Goal: Information Seeking & Learning: Find specific fact

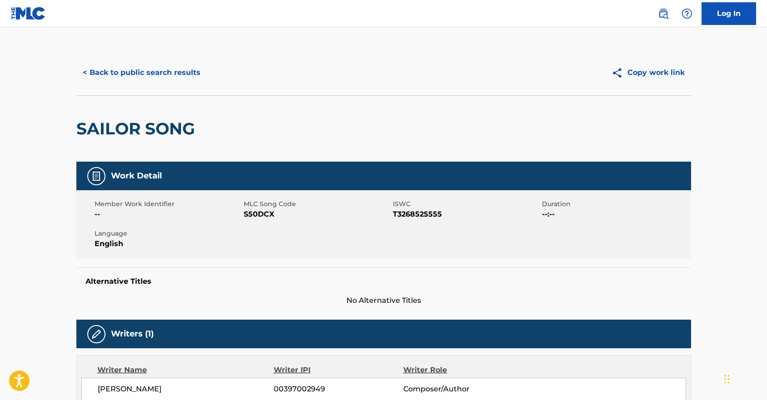
click at [652, 72] on button "Copy work link" at bounding box center [648, 72] width 86 height 23
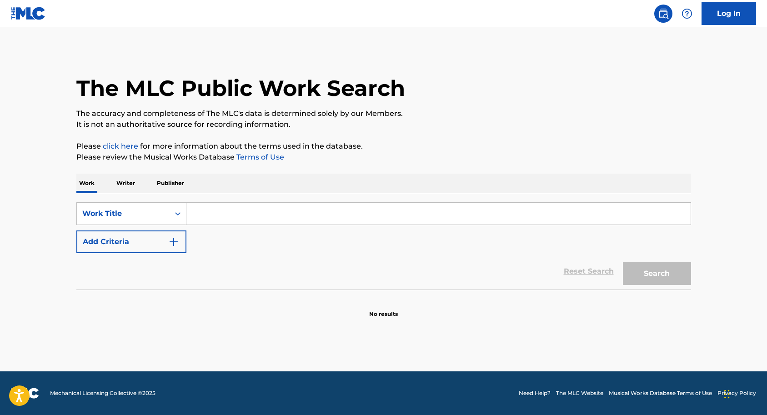
click at [206, 211] on input "Search Form" at bounding box center [438, 214] width 504 height 22
click at [205, 212] on input "Search Form" at bounding box center [438, 214] width 504 height 22
click at [210, 242] on div "SearchWithCriteriaf9c6c19e-f70b-4f22-a30e-c94d34fcc7fc Work Title Add Criteria" at bounding box center [383, 227] width 614 height 51
click at [205, 217] on input "Search Form" at bounding box center [438, 214] width 504 height 22
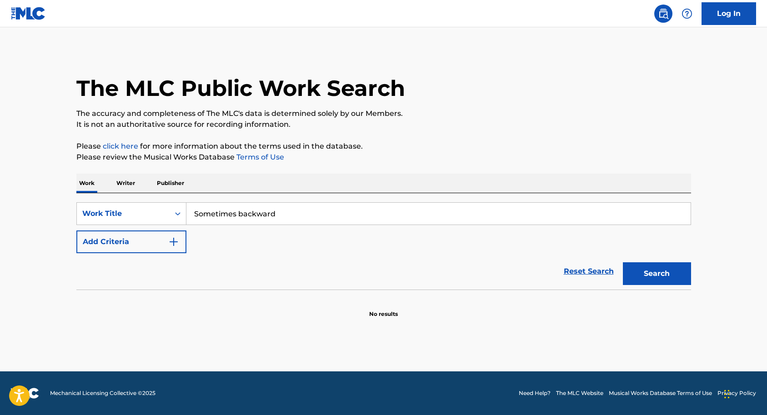
click at [221, 232] on div "SearchWithCriteriaf9c6c19e-f70b-4f22-a30e-c94d34fcc7fc Work Title Sometimes bac…" at bounding box center [383, 227] width 614 height 51
click at [276, 212] on input "Sometimes backward" at bounding box center [438, 214] width 504 height 22
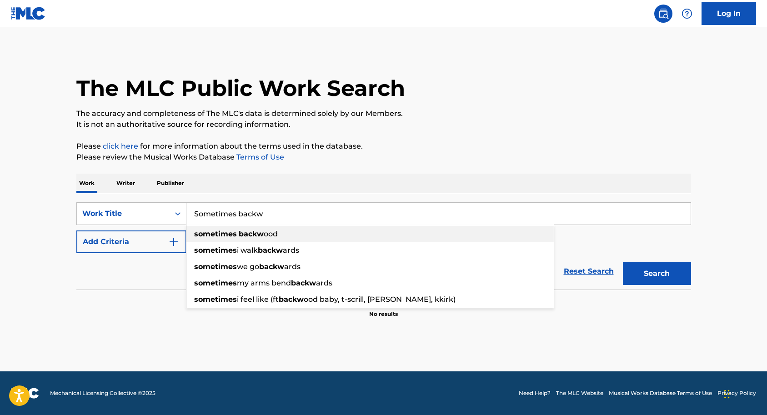
click at [264, 234] on span "ood" at bounding box center [271, 233] width 14 height 9
type input "sometimes backwood"
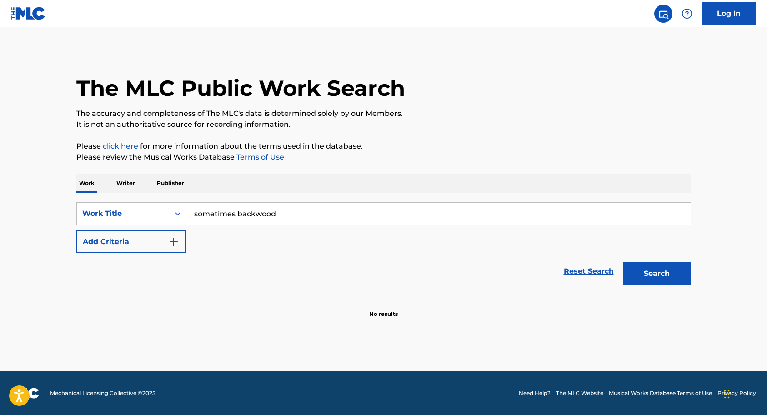
click at [645, 267] on button "Search" at bounding box center [657, 273] width 68 height 23
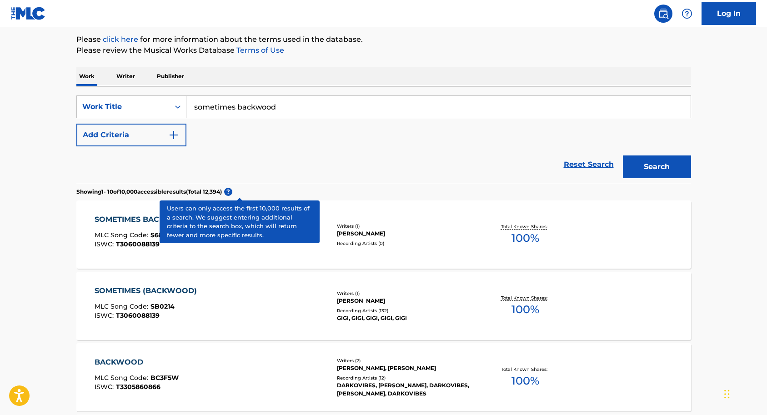
scroll to position [116, 0]
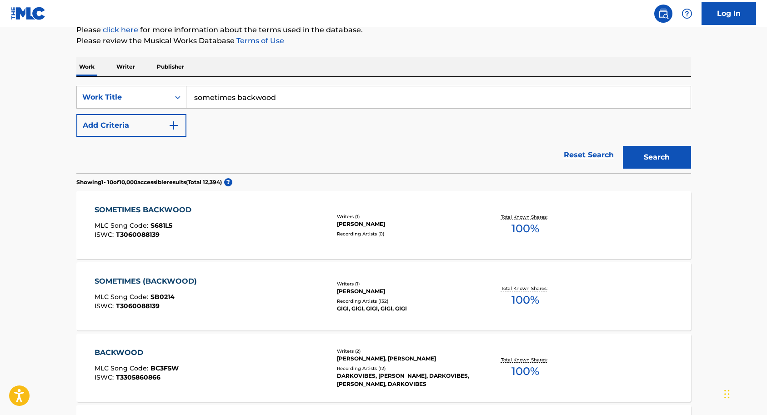
click at [172, 209] on div "SOMETIMES BACKWOOD" at bounding box center [145, 209] width 101 height 11
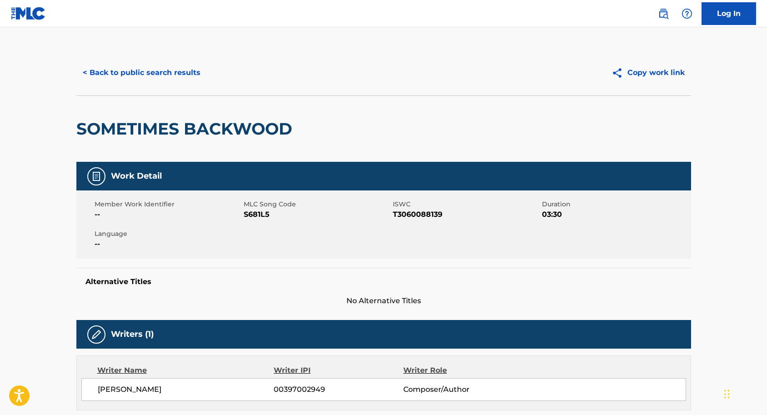
click at [134, 78] on button "< Back to public search results" at bounding box center [141, 72] width 130 height 23
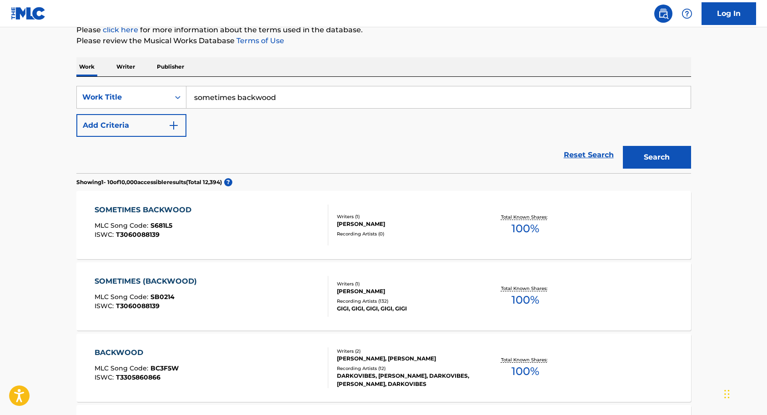
click at [282, 93] on input "sometimes backwood" at bounding box center [438, 97] width 504 height 22
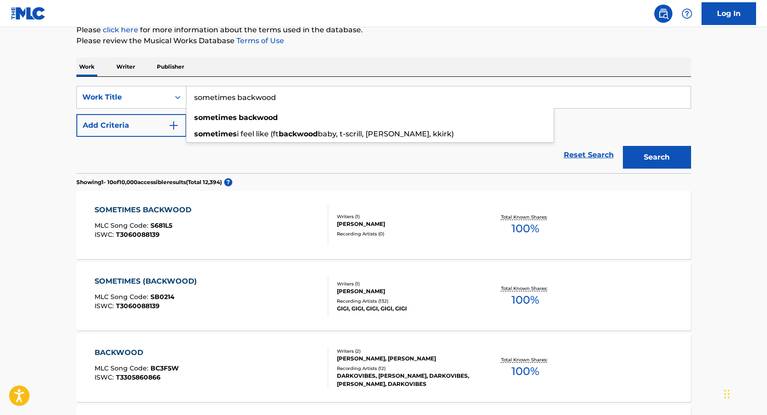
click at [286, 95] on input "sometimes backwood" at bounding box center [438, 97] width 504 height 22
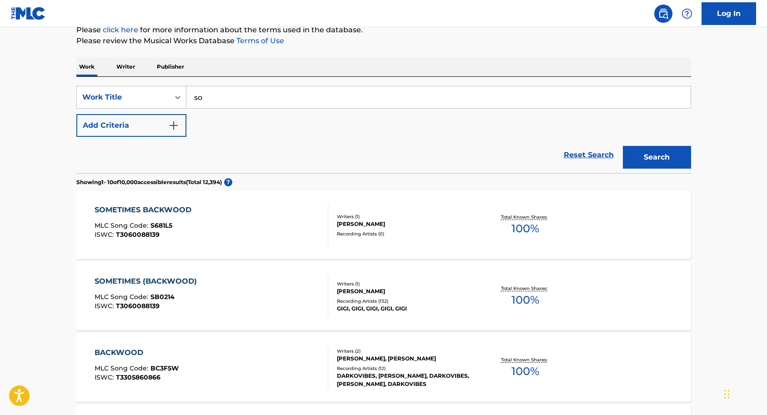
type input "s"
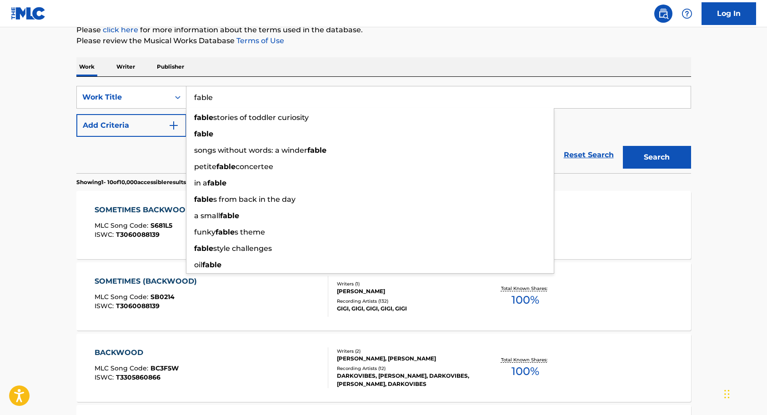
type input "fable"
click at [656, 157] on button "Search" at bounding box center [657, 157] width 68 height 23
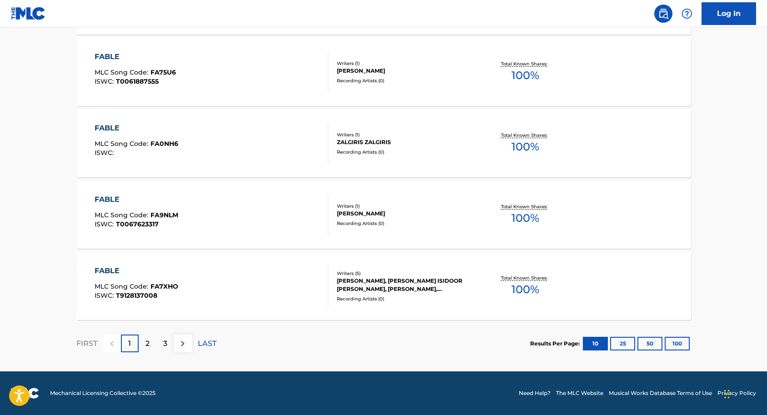
scroll to position [698, 0]
click at [152, 339] on div "2" at bounding box center [148, 343] width 18 height 18
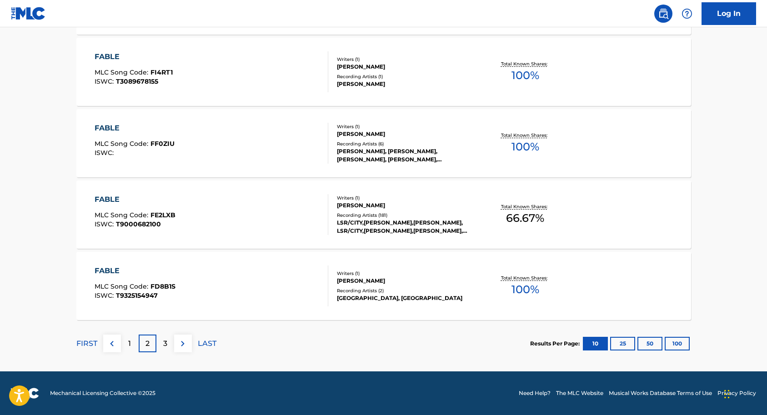
click at [160, 342] on div "3" at bounding box center [165, 343] width 18 height 18
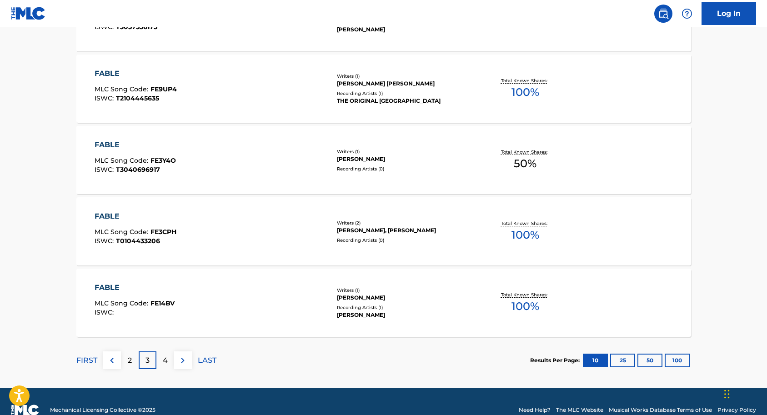
scroll to position [693, 0]
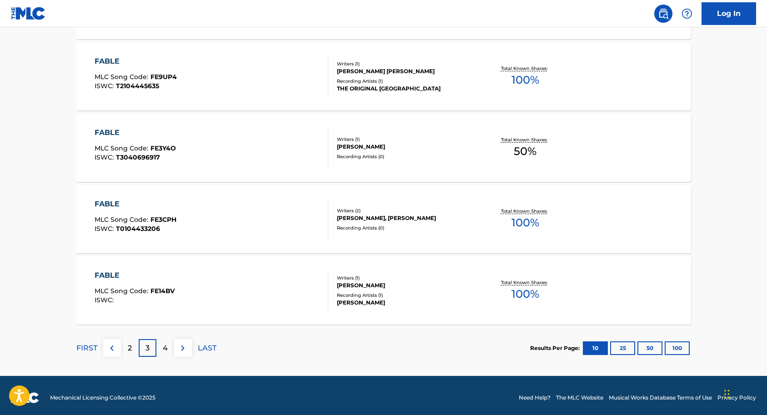
click at [168, 349] on div "4" at bounding box center [165, 348] width 18 height 18
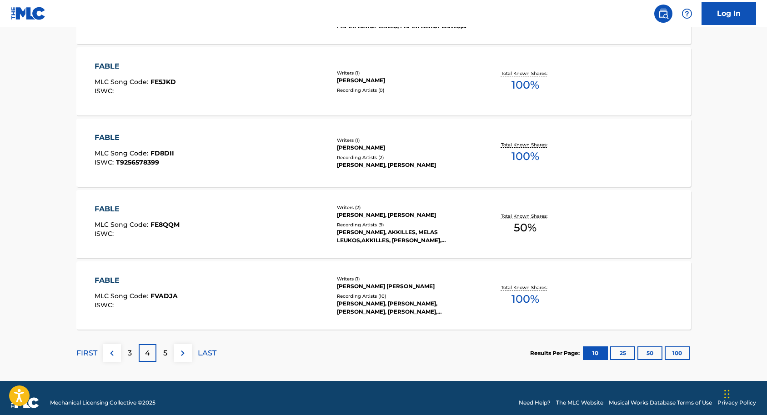
scroll to position [689, 0]
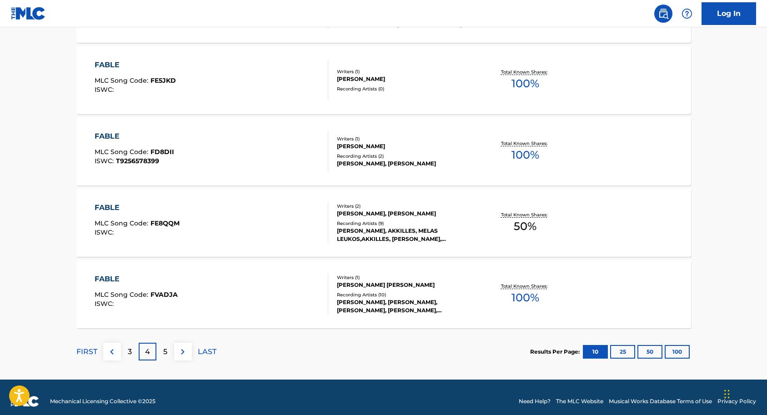
click at [169, 349] on div "5" at bounding box center [165, 352] width 18 height 18
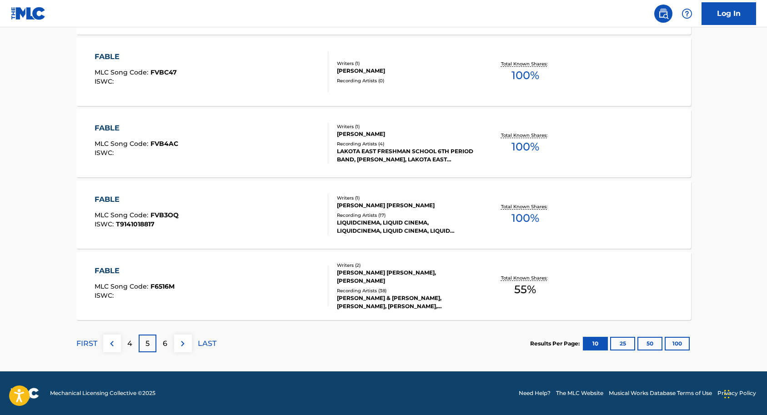
scroll to position [698, 0]
click at [170, 345] on div "6" at bounding box center [165, 343] width 18 height 18
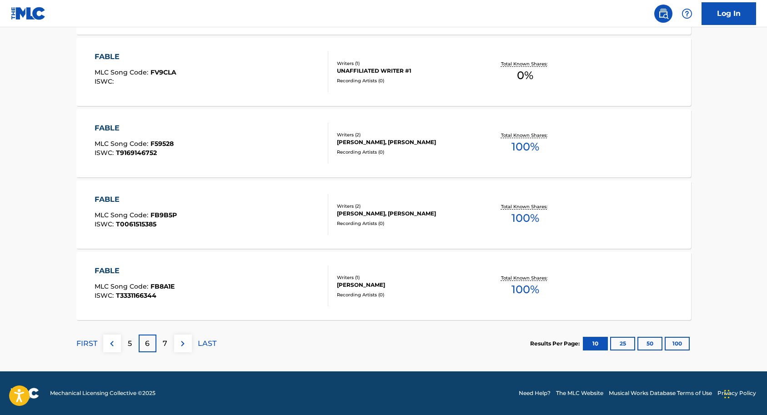
click at [169, 344] on div "7" at bounding box center [165, 343] width 18 height 18
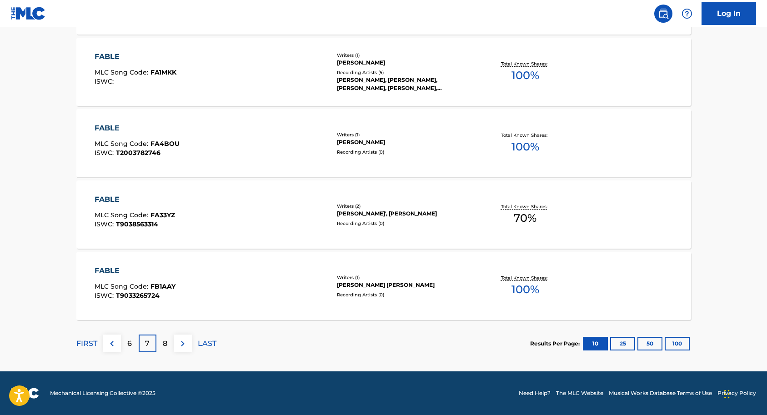
click at [168, 344] on div "8" at bounding box center [165, 343] width 18 height 18
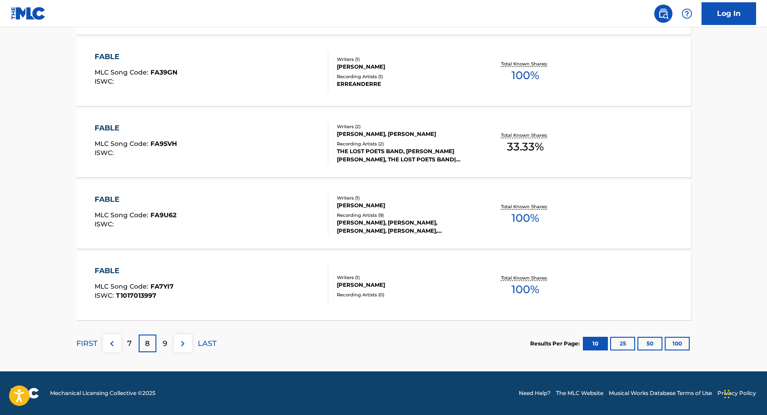
click at [165, 343] on p "9" at bounding box center [165, 343] width 5 height 11
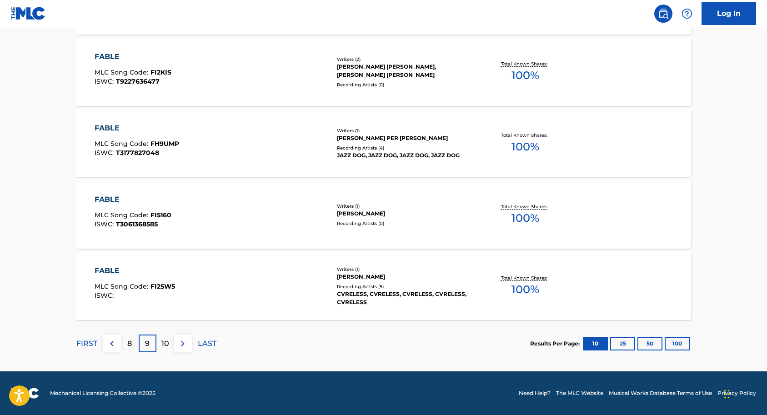
click at [165, 341] on p "10" at bounding box center [165, 343] width 8 height 11
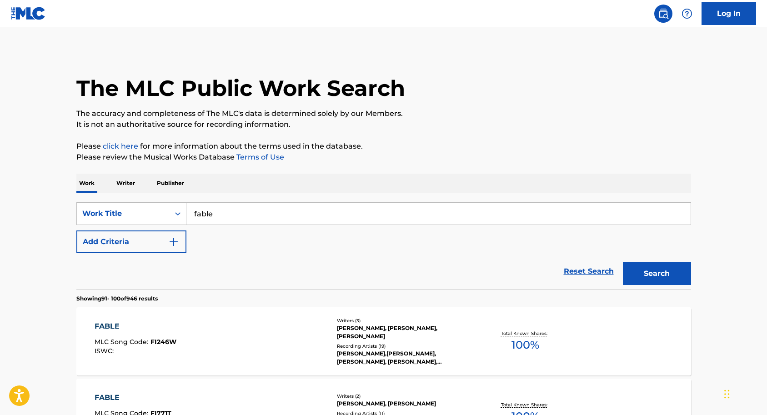
scroll to position [0, 0]
click at [144, 240] on button "Add Criteria" at bounding box center [131, 241] width 110 height 23
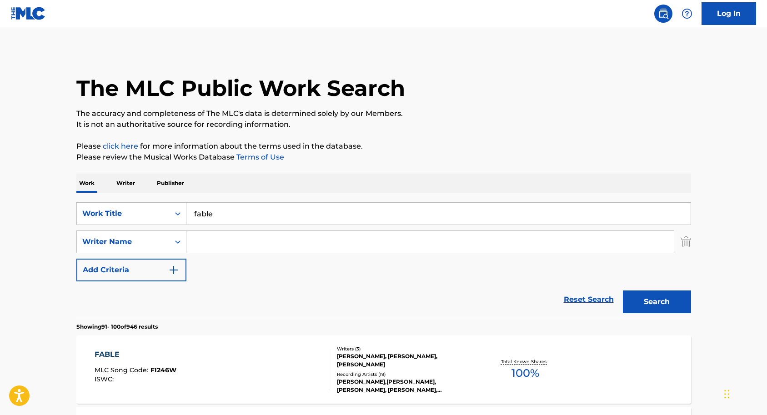
click at [215, 245] on input "Search Form" at bounding box center [429, 242] width 487 height 22
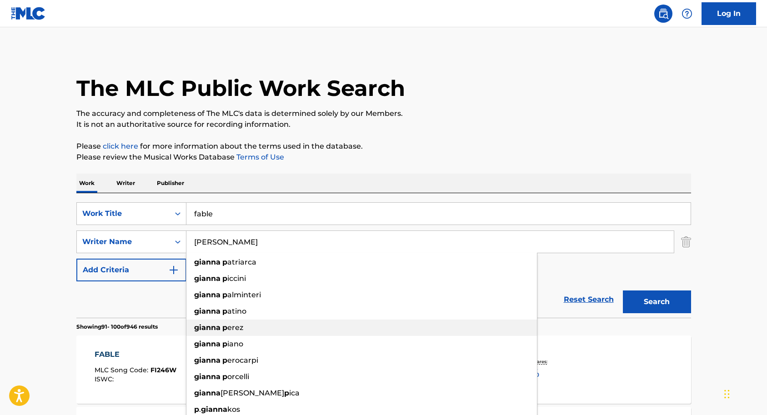
click at [216, 328] on strong "gianna" at bounding box center [207, 327] width 26 height 9
type input "gianna perez"
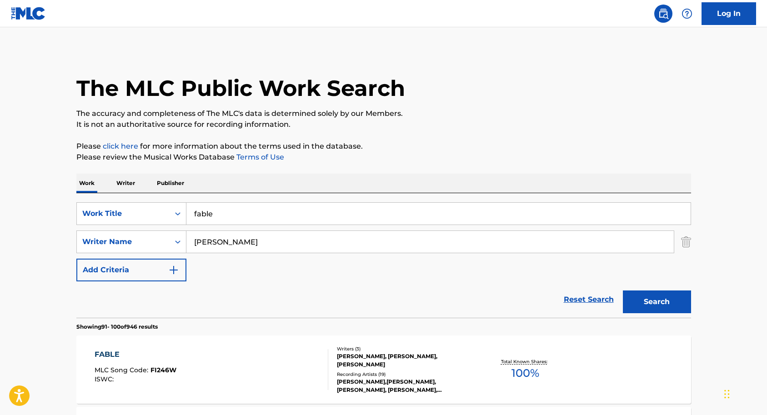
click at [653, 301] on button "Search" at bounding box center [657, 301] width 68 height 23
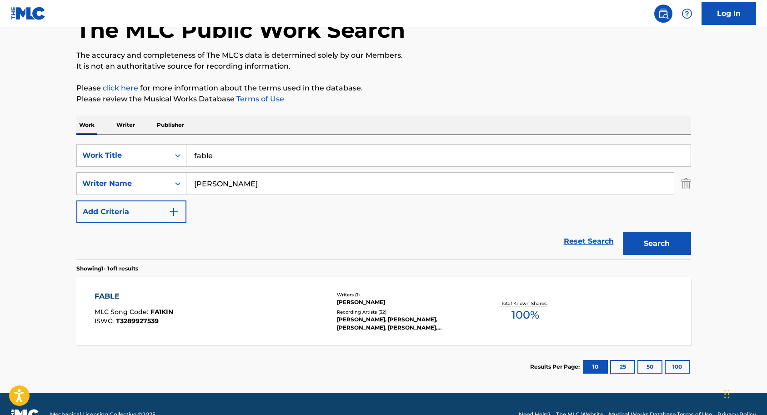
scroll to position [62, 0]
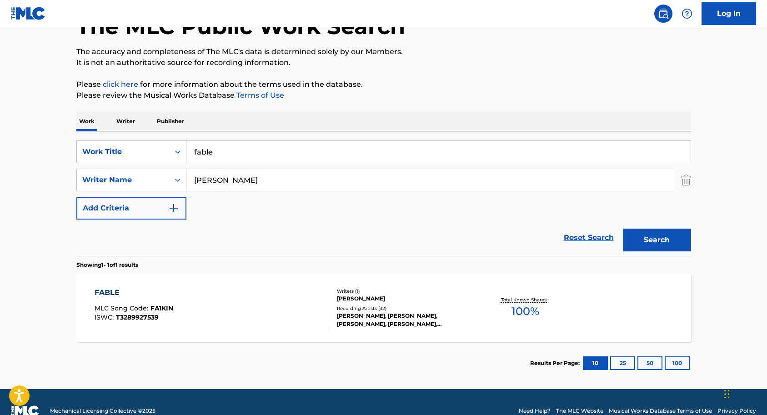
click at [229, 284] on div "FABLE MLC Song Code : FA1KIN ISWC : T3289927539 Writers ( 1 ) GIANNA PEREZ Reco…" at bounding box center [383, 308] width 614 height 68
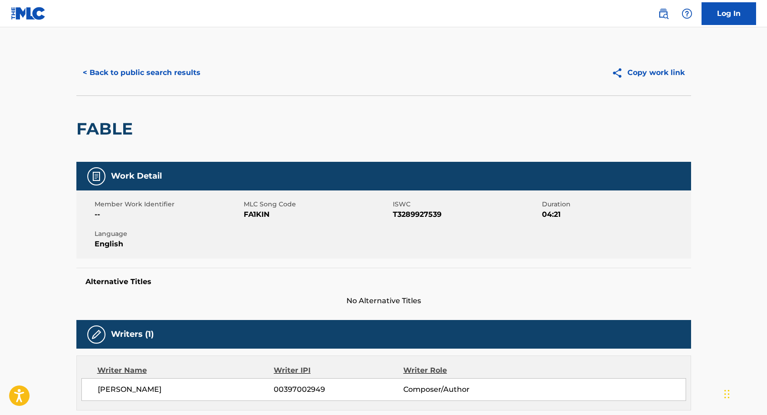
click at [652, 71] on button "Copy work link" at bounding box center [648, 72] width 86 height 23
click at [162, 73] on button "< Back to public search results" at bounding box center [141, 72] width 130 height 23
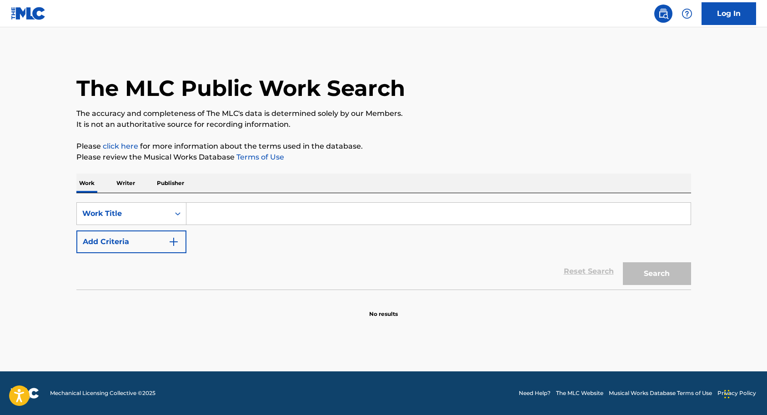
click at [207, 214] on input "Search Form" at bounding box center [438, 214] width 504 height 22
type input "s"
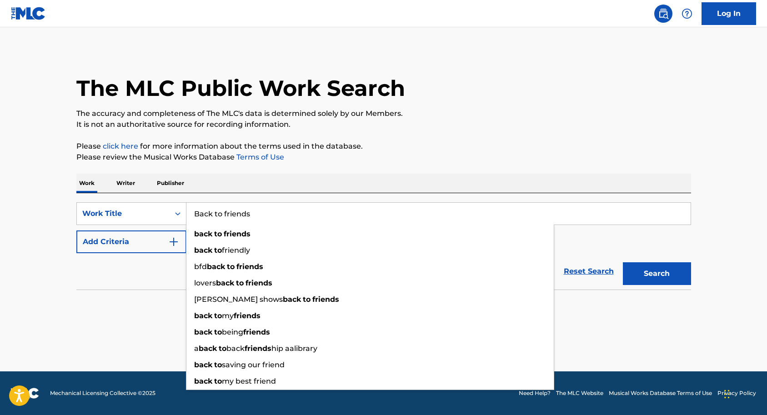
type input "Back to friends"
click at [173, 278] on div "Reset Search Search" at bounding box center [383, 271] width 614 height 36
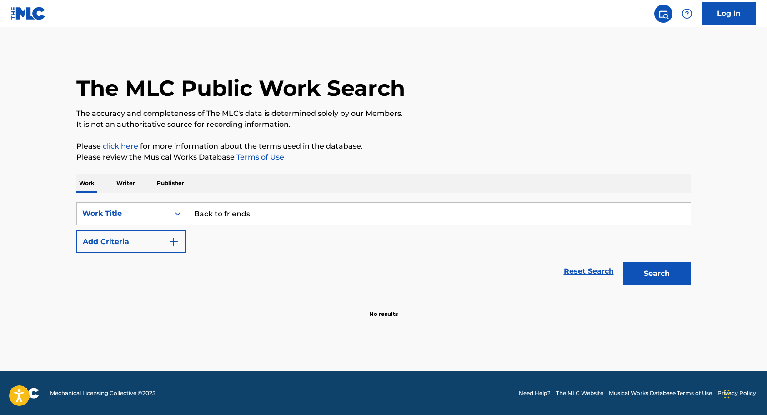
click at [173, 244] on img "Search Form" at bounding box center [173, 241] width 11 height 11
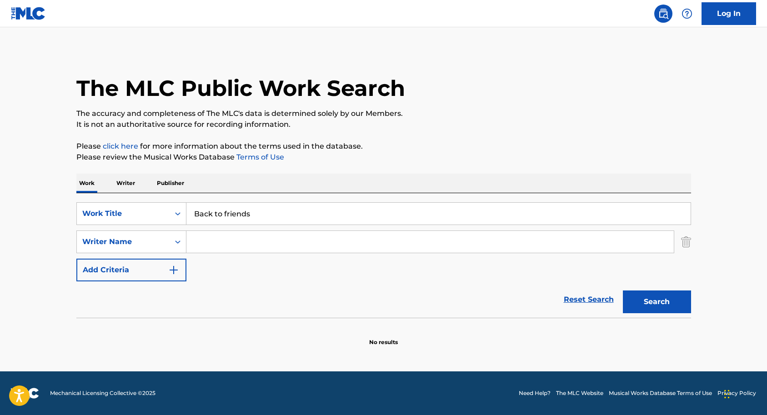
click at [206, 241] on input "Search Form" at bounding box center [429, 242] width 487 height 22
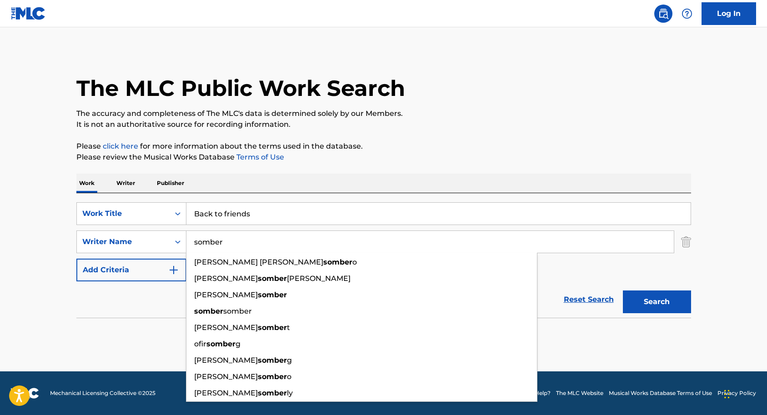
click at [219, 243] on input "somber" at bounding box center [429, 242] width 487 height 22
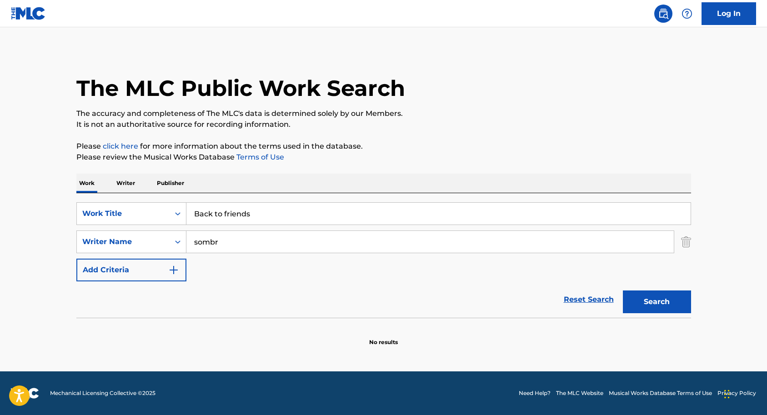
click at [655, 299] on button "Search" at bounding box center [657, 301] width 68 height 23
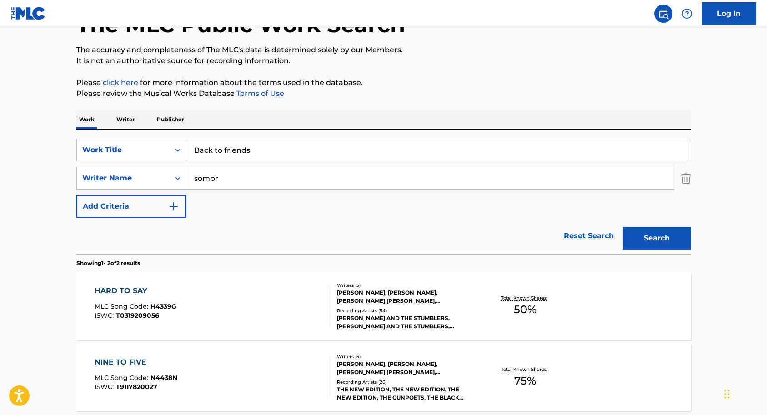
scroll to position [63, 0]
click at [244, 176] on input "sombr" at bounding box center [429, 179] width 487 height 22
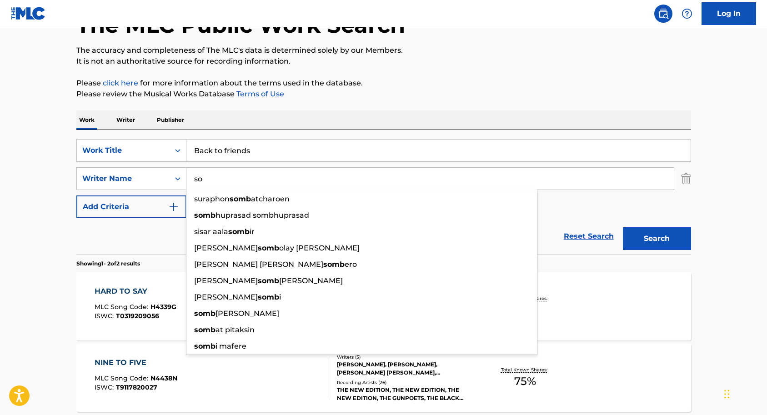
type input "s"
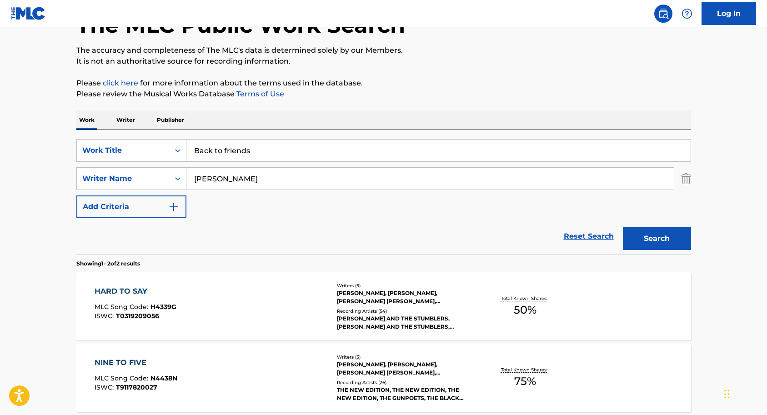
click at [216, 181] on input "Shana Boose" at bounding box center [429, 179] width 487 height 22
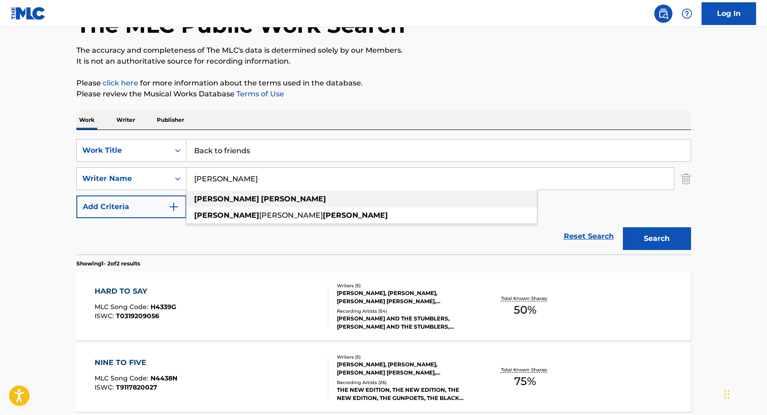
click at [261, 202] on strong "boose" at bounding box center [293, 198] width 65 height 9
type input "shane boose"
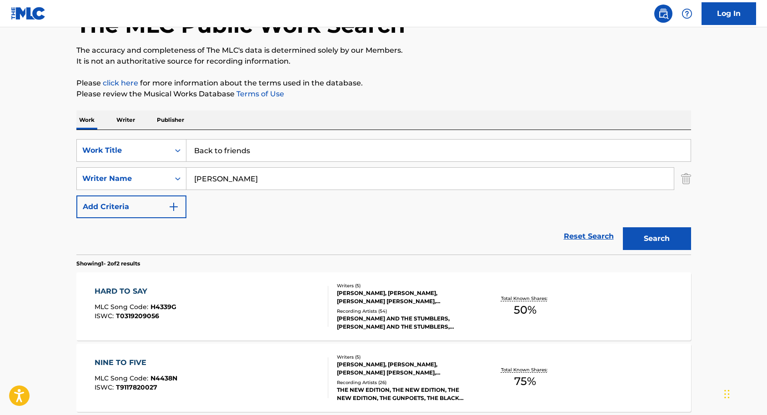
click at [650, 244] on button "Search" at bounding box center [657, 238] width 68 height 23
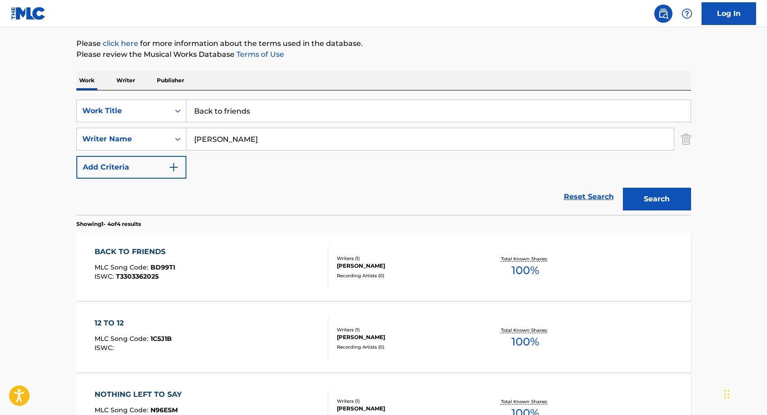
scroll to position [108, 0]
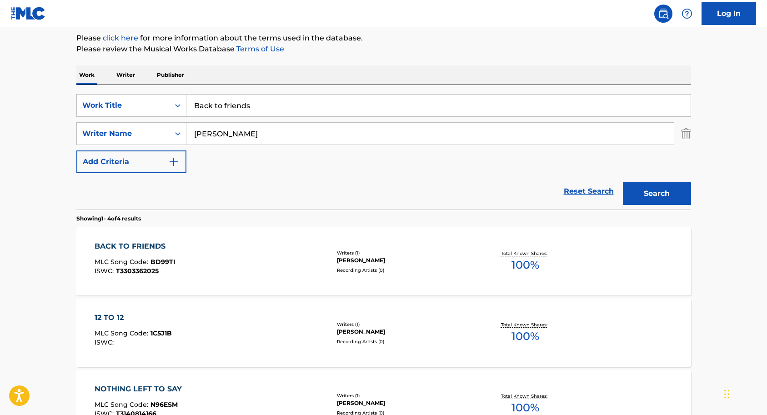
click at [406, 260] on div "SHANE BOOSE" at bounding box center [405, 260] width 137 height 8
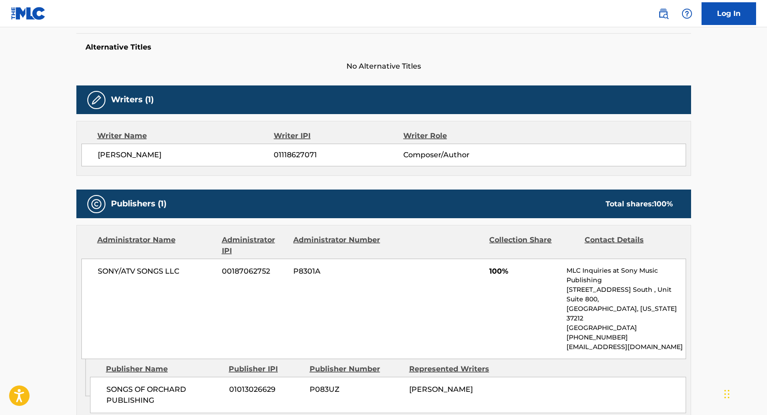
scroll to position [233, 0]
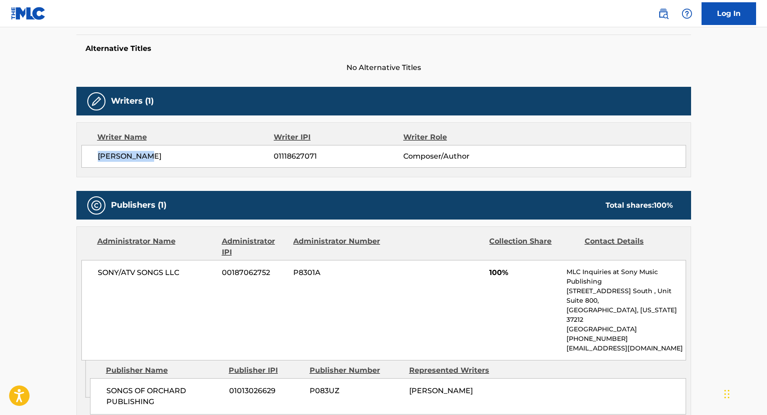
drag, startPoint x: 95, startPoint y: 153, endPoint x: 154, endPoint y: 156, distance: 58.7
click at [154, 156] on div "SHANE BOOSE 01118627071 Composer/Author" at bounding box center [383, 156] width 604 height 23
copy span "SHANE BOOSE"
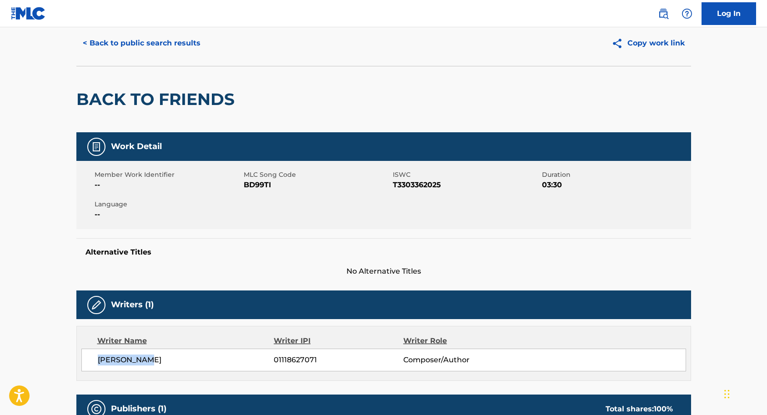
scroll to position [28, 0]
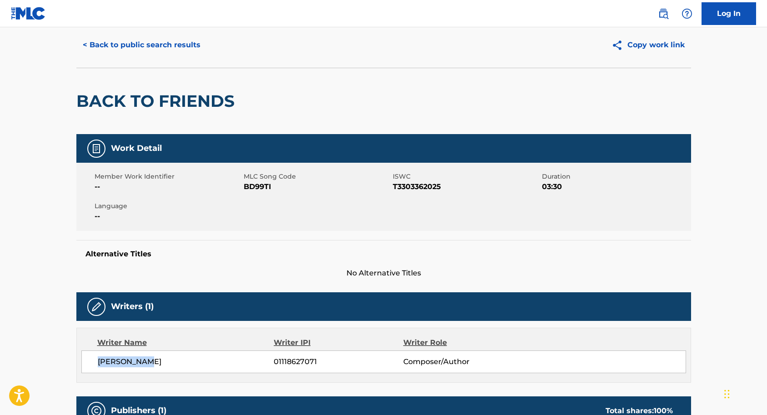
click at [644, 44] on button "Copy work link" at bounding box center [648, 45] width 86 height 23
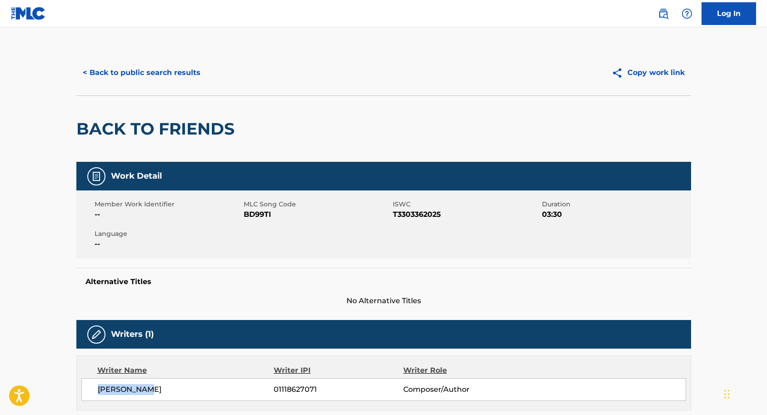
scroll to position [0, 0]
click at [128, 70] on button "< Back to public search results" at bounding box center [141, 72] width 130 height 23
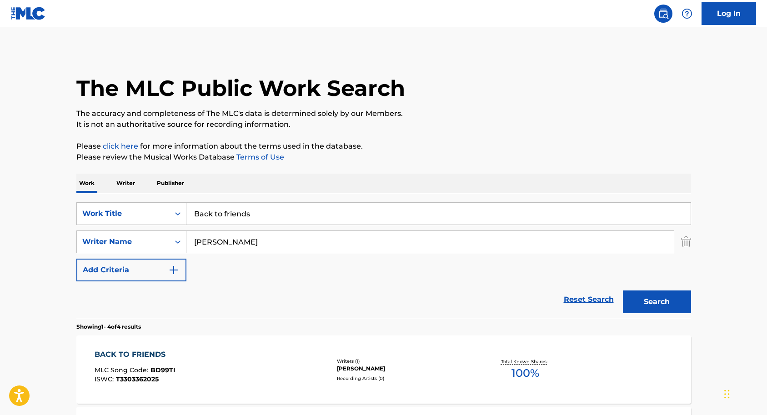
scroll to position [108, 0]
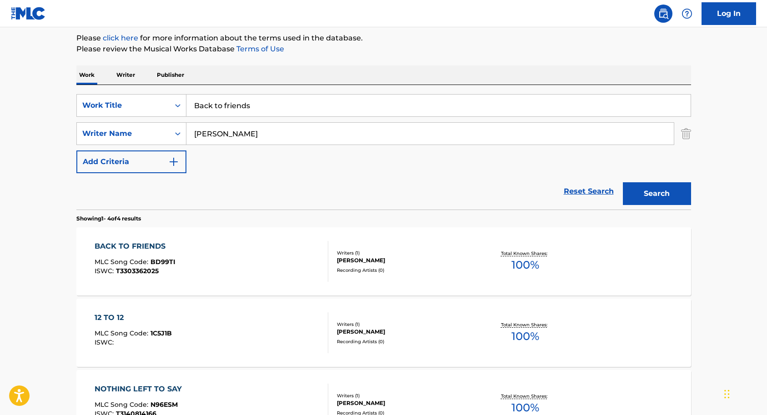
click at [262, 101] on input "Back to friends" at bounding box center [438, 106] width 504 height 22
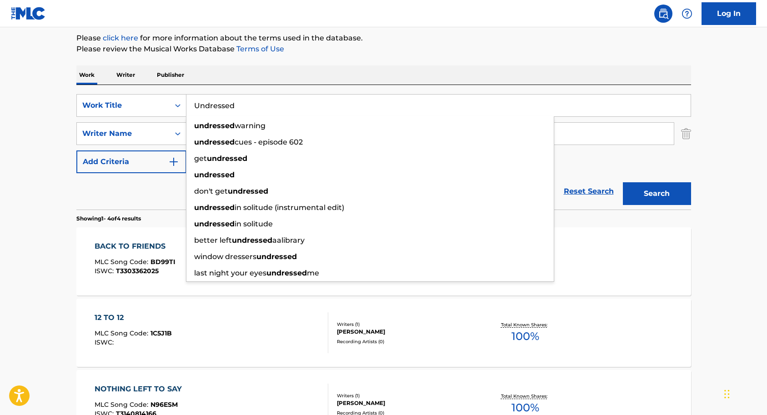
type input "Undressed"
click at [656, 194] on button "Search" at bounding box center [657, 193] width 68 height 23
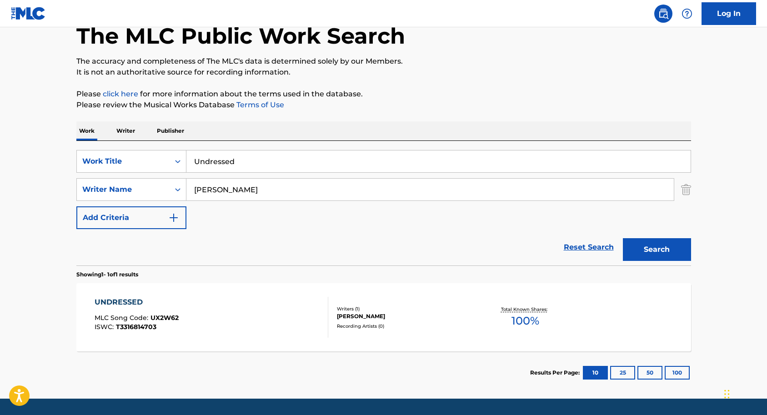
scroll to position [68, 0]
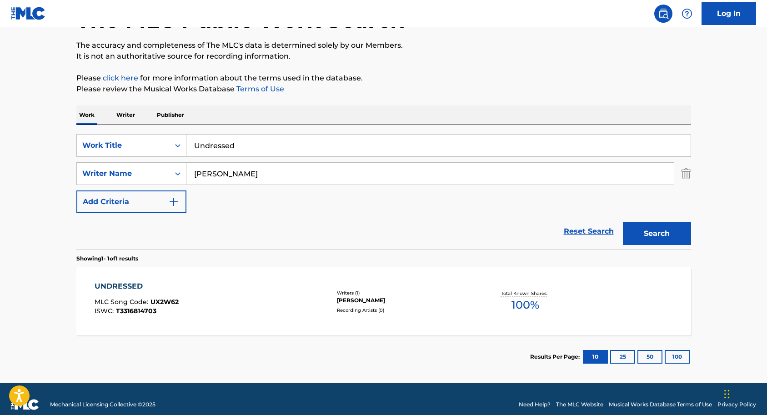
click at [322, 302] on div at bounding box center [323, 301] width 7 height 41
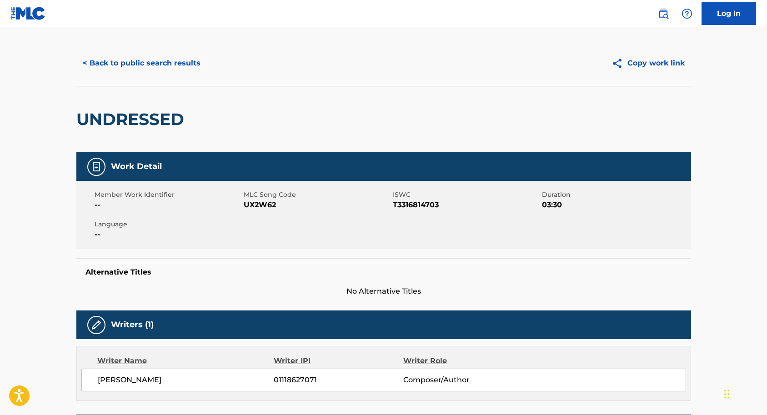
scroll to position [1, 0]
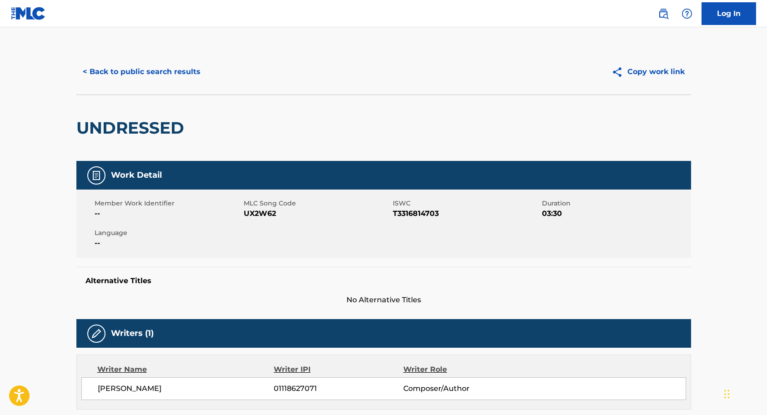
click at [648, 76] on button "Copy work link" at bounding box center [648, 71] width 86 height 23
click at [146, 70] on button "< Back to public search results" at bounding box center [141, 71] width 130 height 23
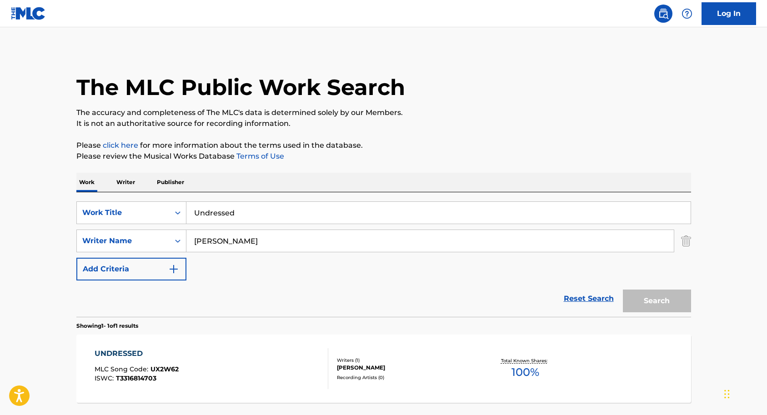
scroll to position [28, 0]
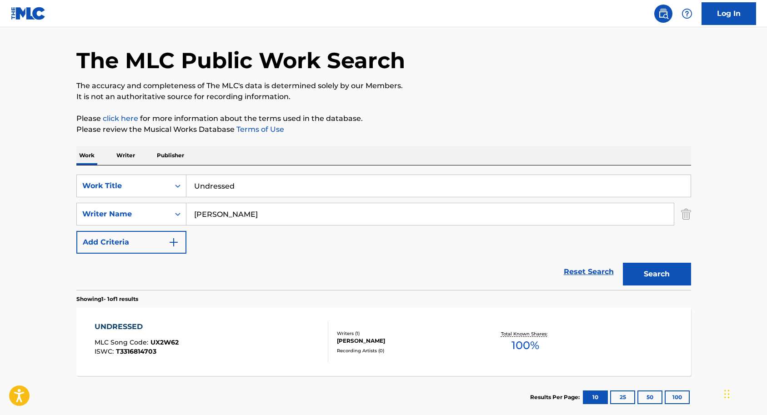
click at [237, 185] on input "Undressed" at bounding box center [438, 186] width 504 height 22
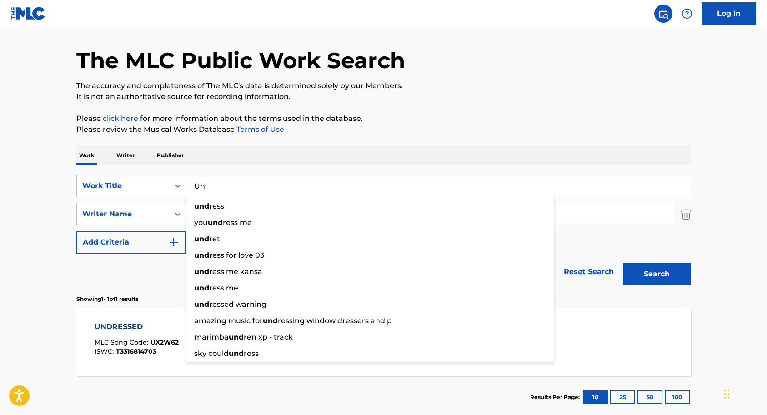
type input "U"
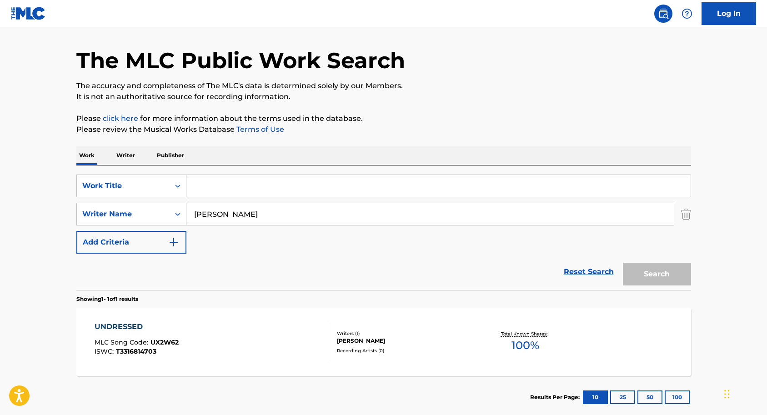
click at [684, 217] on img "Search Form" at bounding box center [686, 214] width 10 height 23
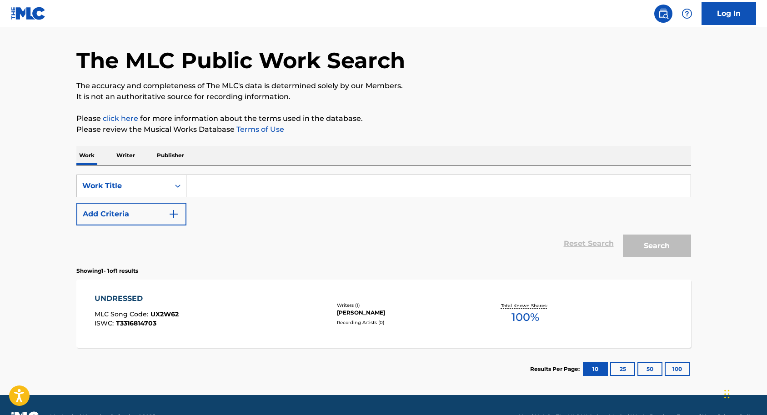
scroll to position [51, 0]
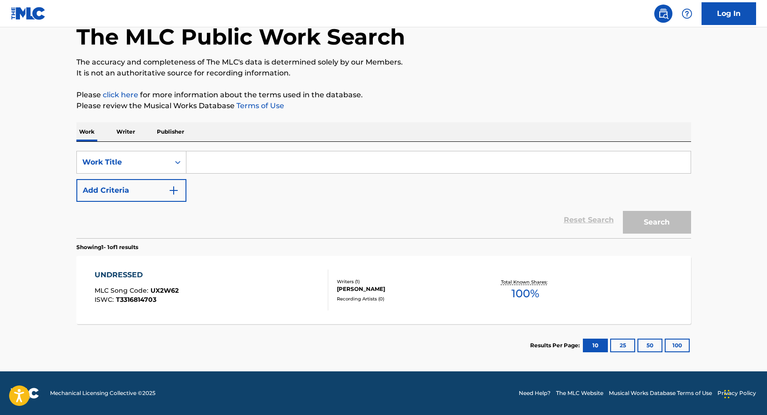
click at [224, 163] on input "Search Form" at bounding box center [438, 162] width 504 height 22
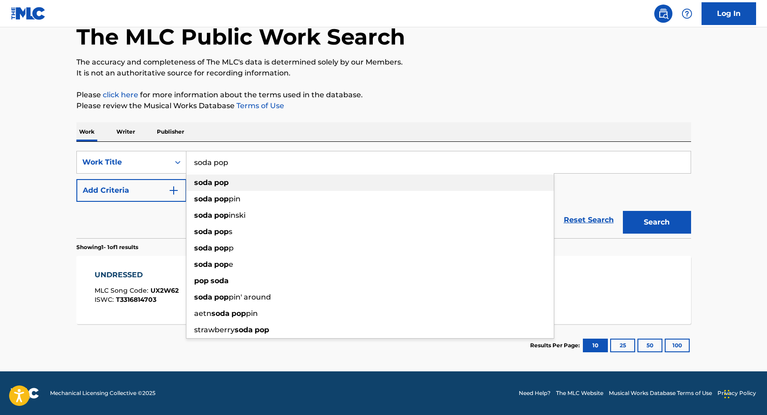
type input "soda pop"
click at [217, 185] on strong "pop" at bounding box center [221, 182] width 15 height 9
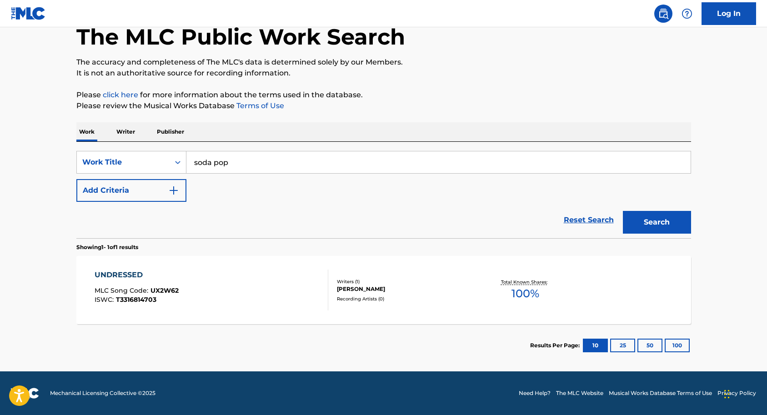
click at [634, 224] on button "Search" at bounding box center [657, 222] width 68 height 23
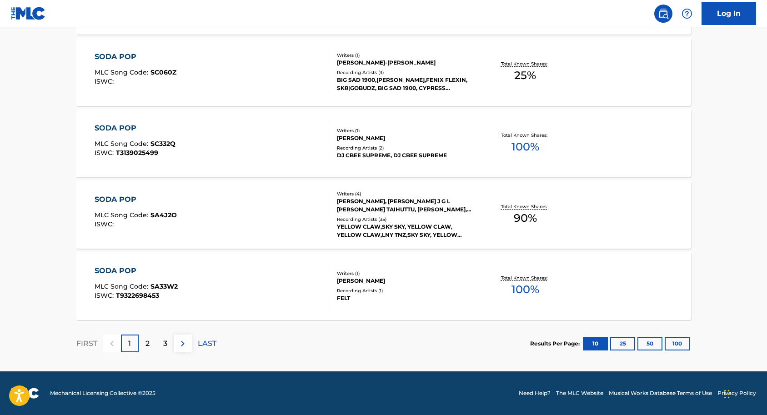
scroll to position [698, 0]
click at [148, 352] on div "2" at bounding box center [148, 343] width 18 height 18
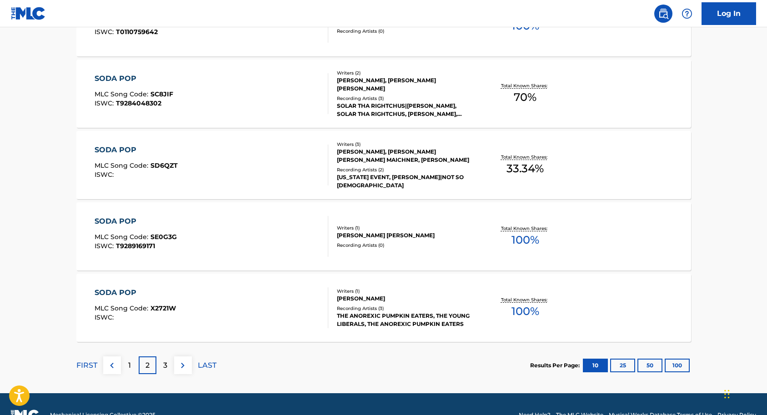
scroll to position [678, 0]
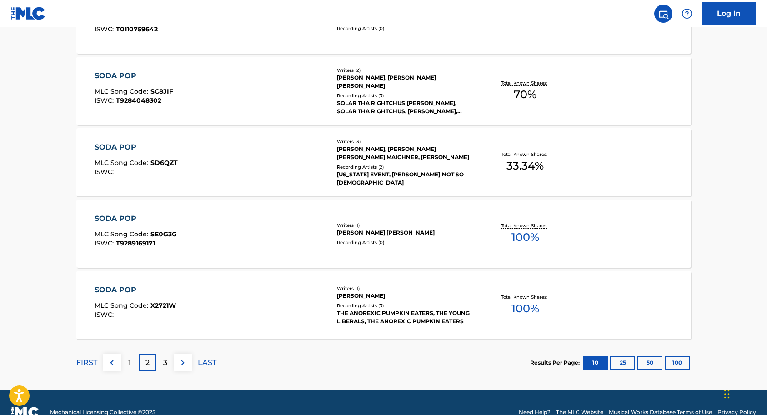
click at [166, 359] on p "3" at bounding box center [165, 362] width 4 height 11
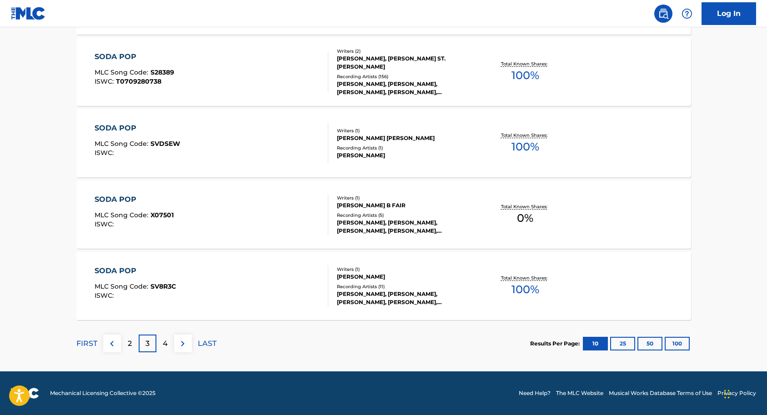
scroll to position [698, 0]
click at [167, 342] on p "4" at bounding box center [165, 343] width 5 height 11
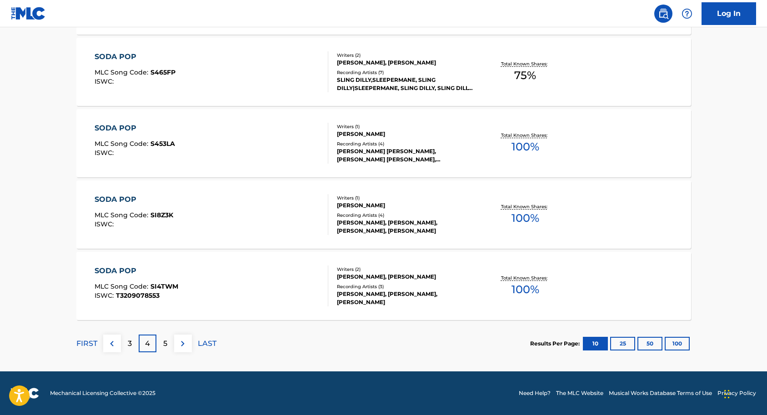
click at [164, 342] on p "5" at bounding box center [165, 343] width 4 height 11
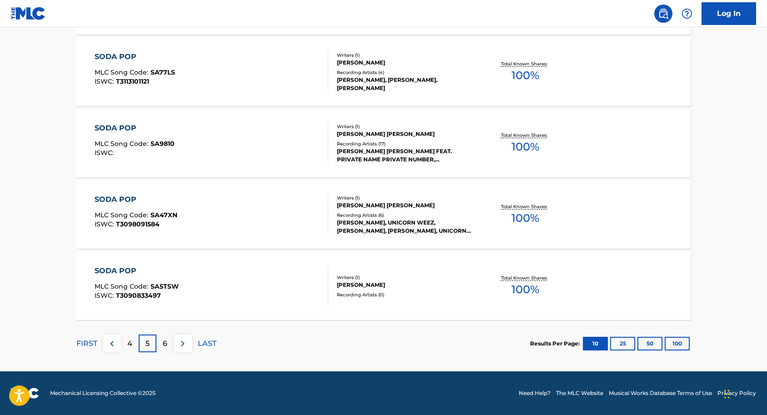
click at [167, 343] on p "6" at bounding box center [165, 343] width 5 height 11
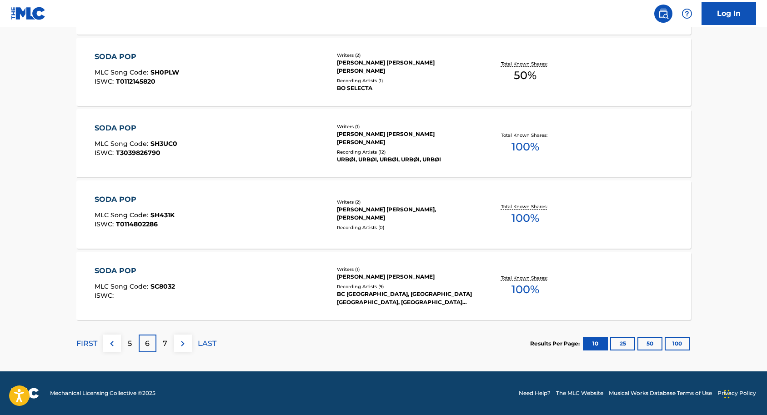
click at [168, 343] on div "7" at bounding box center [165, 343] width 18 height 18
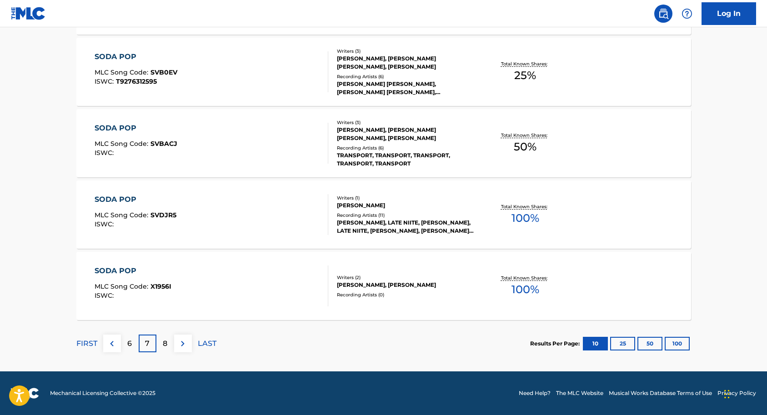
click at [160, 344] on div "8" at bounding box center [165, 343] width 18 height 18
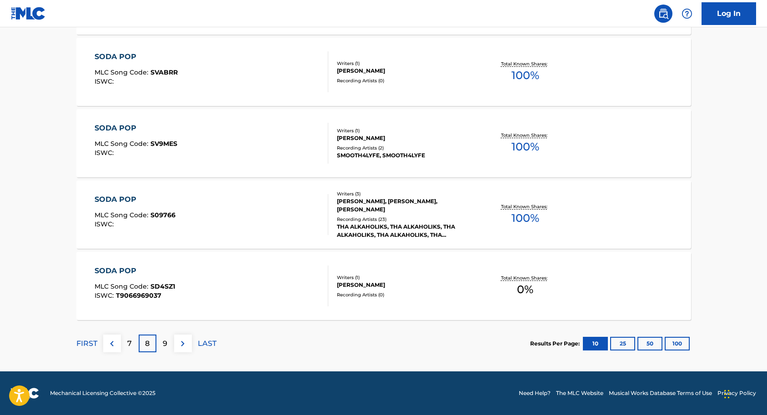
click at [169, 344] on div "9" at bounding box center [165, 343] width 18 height 18
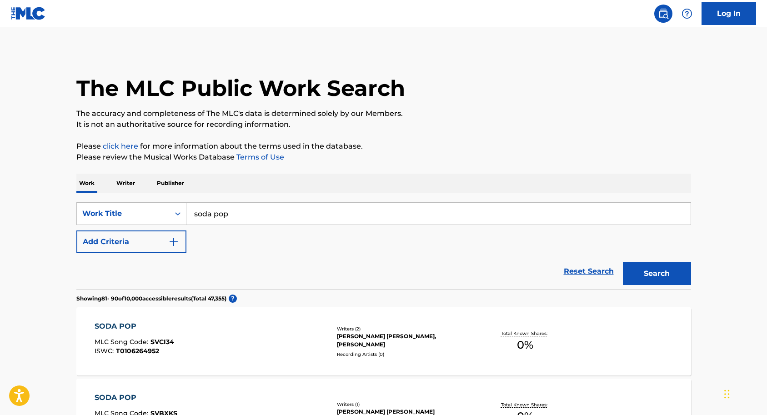
scroll to position [0, 0]
click at [172, 242] on img "Search Form" at bounding box center [173, 241] width 11 height 11
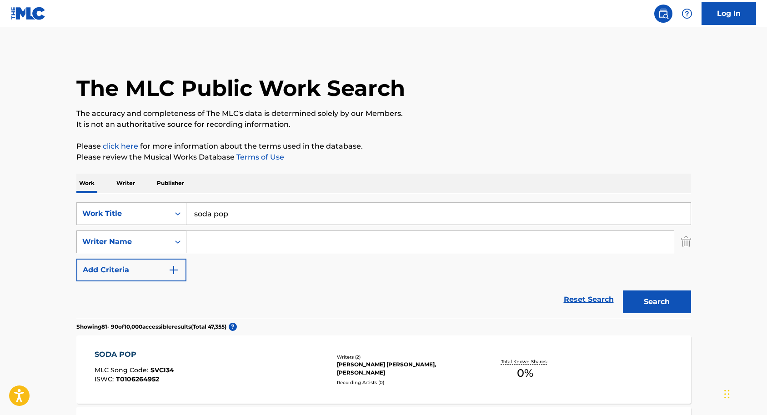
click at [178, 242] on icon "Search Form" at bounding box center [177, 241] width 9 height 9
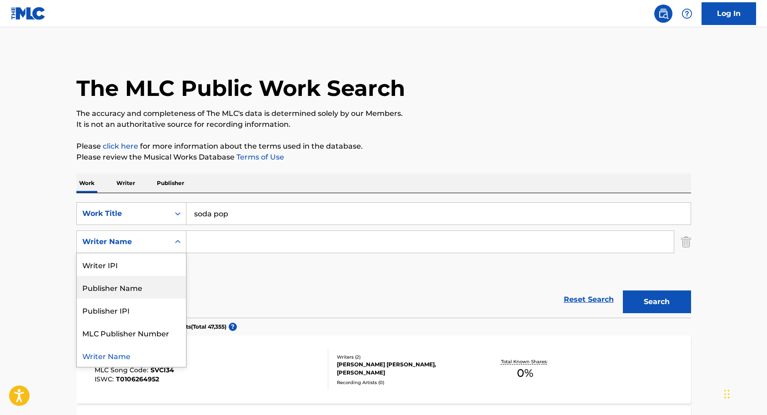
click at [152, 290] on div "Publisher Name" at bounding box center [131, 287] width 109 height 23
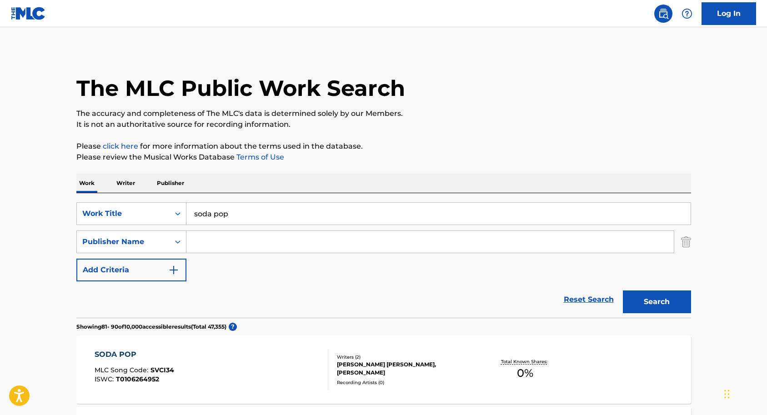
click at [238, 245] on input "Search Form" at bounding box center [429, 242] width 487 height 22
click at [652, 306] on button "Search" at bounding box center [657, 301] width 68 height 23
click at [228, 238] on input "24," at bounding box center [429, 242] width 487 height 22
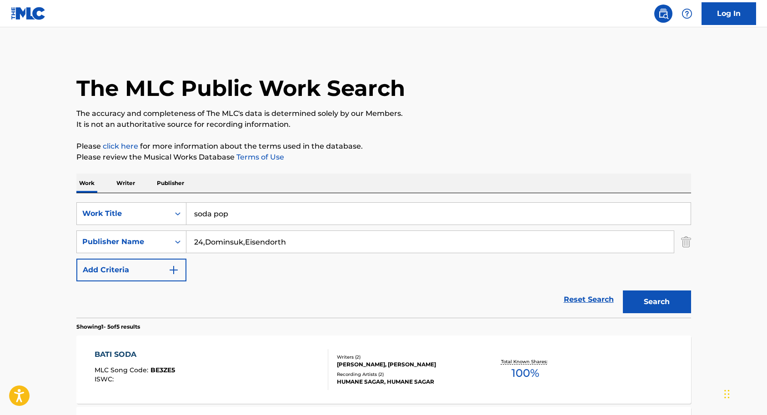
click at [273, 244] on input "24,Dominsuk,Eisendorth" at bounding box center [429, 242] width 487 height 22
click at [313, 244] on input "24,Dominsuk,Eisendarth" at bounding box center [429, 242] width 487 height 22
click at [639, 304] on button "Search" at bounding box center [657, 301] width 68 height 23
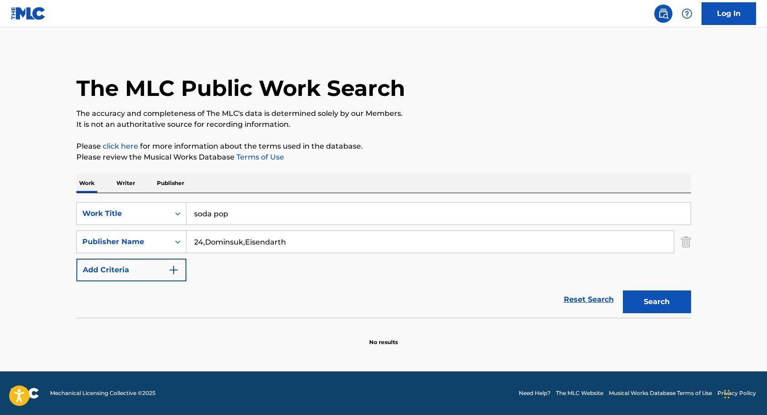
click at [245, 242] on input "24,Dominsuk,Eisendarth" at bounding box center [429, 242] width 487 height 22
click at [646, 303] on button "Search" at bounding box center [657, 301] width 68 height 23
click at [244, 246] on input "24,Dominsuk,Ian Eisendarth" at bounding box center [429, 242] width 487 height 22
click at [318, 246] on input "24,Dominsuk,Ian Eisendarth" at bounding box center [429, 242] width 487 height 22
click at [205, 242] on input "24,Dominsuk,Ian Eisendarth" at bounding box center [429, 242] width 487 height 22
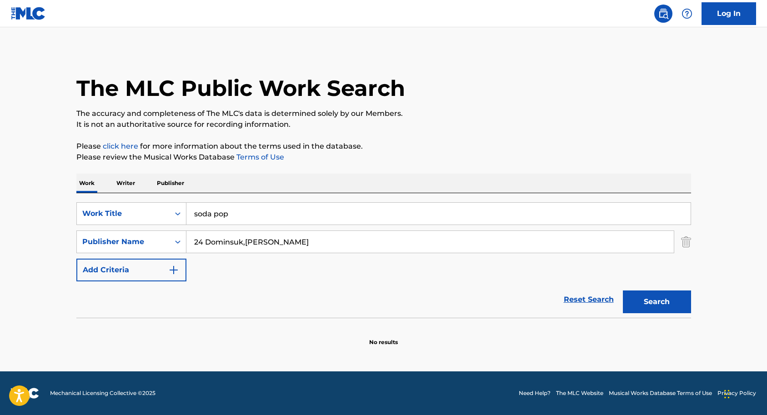
click at [245, 241] on input "24 Dominsuk,Ian Eisendarth" at bounding box center [429, 242] width 487 height 22
type input "24 Dominsuk Ian Eisendarth"
click at [660, 304] on button "Search" at bounding box center [657, 301] width 68 height 23
drag, startPoint x: 309, startPoint y: 242, endPoint x: 173, endPoint y: 237, distance: 136.0
click at [173, 237] on div "SearchWithCriteria65520454-46c1-4e2f-939a-e9e8f41d19cc Publisher Name 24 Domins…" at bounding box center [383, 241] width 614 height 23
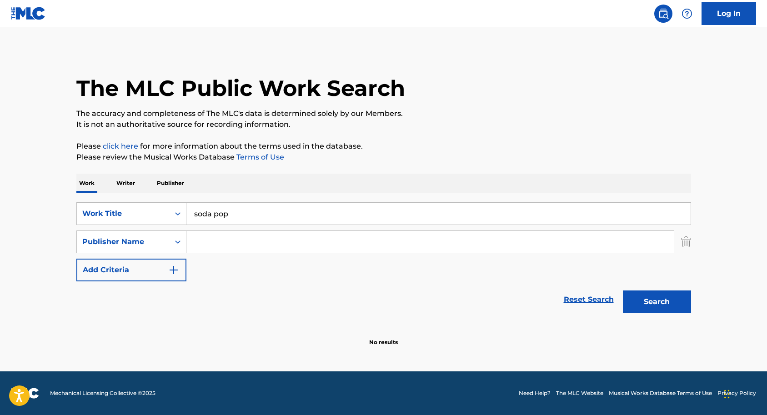
click at [686, 242] on img "Search Form" at bounding box center [686, 241] width 10 height 23
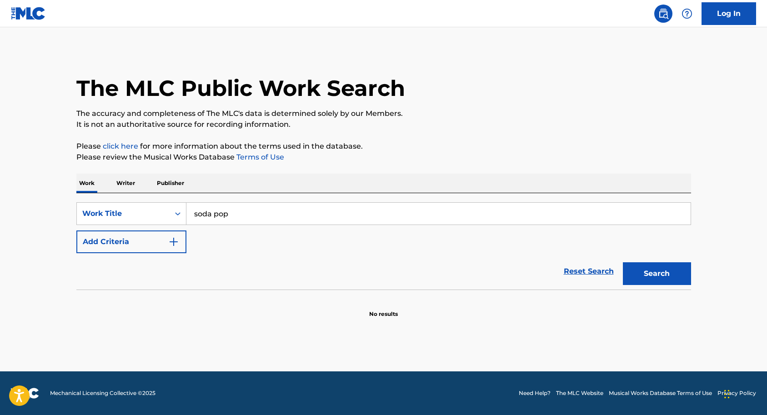
click at [650, 279] on button "Search" at bounding box center [657, 273] width 68 height 23
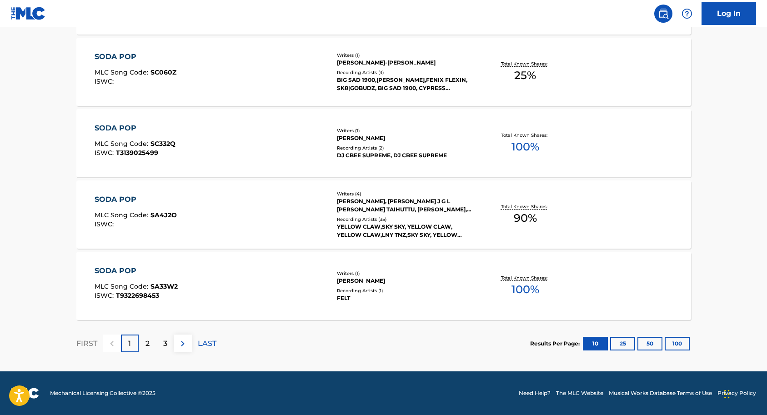
scroll to position [698, 0]
click at [149, 343] on p "2" at bounding box center [147, 343] width 4 height 11
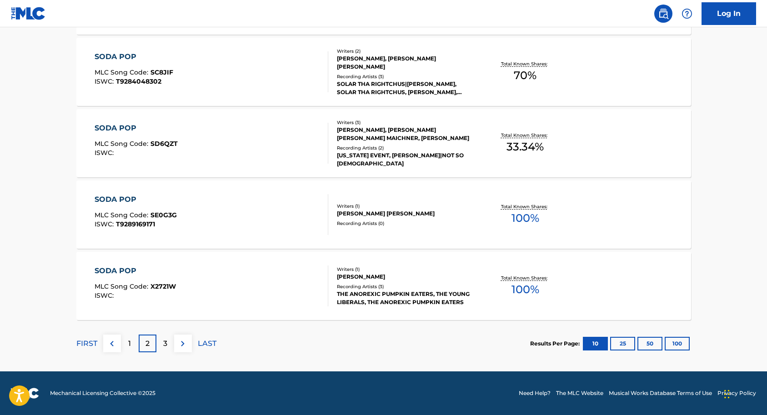
click at [165, 344] on p "3" at bounding box center [165, 343] width 4 height 11
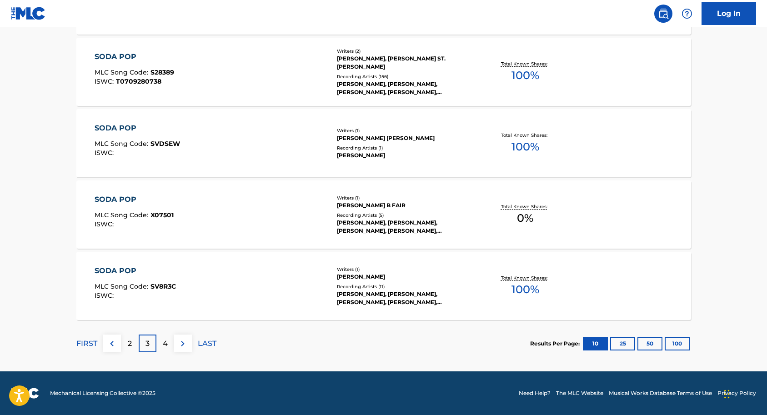
click at [162, 337] on div "4" at bounding box center [165, 343] width 18 height 18
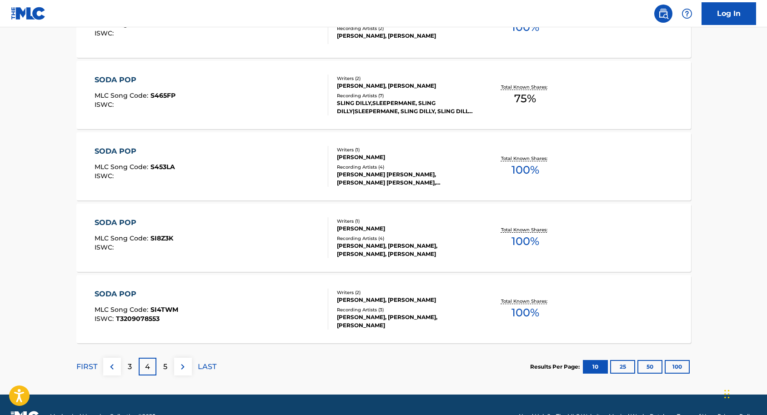
scroll to position [677, 0]
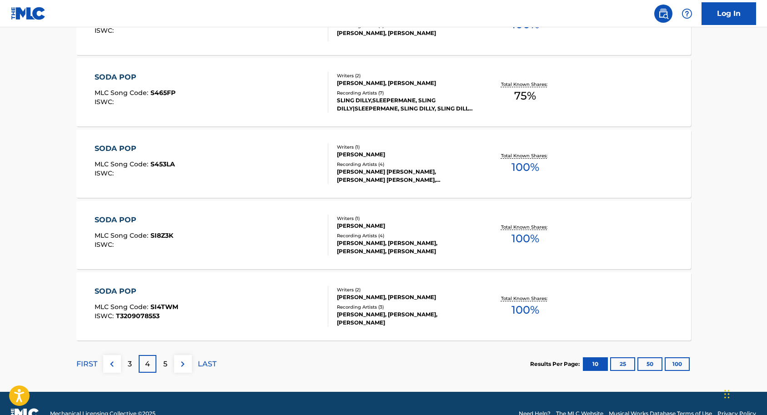
click at [168, 363] on div "5" at bounding box center [165, 364] width 18 height 18
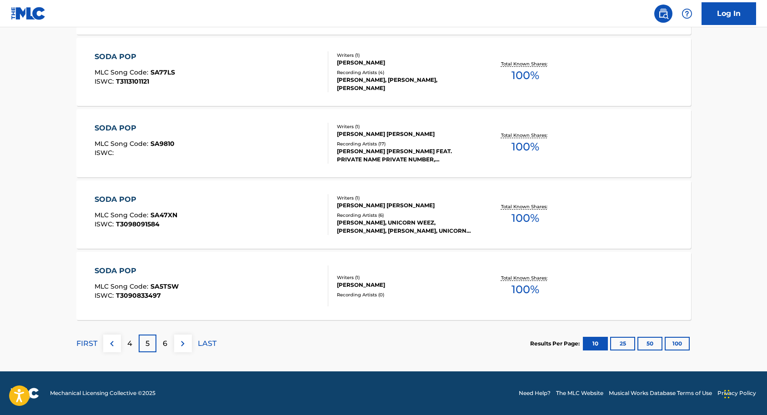
scroll to position [698, 0]
click at [163, 345] on p "6" at bounding box center [165, 343] width 5 height 11
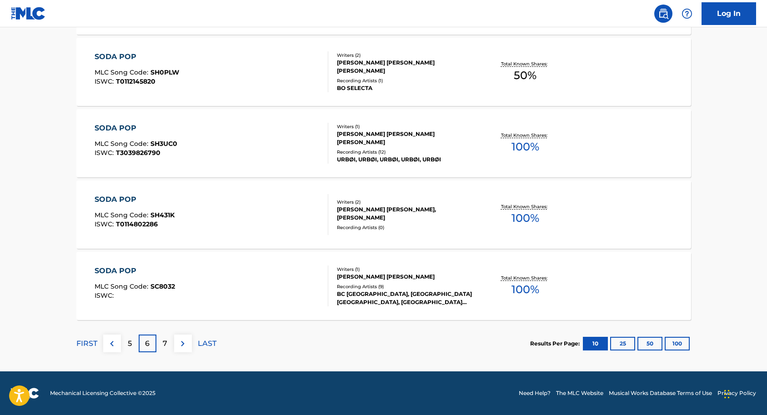
click at [164, 346] on p "7" at bounding box center [165, 343] width 5 height 11
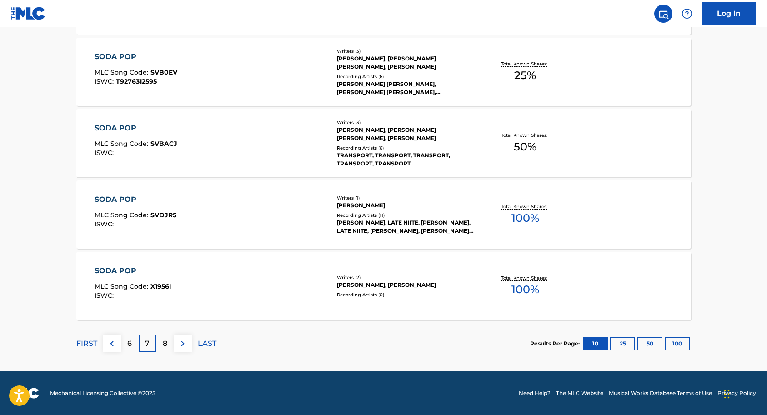
click at [173, 343] on div "8" at bounding box center [165, 343] width 18 height 18
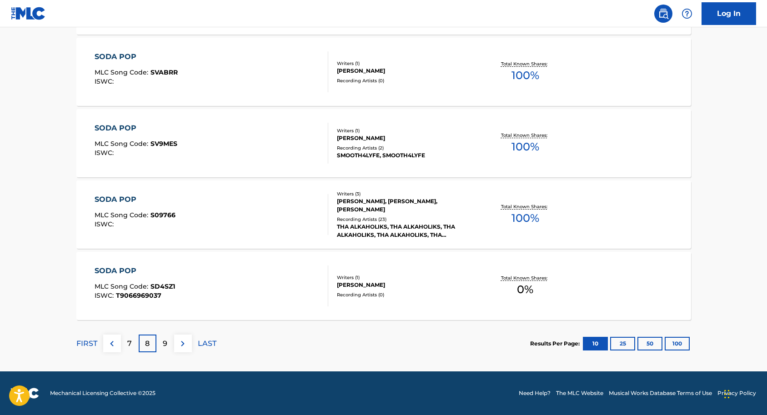
click at [166, 345] on p "9" at bounding box center [165, 343] width 5 height 11
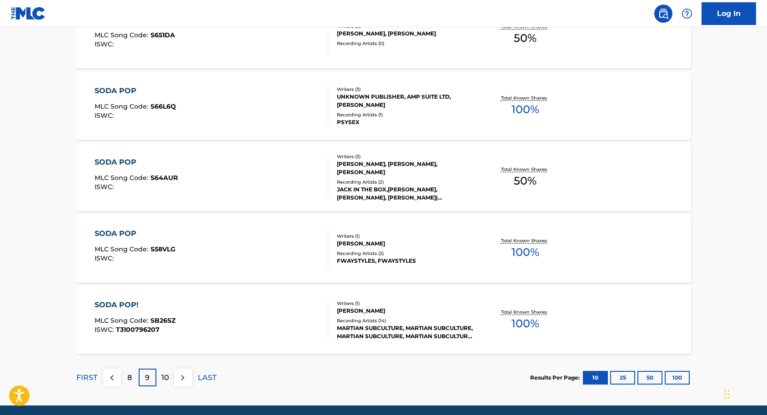
scroll to position [664, 0]
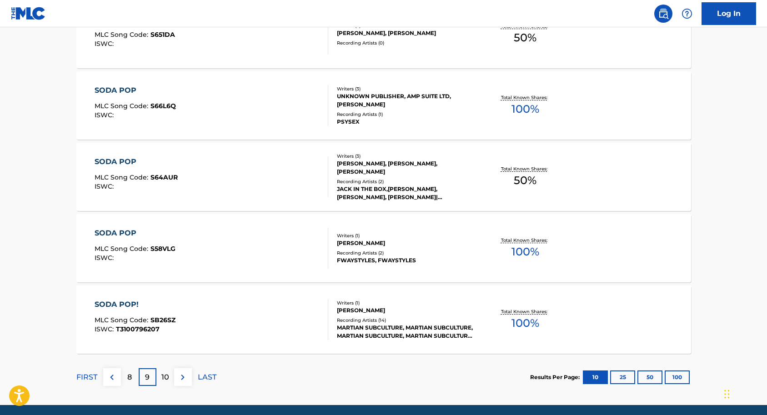
click at [165, 375] on p "10" at bounding box center [165, 377] width 8 height 11
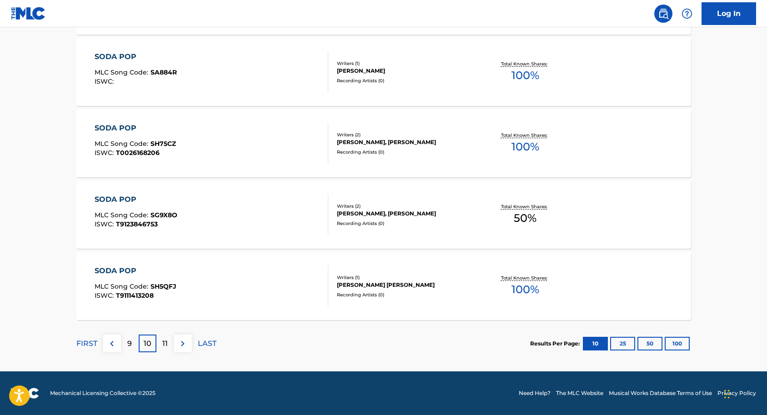
scroll to position [698, 0]
click at [171, 341] on div "11" at bounding box center [165, 343] width 18 height 18
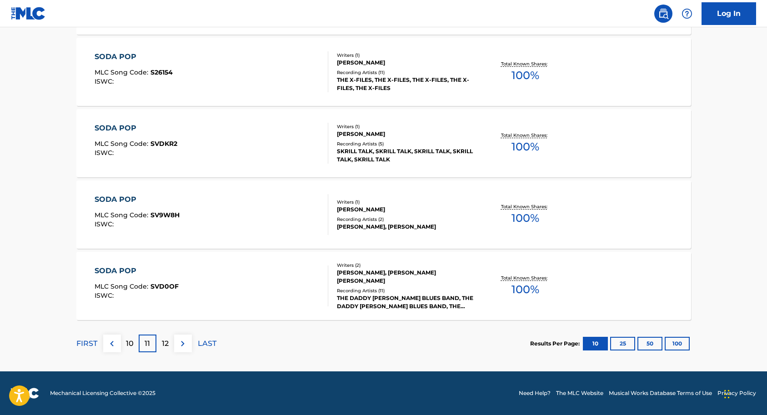
click at [168, 343] on p "12" at bounding box center [165, 343] width 7 height 11
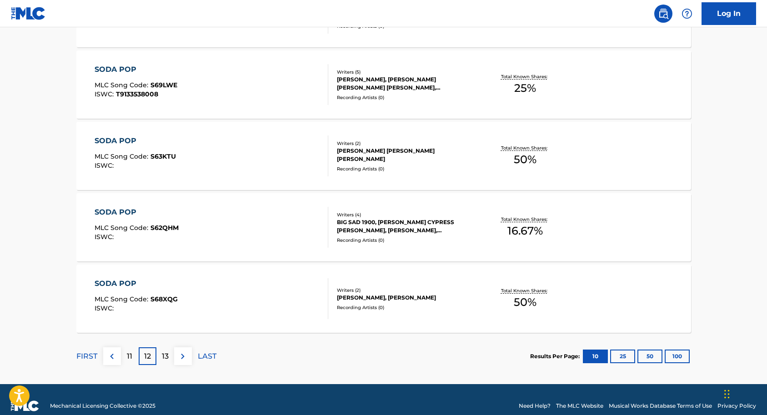
scroll to position [686, 0]
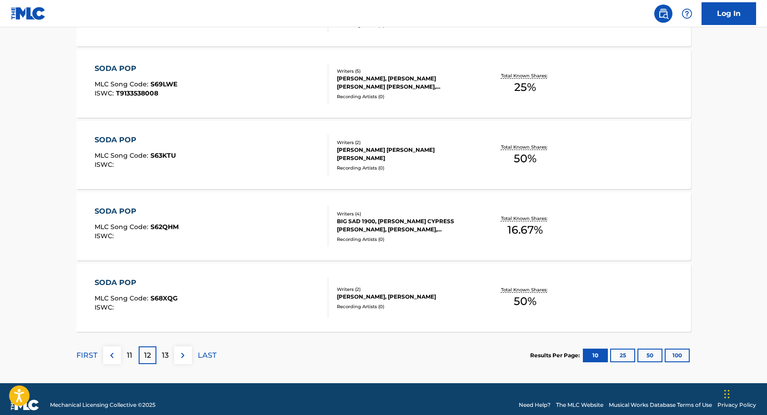
click at [170, 353] on div "13" at bounding box center [165, 355] width 18 height 18
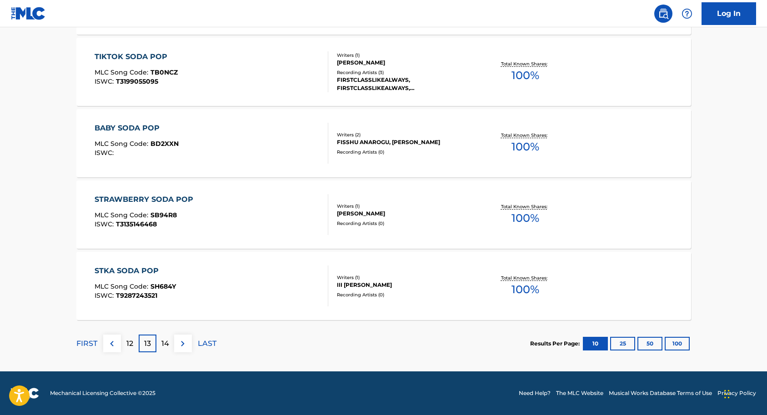
scroll to position [698, 0]
click at [168, 343] on p "14" at bounding box center [165, 343] width 8 height 11
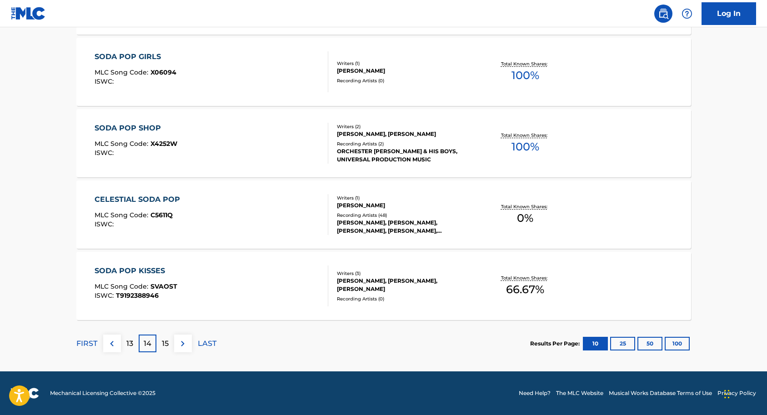
click at [168, 346] on p "15" at bounding box center [165, 343] width 7 height 11
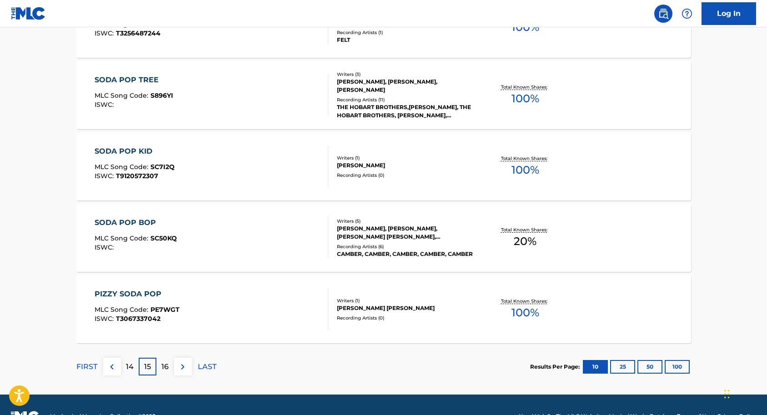
scroll to position [676, 0]
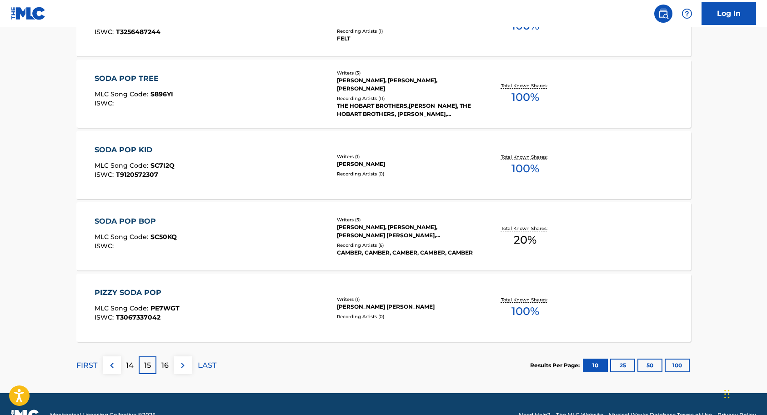
click at [163, 363] on p "16" at bounding box center [164, 365] width 7 height 11
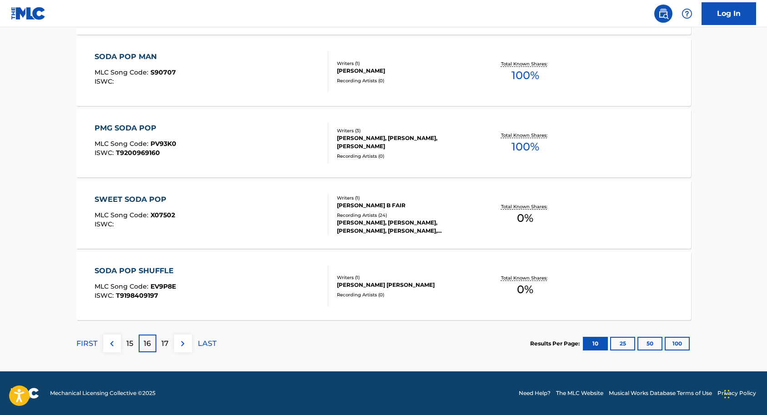
scroll to position [698, 0]
click at [168, 343] on p "17" at bounding box center [164, 343] width 7 height 11
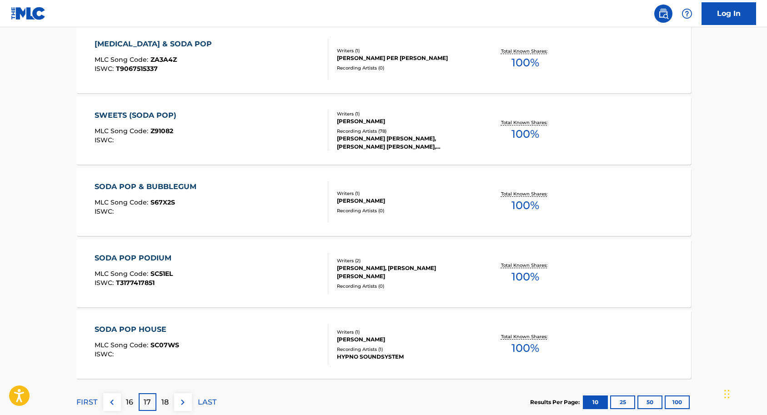
scroll to position [640, 0]
click at [168, 397] on p "18" at bounding box center [164, 401] width 7 height 11
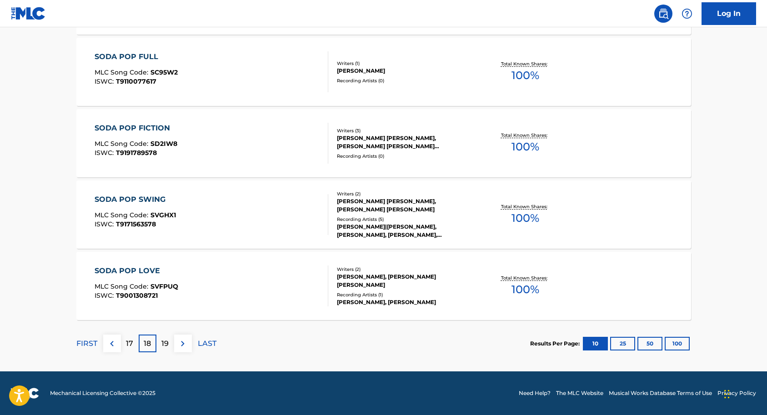
scroll to position [698, 0]
click at [167, 340] on p "19" at bounding box center [164, 343] width 7 height 11
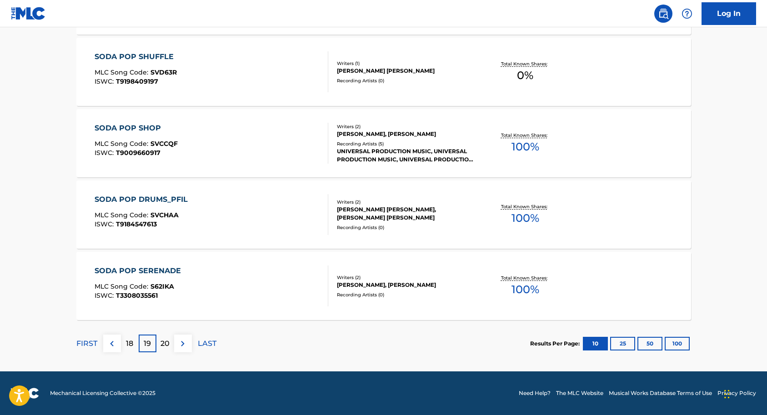
click at [164, 344] on p "20" at bounding box center [164, 343] width 9 height 11
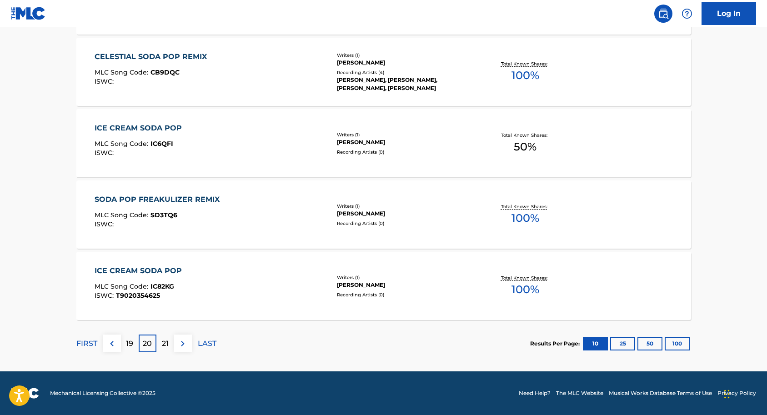
click at [166, 340] on p "21" at bounding box center [165, 343] width 7 height 11
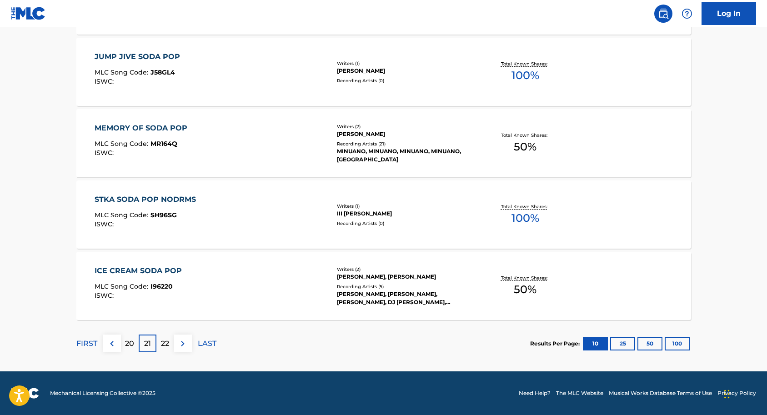
click at [170, 344] on div "22" at bounding box center [165, 343] width 18 height 18
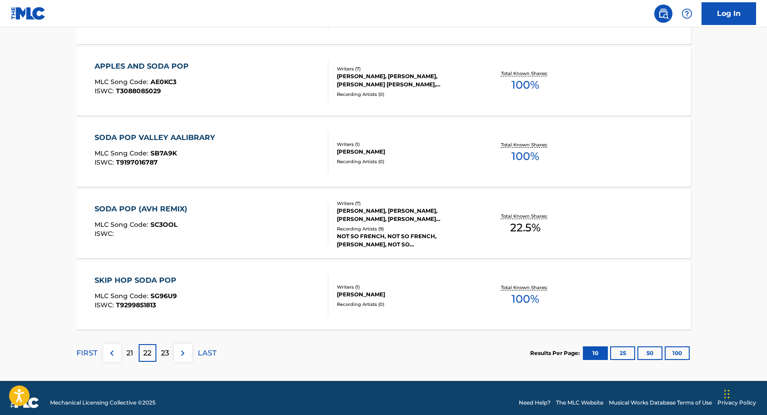
scroll to position [692, 0]
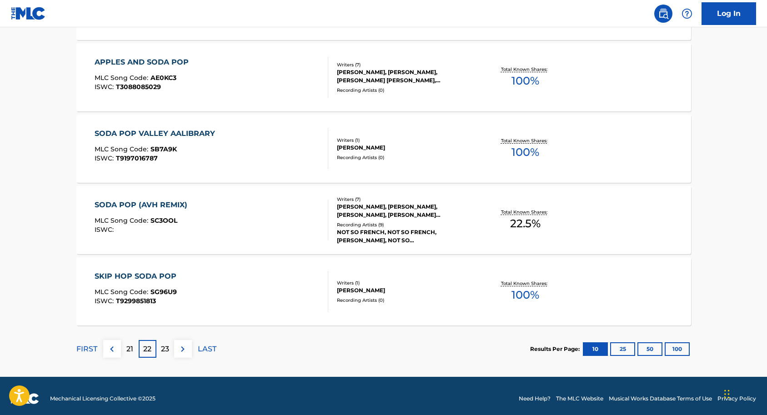
click at [169, 349] on p "23" at bounding box center [165, 349] width 8 height 11
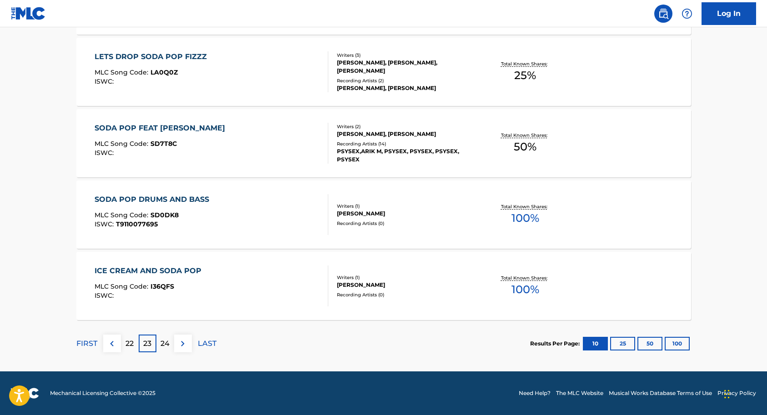
scroll to position [698, 0]
click at [166, 345] on p "24" at bounding box center [164, 343] width 9 height 11
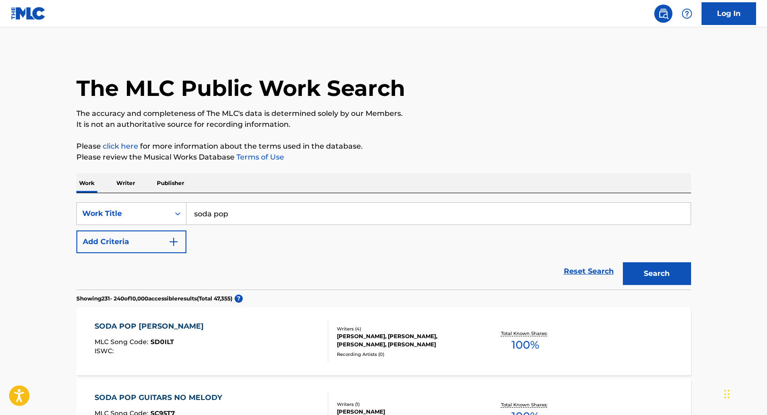
scroll to position [0, 0]
click at [213, 216] on input "soda pop" at bounding box center [438, 214] width 504 height 22
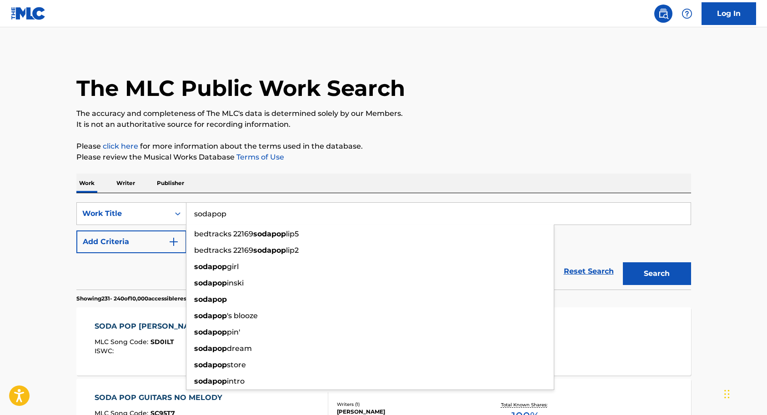
click at [636, 269] on button "Search" at bounding box center [657, 273] width 68 height 23
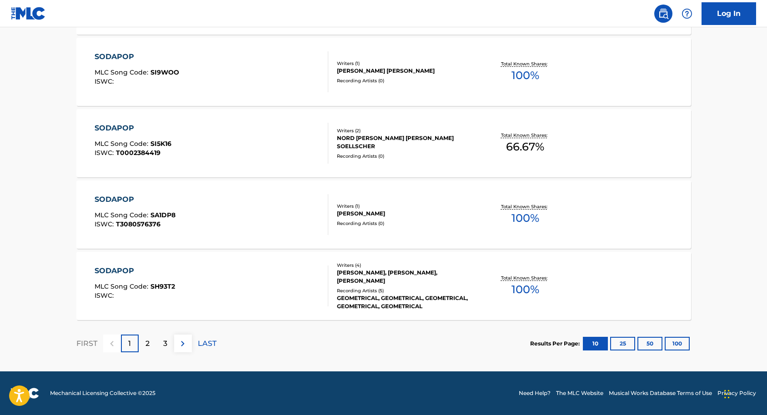
scroll to position [698, 0]
click at [145, 342] on p "2" at bounding box center [147, 343] width 4 height 11
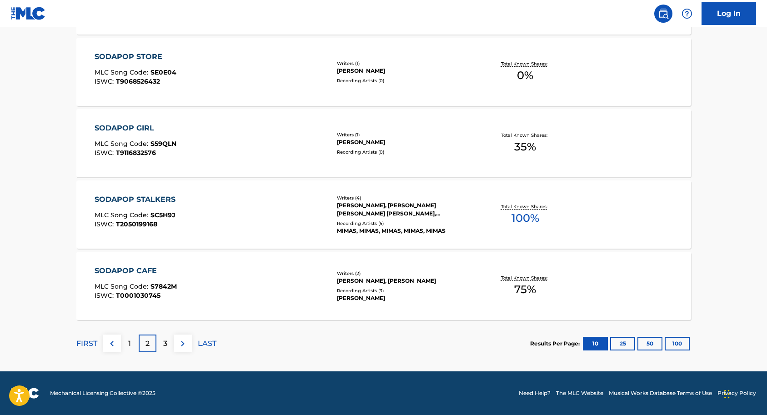
click at [169, 344] on div "3" at bounding box center [165, 343] width 18 height 18
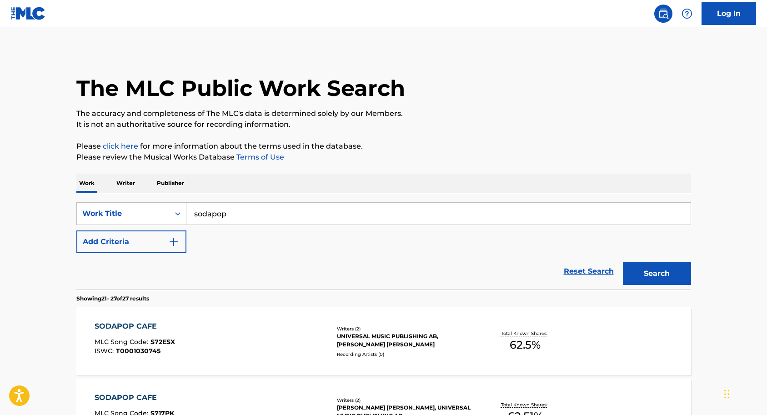
scroll to position [0, 0]
click at [643, 274] on button "Search" at bounding box center [657, 273] width 68 height 23
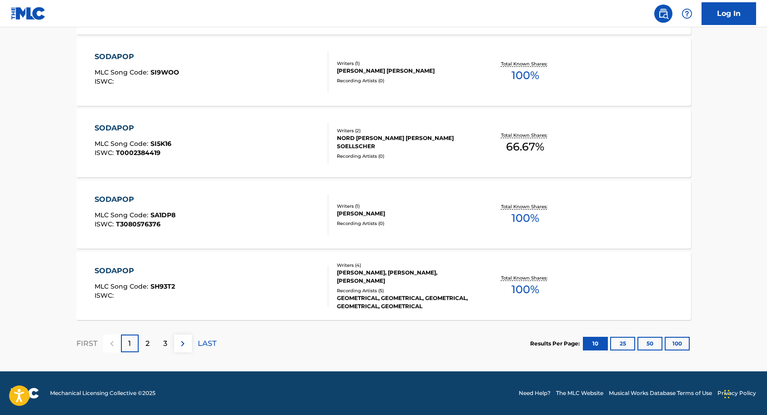
scroll to position [698, 0]
click at [150, 344] on div "2" at bounding box center [148, 343] width 18 height 18
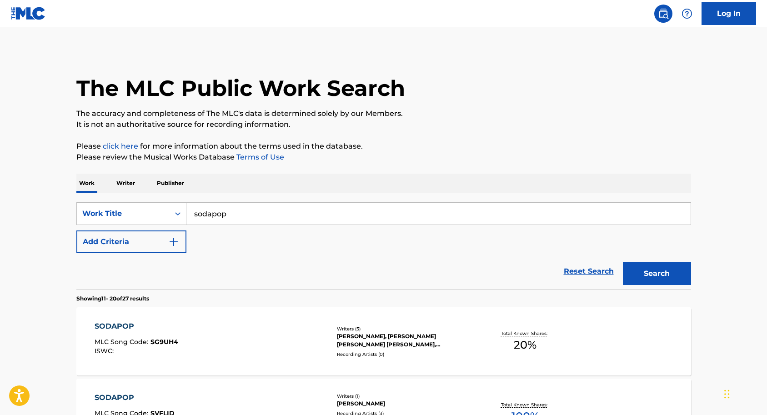
scroll to position [0, 0]
click at [259, 217] on input "sodapop" at bounding box center [438, 214] width 504 height 22
click at [310, 180] on div "Work Writer Publisher" at bounding box center [383, 183] width 614 height 19
click at [243, 216] on input "sodapop" at bounding box center [438, 214] width 504 height 22
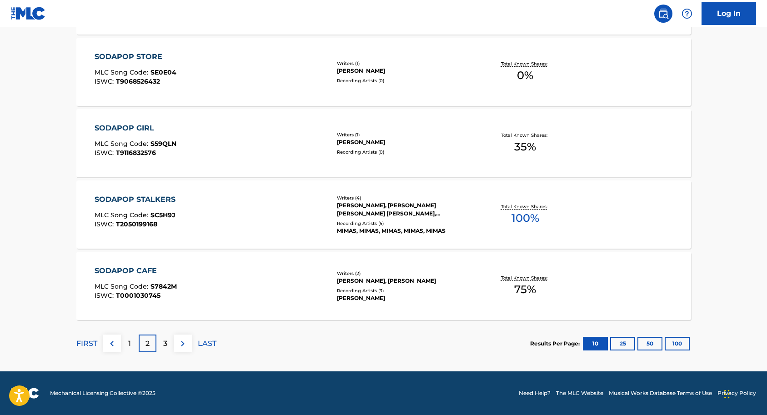
scroll to position [698, 0]
click at [134, 345] on div "1" at bounding box center [130, 343] width 18 height 18
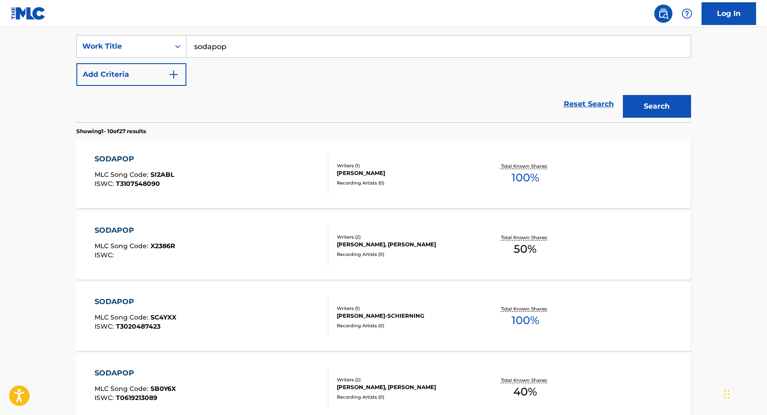
scroll to position [167, 0]
click at [198, 49] on input "sodapop" at bounding box center [438, 47] width 504 height 22
click at [648, 111] on button "Search" at bounding box center [657, 106] width 68 height 23
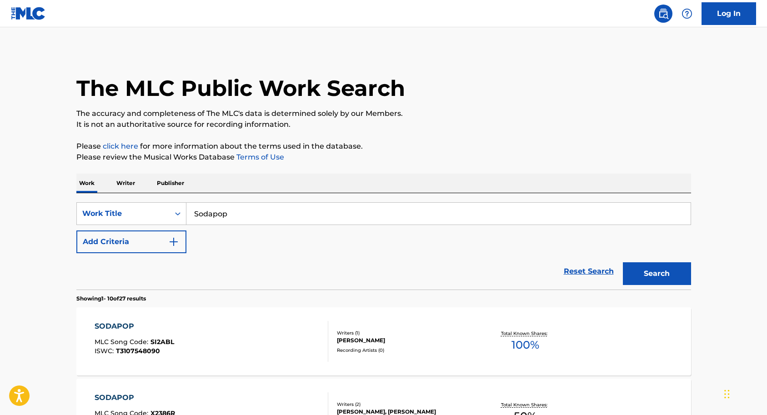
scroll to position [0, 0]
click at [208, 215] on input "Sodapop" at bounding box center [438, 214] width 504 height 22
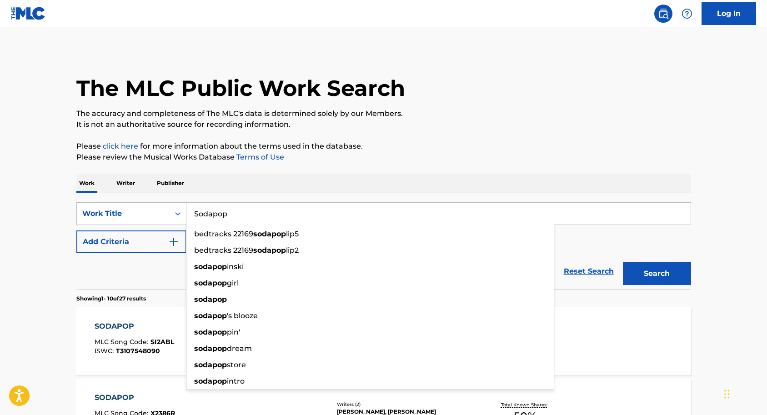
click at [212, 216] on input "Sodapop" at bounding box center [438, 214] width 504 height 22
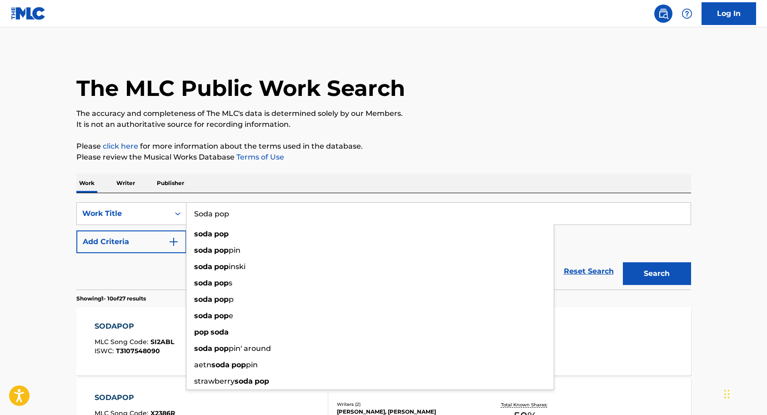
type input "Soda pop"
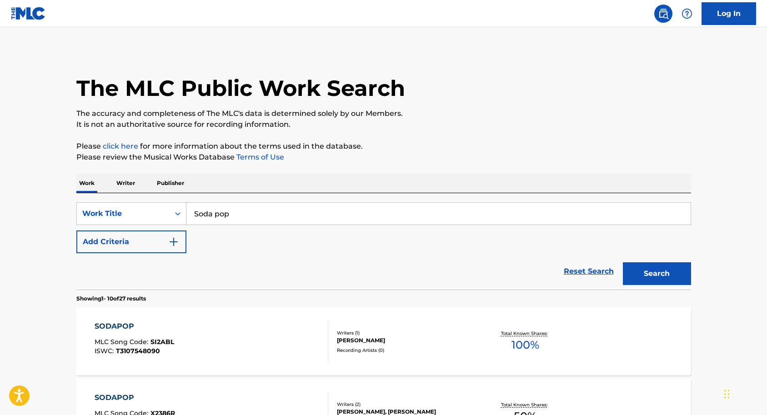
click at [641, 273] on button "Search" at bounding box center [657, 273] width 68 height 23
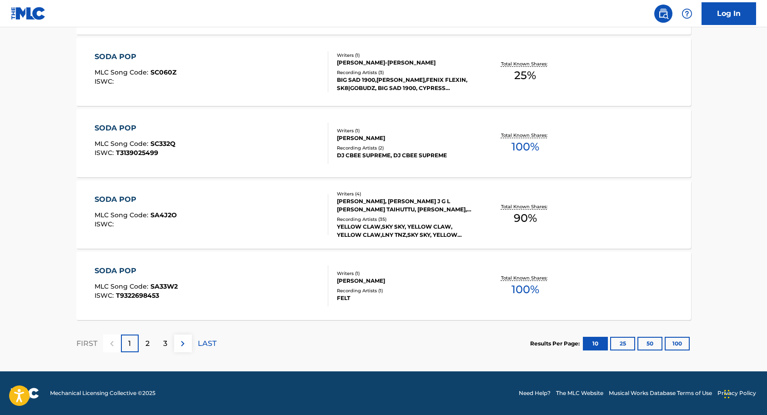
scroll to position [698, 0]
click at [150, 344] on div "2" at bounding box center [148, 343] width 18 height 18
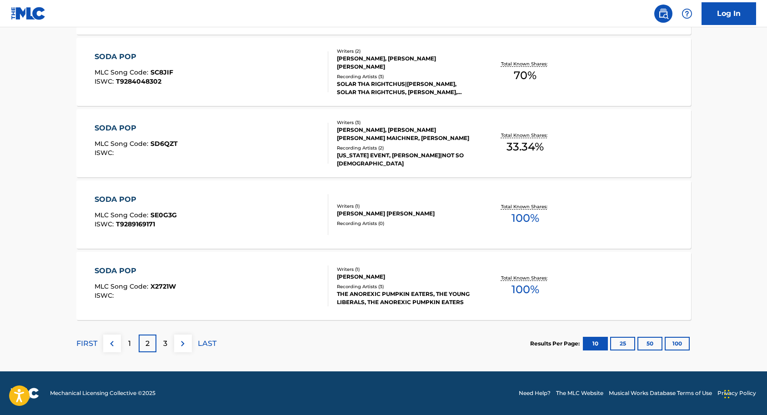
click at [167, 342] on div "3" at bounding box center [165, 343] width 18 height 18
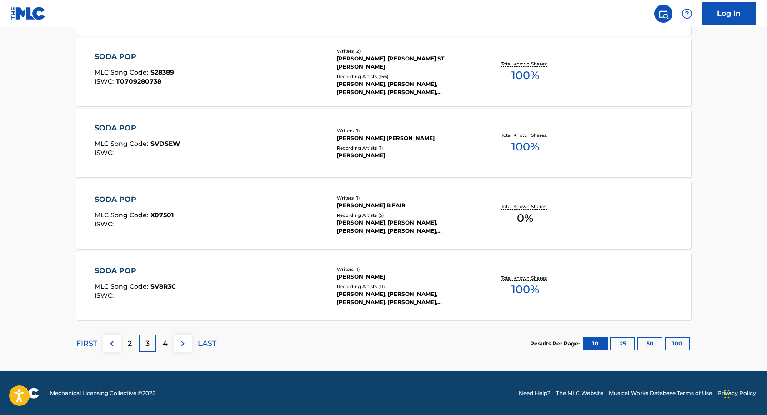
click at [162, 344] on div "4" at bounding box center [165, 343] width 18 height 18
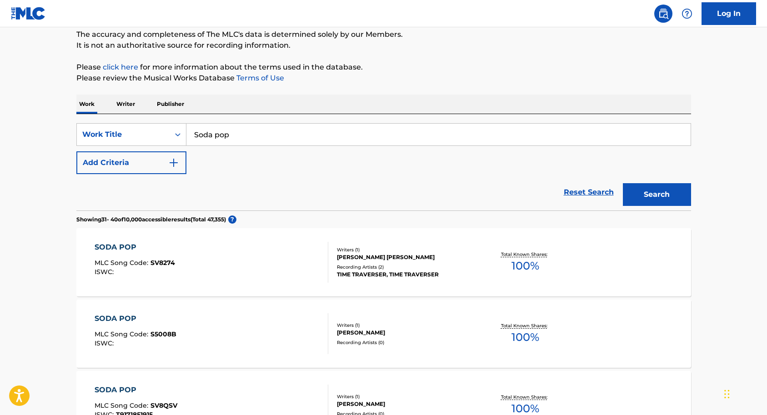
scroll to position [0, 0]
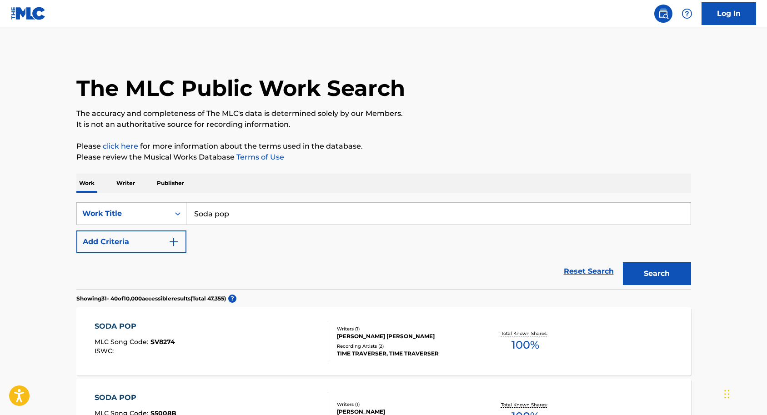
click at [175, 241] on img "Search Form" at bounding box center [173, 241] width 11 height 11
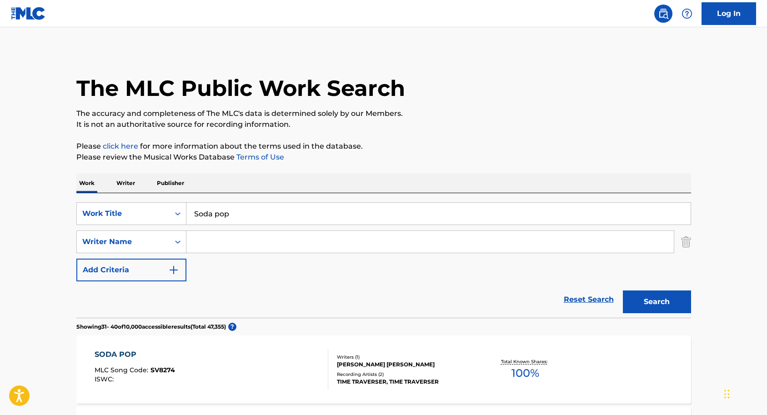
paste input "Vince, Kush, and Danny Chung"
type input "Vince, Kush, and Danny Chung"
click at [659, 303] on button "Search" at bounding box center [657, 301] width 68 height 23
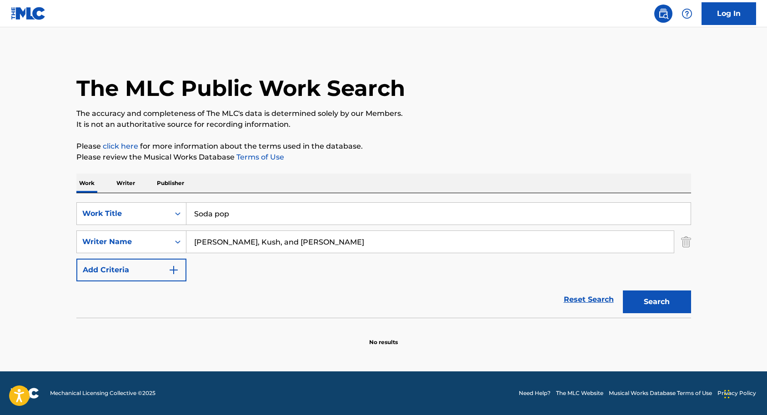
click at [214, 214] on input "Soda pop" at bounding box center [438, 214] width 504 height 22
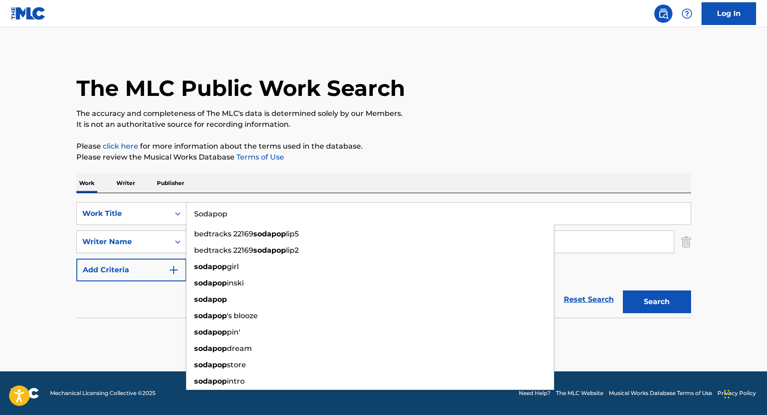
type input "Sodapop"
click at [625, 304] on button "Search" at bounding box center [657, 301] width 68 height 23
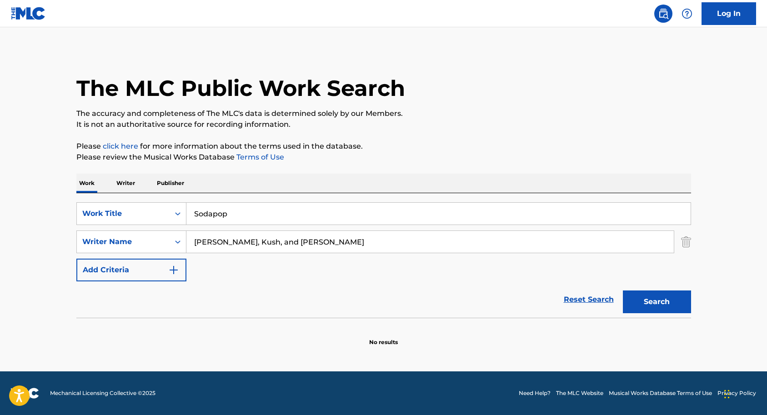
click at [233, 214] on input "Sodapop" at bounding box center [438, 214] width 504 height 22
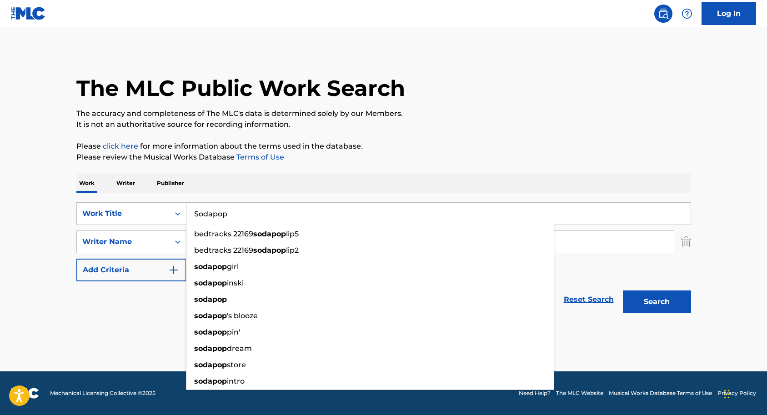
click at [125, 180] on p "Writer" at bounding box center [126, 183] width 24 height 19
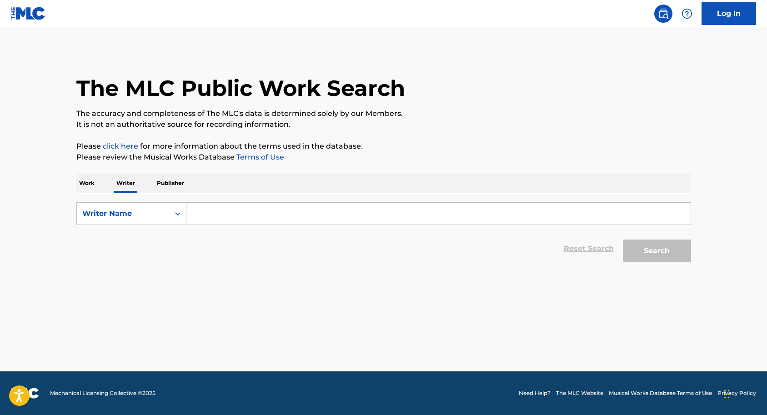
paste input "Vince, Kush, and Danny Chung"
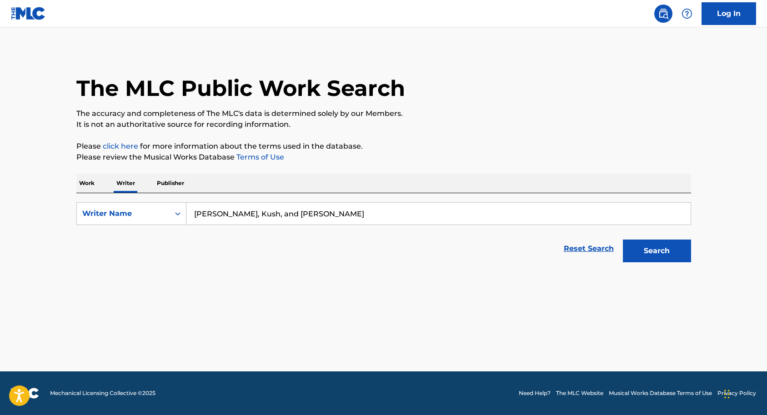
type input "Vince, Kush, and Danny Chung"
click at [645, 252] on button "Search" at bounding box center [657, 250] width 68 height 23
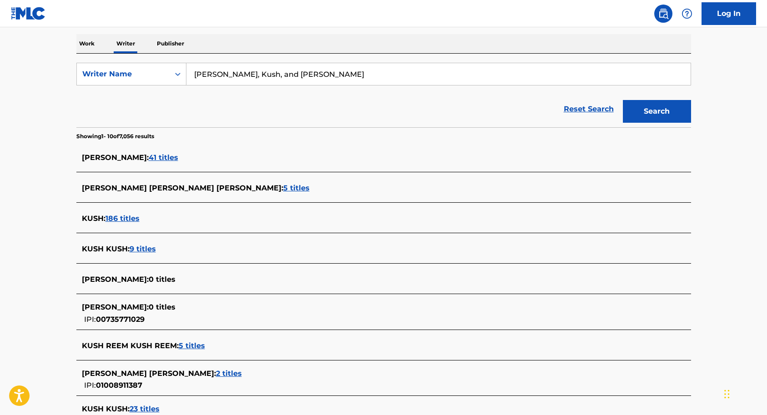
scroll to position [127, 0]
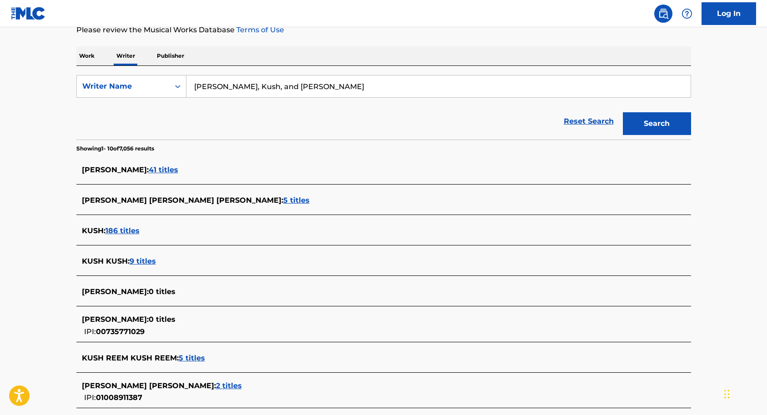
click at [160, 168] on span "41 titles" at bounding box center [164, 169] width 30 height 9
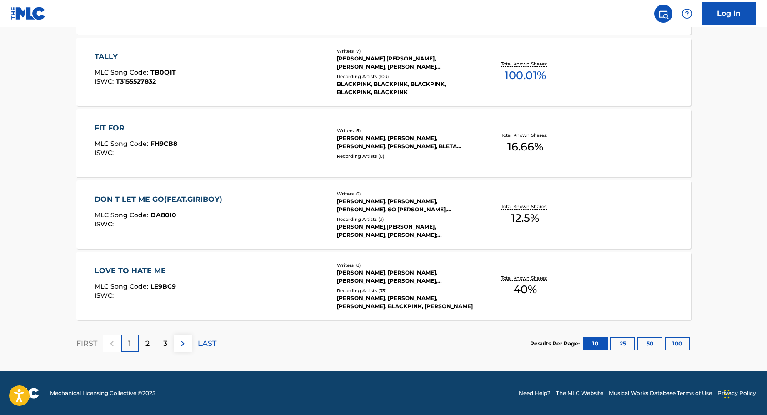
scroll to position [698, 0]
click at [149, 339] on p "2" at bounding box center [147, 343] width 4 height 11
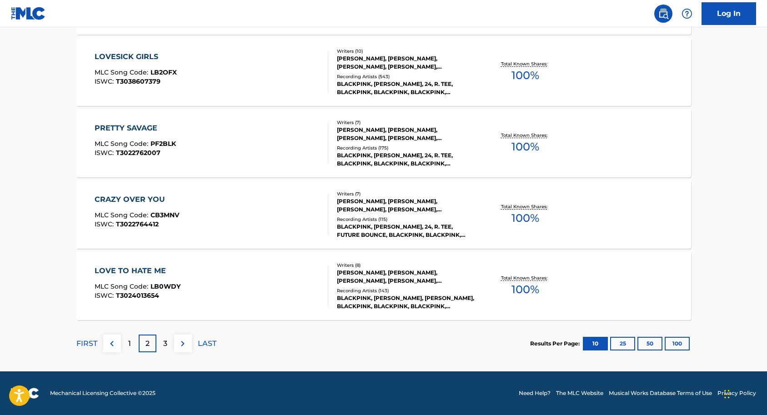
click at [167, 344] on p "3" at bounding box center [165, 343] width 4 height 11
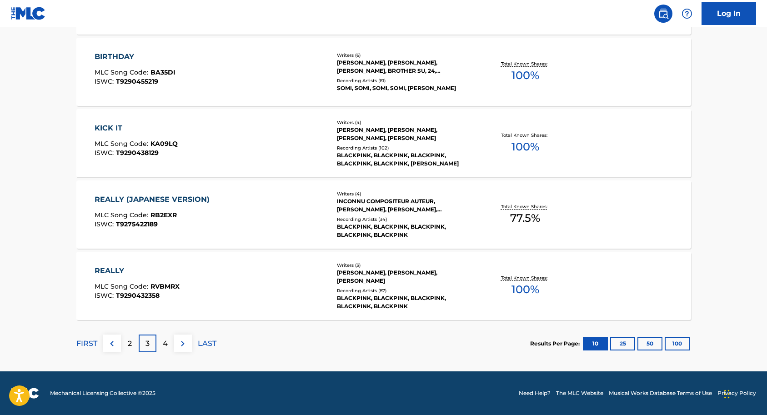
click at [167, 342] on p "4" at bounding box center [165, 343] width 5 height 11
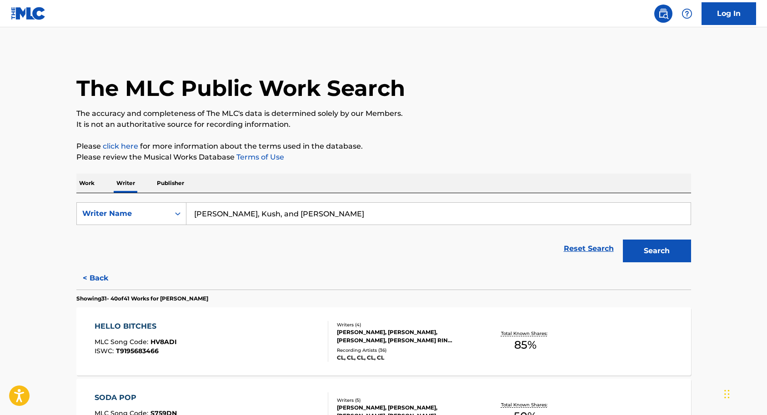
scroll to position [0, 0]
click at [99, 280] on button "< Back" at bounding box center [103, 278] width 55 height 23
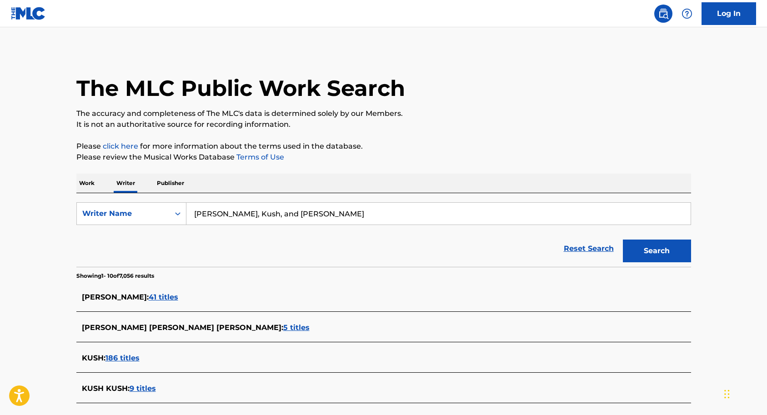
click at [90, 180] on p "Work" at bounding box center [86, 183] width 21 height 19
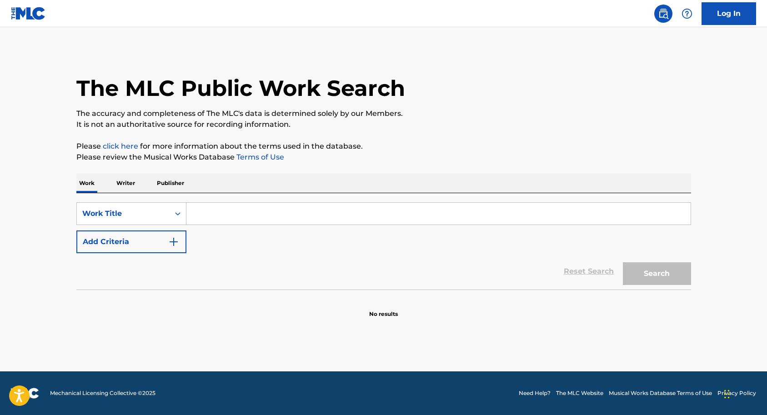
click at [214, 217] on input "Search Form" at bounding box center [438, 214] width 504 height 22
click at [204, 251] on div "SearchWithCriteria27bcf190-1d74-4efc-baa6-906a0bb1c5dd Work Title Add Criteria" at bounding box center [383, 227] width 614 height 51
click at [203, 220] on input "Search Form" at bounding box center [438, 214] width 504 height 22
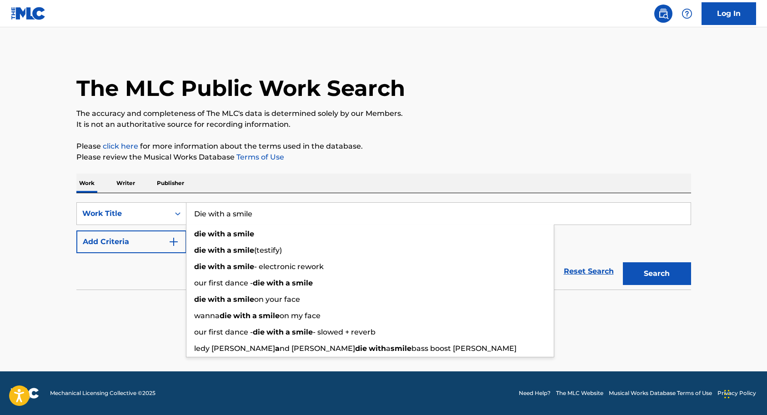
type input "Die with a smile"
click at [659, 271] on button "Search" at bounding box center [657, 273] width 68 height 23
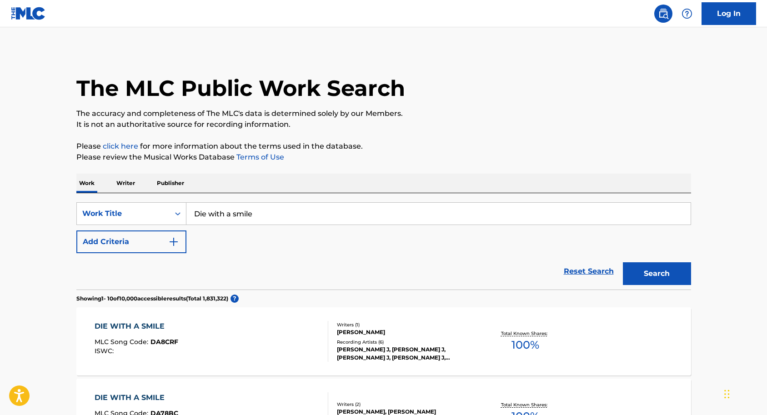
click at [174, 241] on img "Search Form" at bounding box center [173, 241] width 11 height 11
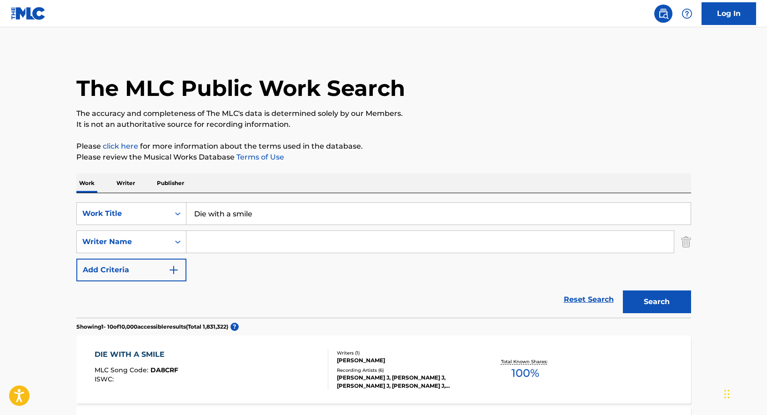
click at [218, 244] on input "Search Form" at bounding box center [429, 242] width 487 height 22
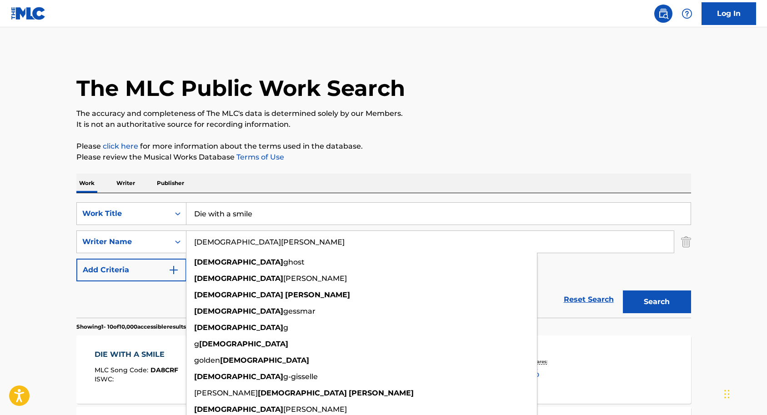
click at [641, 303] on button "Search" at bounding box center [657, 301] width 68 height 23
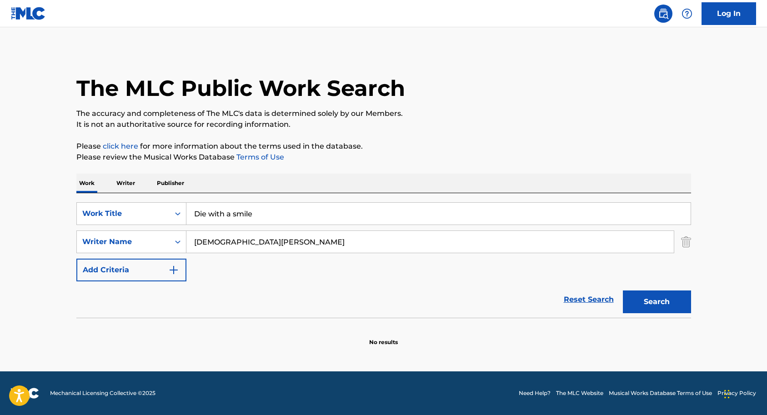
click at [240, 240] on input "Lady Gaga" at bounding box center [429, 242] width 487 height 22
type input "L"
paste input "Lady Gaga, Bruno Mars, James Fauntleroy, D'Mile & watt."
click at [663, 301] on button "Search" at bounding box center [657, 301] width 68 height 23
click at [416, 245] on input "Lady Gaga, Bruno Mars, James Fauntleroy, D'Mile & watt." at bounding box center [429, 242] width 487 height 22
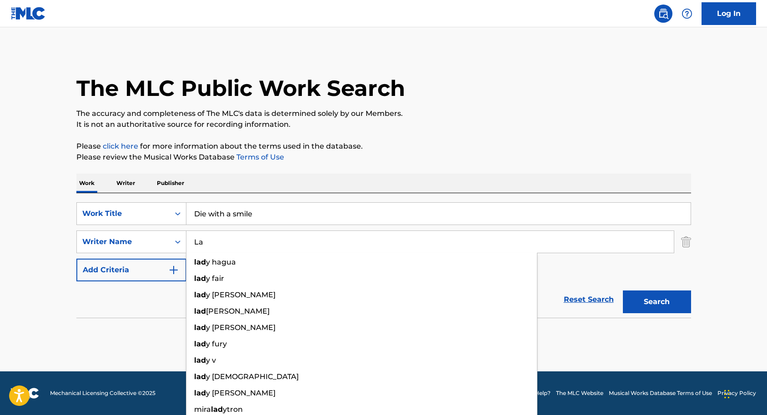
type input "L"
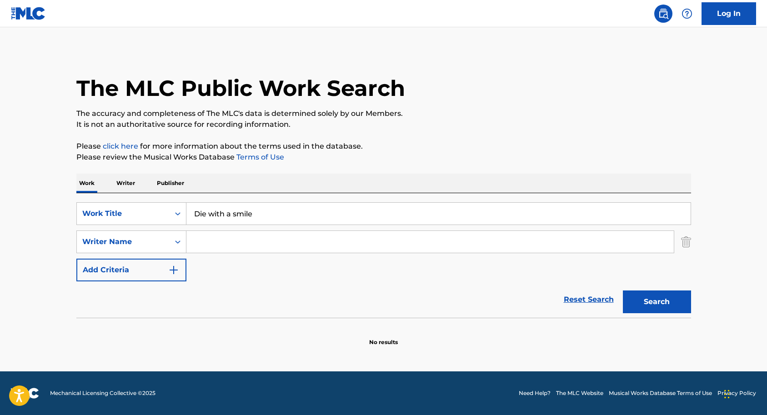
click at [687, 243] on img "Search Form" at bounding box center [686, 241] width 10 height 23
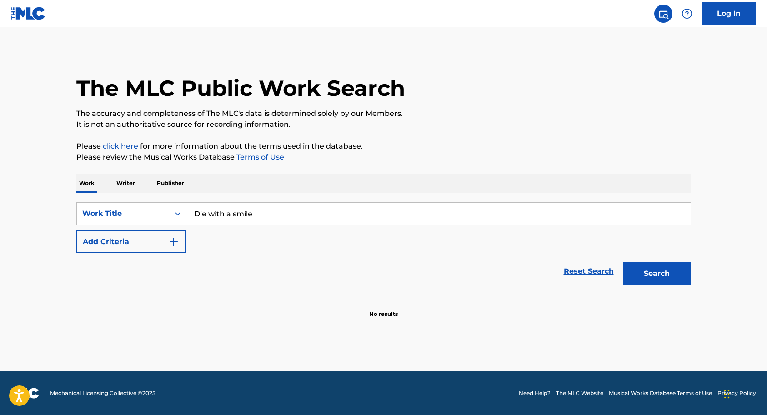
click at [661, 282] on button "Search" at bounding box center [657, 273] width 68 height 23
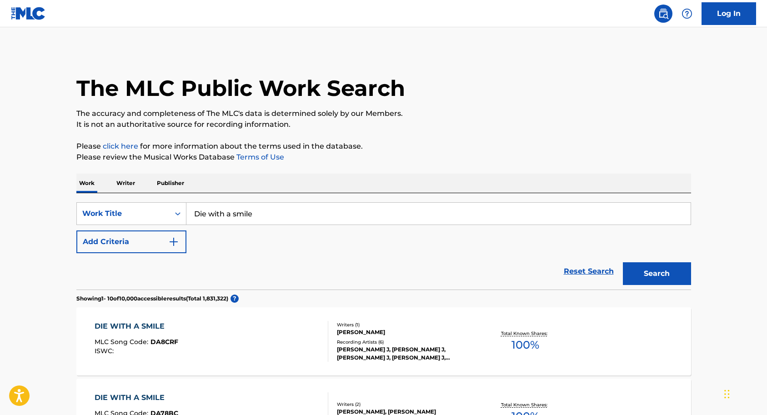
click at [129, 178] on p "Writer" at bounding box center [126, 183] width 24 height 19
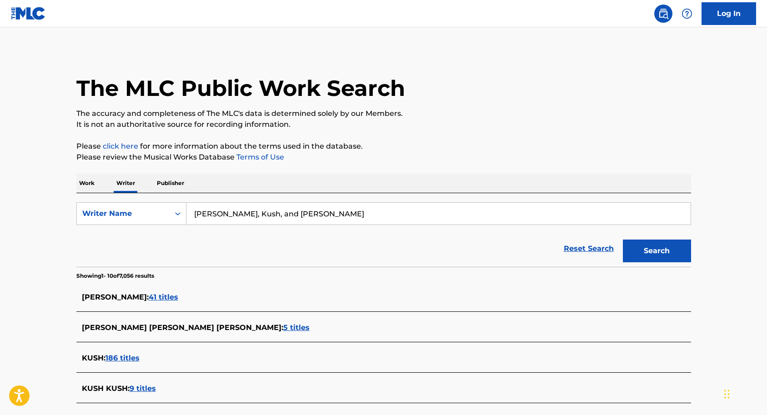
click at [300, 217] on input "Vince, Kush, and Danny Chung" at bounding box center [438, 214] width 504 height 22
click at [318, 217] on input "Vince, Kush, and Danny Chung" at bounding box center [438, 214] width 504 height 22
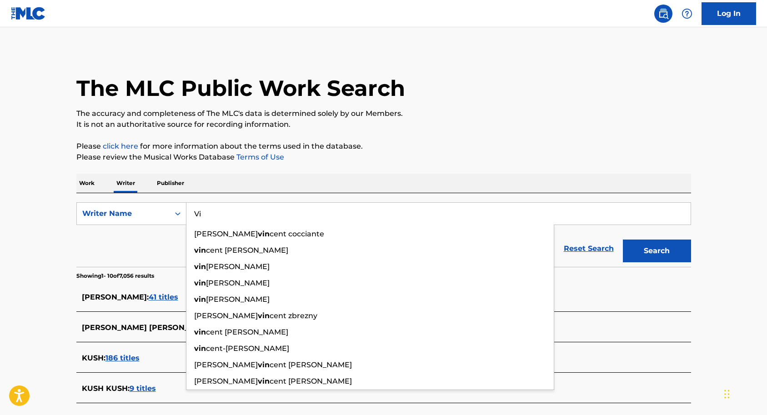
type input "V"
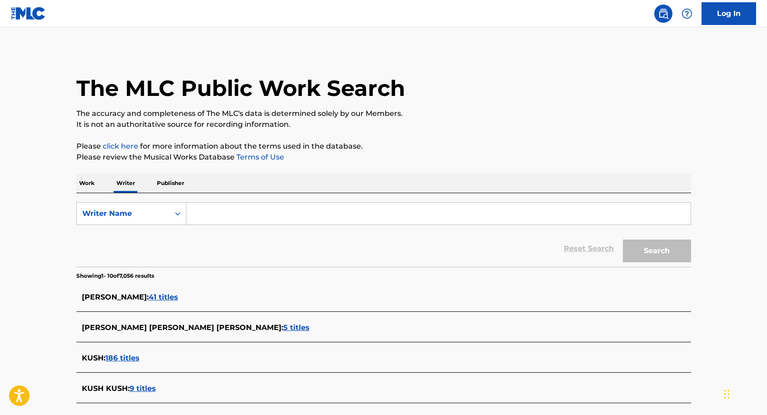
paste input "Tate McRae, Ryan Tedder & Tyler Spry."
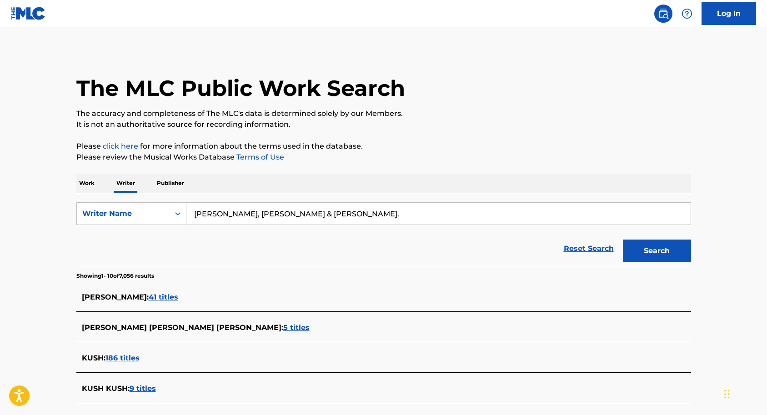
click at [192, 213] on input "Tate McRae, Ryan Tedder & Tyler Spry." at bounding box center [438, 214] width 504 height 22
type input "Amy Allen Tate McRae, Ryan Tedder & Tyler Spry."
click at [641, 253] on button "Search" at bounding box center [657, 250] width 68 height 23
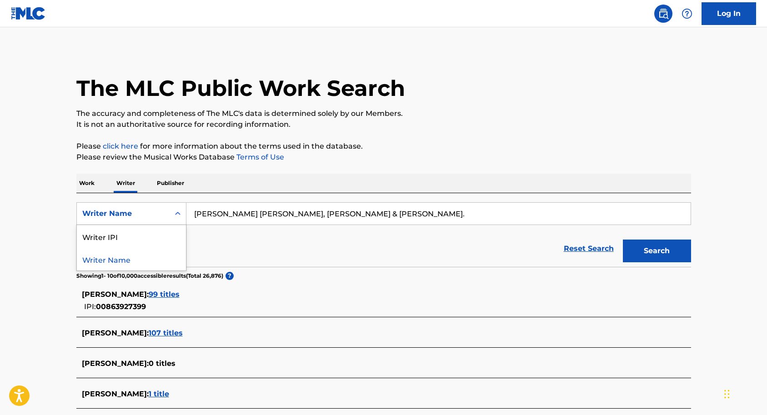
click at [179, 213] on icon "Search Form" at bounding box center [177, 213] width 9 height 9
click at [197, 238] on div "Reset Search Search" at bounding box center [383, 248] width 614 height 36
drag, startPoint x: 277, startPoint y: 212, endPoint x: 379, endPoint y: 217, distance: 102.4
click at [379, 217] on input "Amy Allen Tate McRae, Ryan Tedder & Tyler Spry." at bounding box center [438, 214] width 504 height 22
click at [91, 184] on p "Work" at bounding box center [86, 183] width 21 height 19
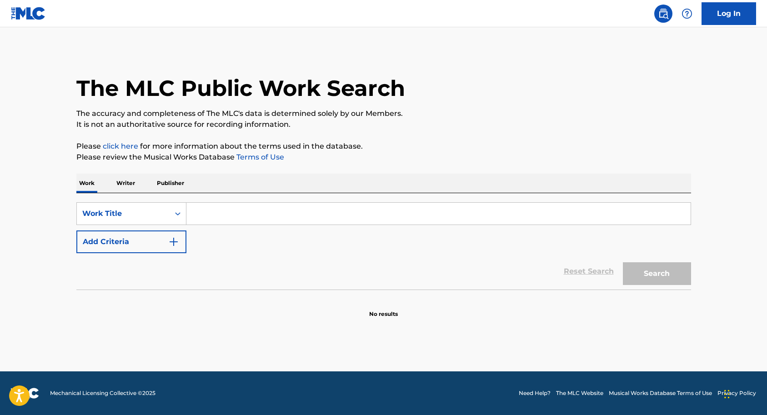
click at [199, 213] on input "Search Form" at bounding box center [438, 214] width 504 height 22
click at [195, 248] on div "SearchWithCriteria27bcf190-1d74-4efc-baa6-906a0bb1c5dd Work Title Add Criteria" at bounding box center [383, 227] width 614 height 51
click at [210, 218] on input "Search Form" at bounding box center [438, 214] width 504 height 22
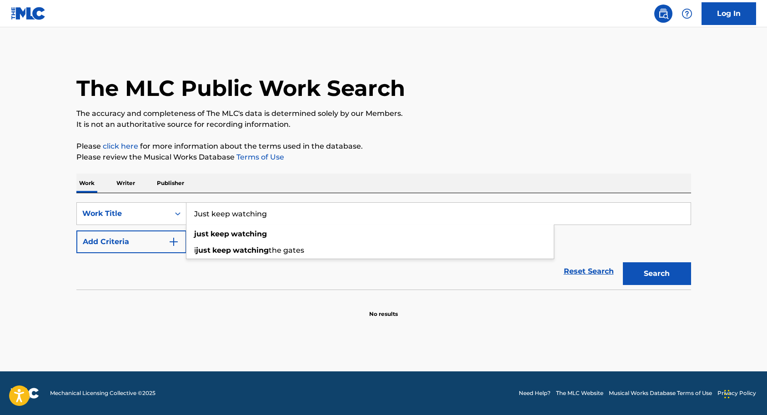
type input "Just keep watching"
click at [199, 279] on div "Reset Search Search" at bounding box center [383, 271] width 614 height 36
click at [174, 241] on img "Search Form" at bounding box center [173, 241] width 11 height 11
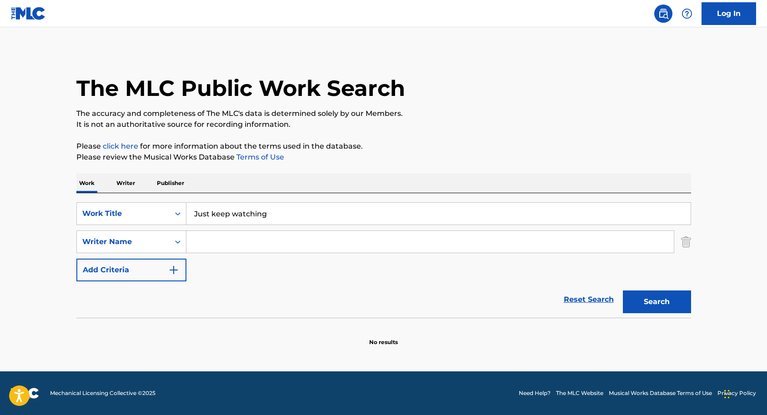
paste input "Amy Allen Tate McRae, Ryan Tedder & Tyler Spry."
type input "Amy Allen Tate McRae, Ryan Tedder & Tyler Spry."
click at [648, 307] on button "Search" at bounding box center [657, 301] width 68 height 23
drag, startPoint x: 279, startPoint y: 240, endPoint x: 374, endPoint y: 243, distance: 94.1
click at [374, 243] on input "Amy Allen Tate McRae, Ryan Tedder & Tyler Spry." at bounding box center [429, 242] width 487 height 22
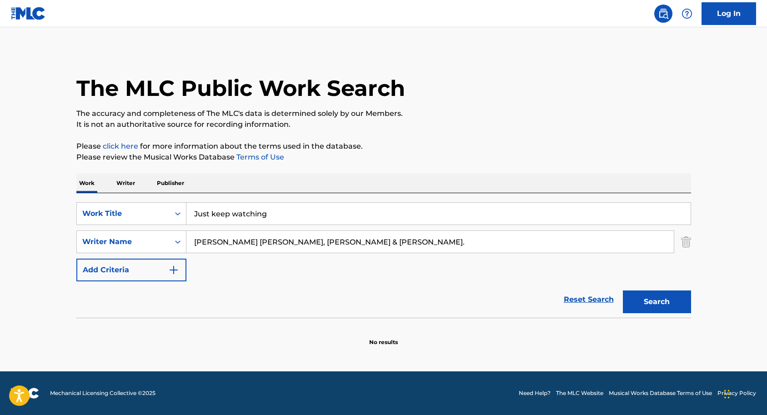
click at [149, 272] on button "Add Criteria" at bounding box center [131, 270] width 110 height 23
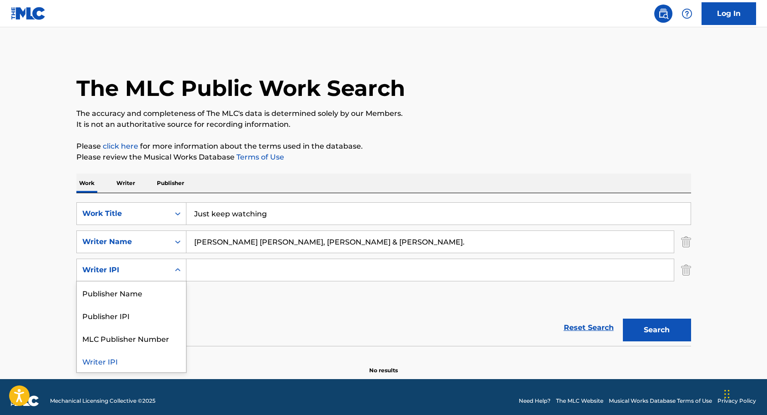
click at [176, 266] on icon "Search Form" at bounding box center [177, 269] width 9 height 9
click at [151, 294] on div "Publisher Name" at bounding box center [131, 292] width 109 height 23
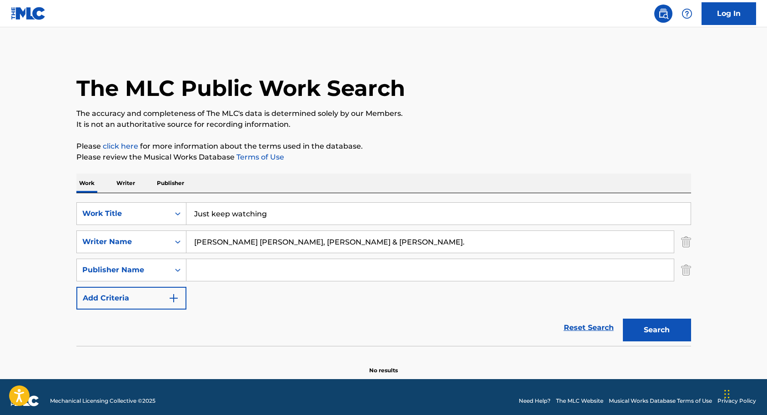
paste input "Ryan Tedder & Tyler Spry."
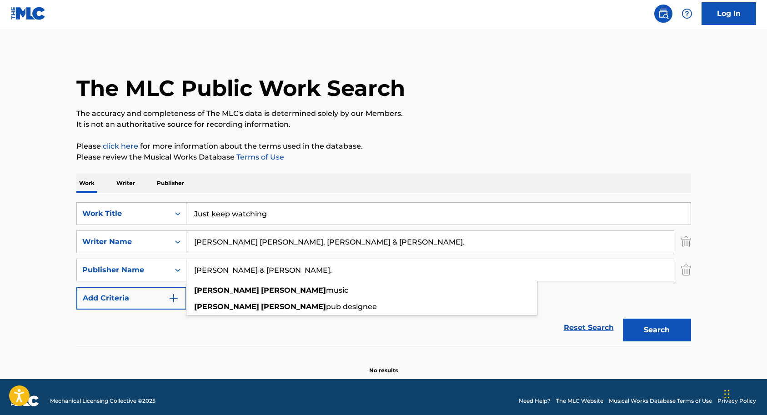
type input "Ryan Tedder & Tyler Spry."
click at [652, 331] on button "Search" at bounding box center [657, 330] width 68 height 23
click at [90, 181] on p "Work" at bounding box center [86, 183] width 21 height 19
click at [306, 207] on input "Just keep watching" at bounding box center [438, 214] width 504 height 22
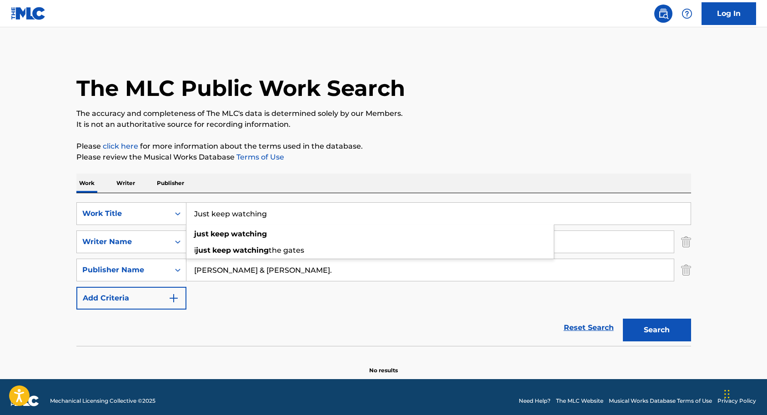
click at [305, 209] on input "Just keep watching" at bounding box center [438, 214] width 504 height 22
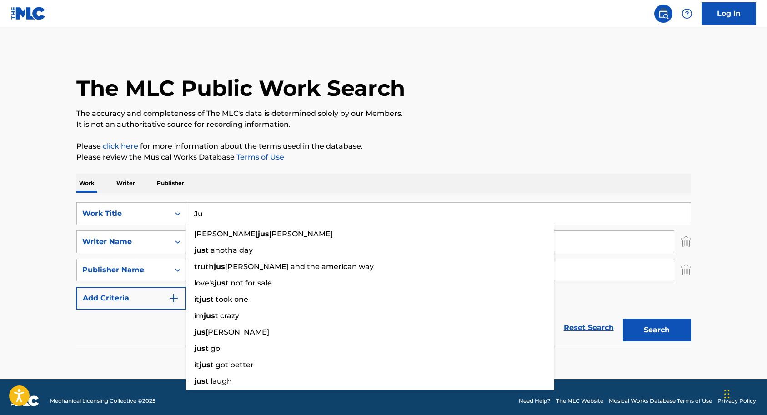
type input "J"
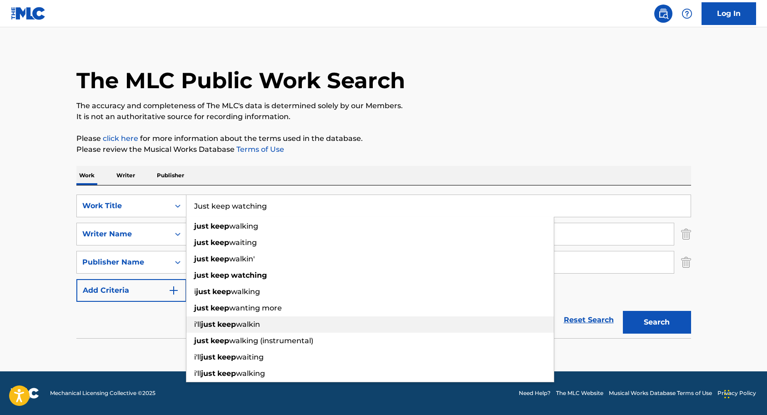
scroll to position [8, 0]
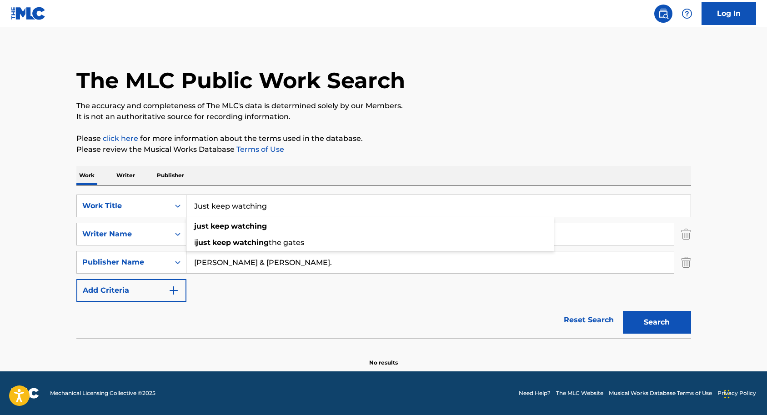
type input "Just keep watching"
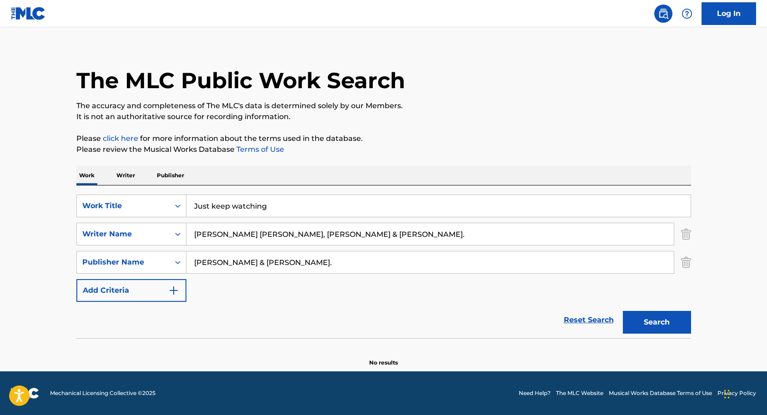
click at [287, 286] on div "SearchWithCriteria27bcf190-1d74-4efc-baa6-906a0bb1c5dd Work Title Just keep wat…" at bounding box center [383, 247] width 614 height 107
click at [641, 321] on button "Search" at bounding box center [657, 322] width 68 height 23
click at [123, 175] on p "Writer" at bounding box center [126, 175] width 24 height 19
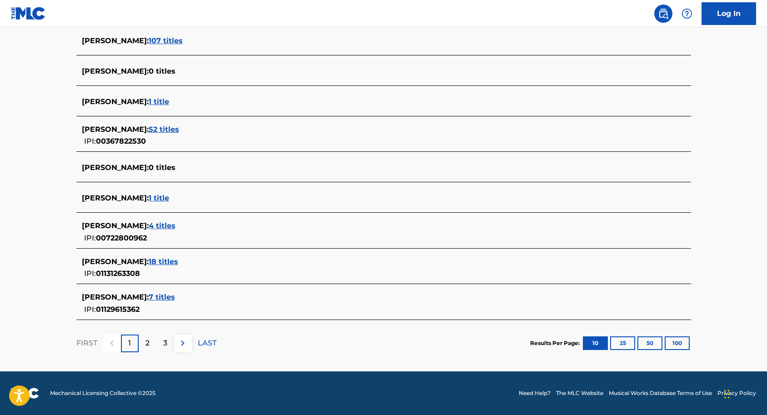
scroll to position [292, 0]
click at [148, 344] on p "2" at bounding box center [147, 343] width 4 height 11
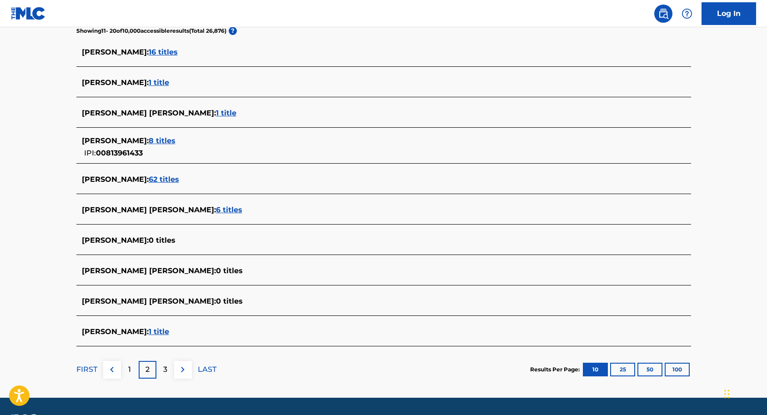
scroll to position [256, 0]
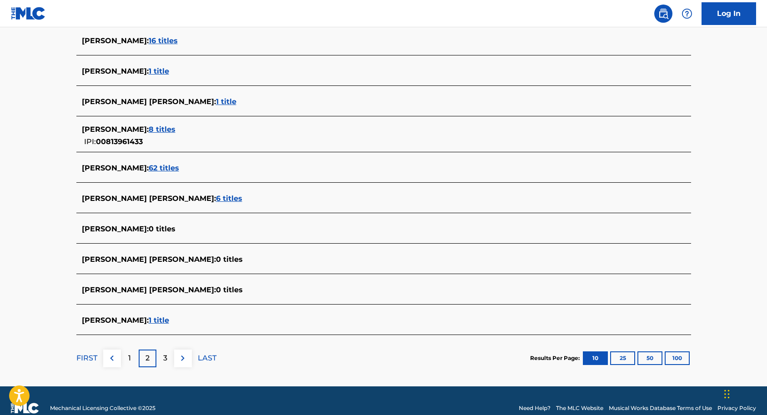
click at [163, 359] on p "3" at bounding box center [165, 358] width 4 height 11
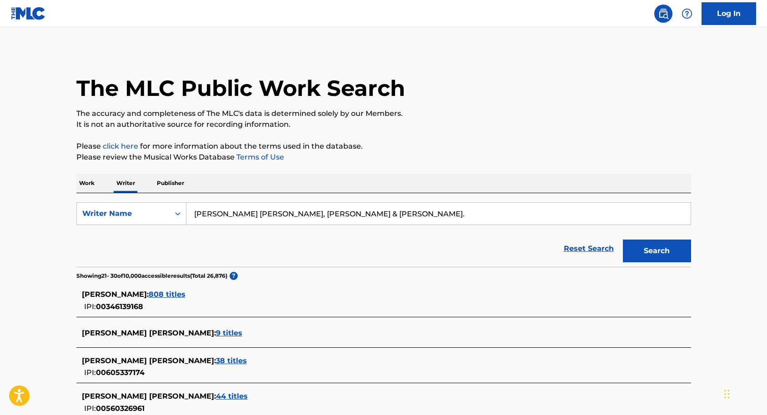
scroll to position [0, 0]
click at [83, 181] on p "Work" at bounding box center [86, 183] width 21 height 19
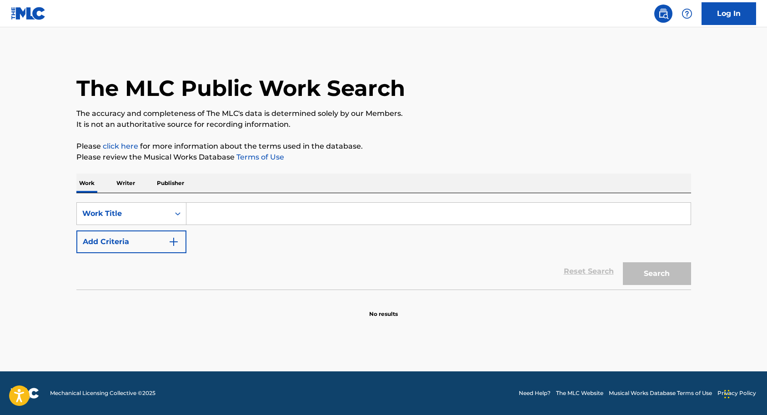
click at [218, 210] on input "Search Form" at bounding box center [438, 214] width 504 height 22
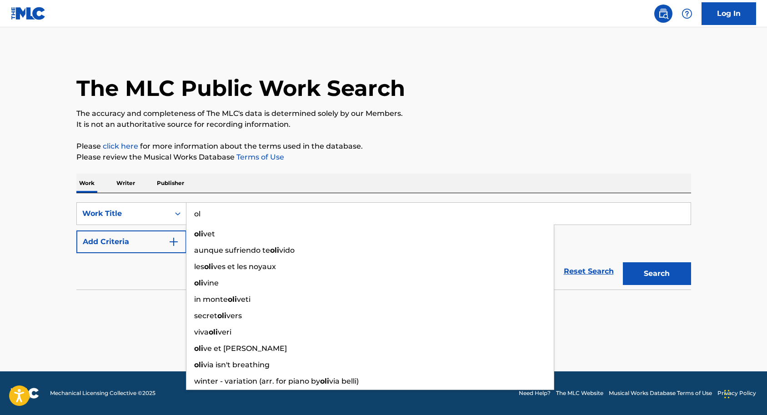
type input "o"
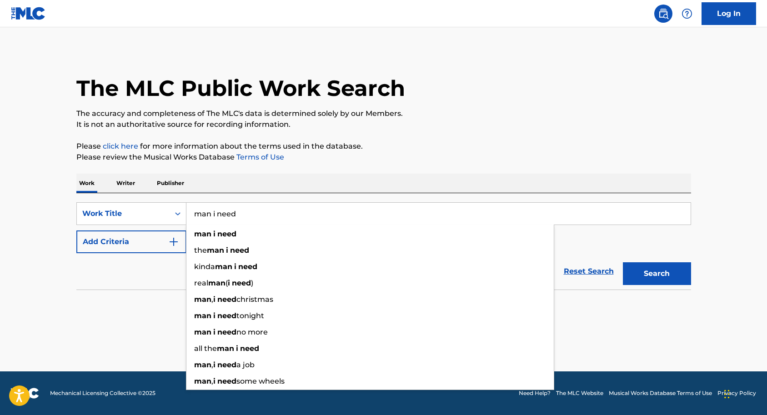
type input "man i need"
click at [239, 181] on div "Work Writer Publisher" at bounding box center [383, 183] width 614 height 19
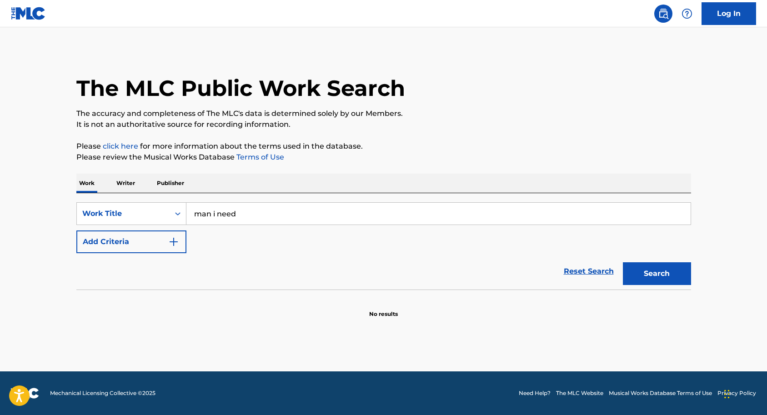
click at [130, 182] on p "Writer" at bounding box center [126, 183] width 24 height 19
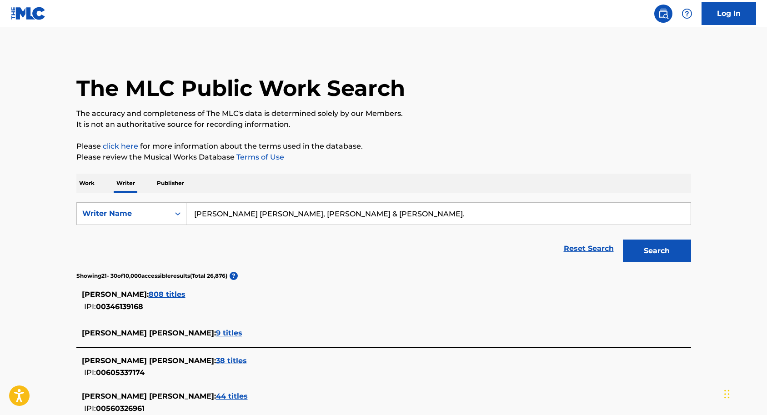
click at [90, 183] on p "Work" at bounding box center [86, 183] width 21 height 19
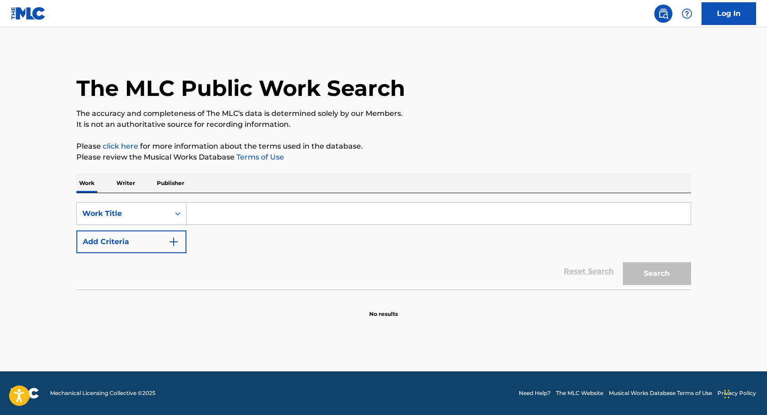
click at [211, 212] on input "Search Form" at bounding box center [438, 214] width 504 height 22
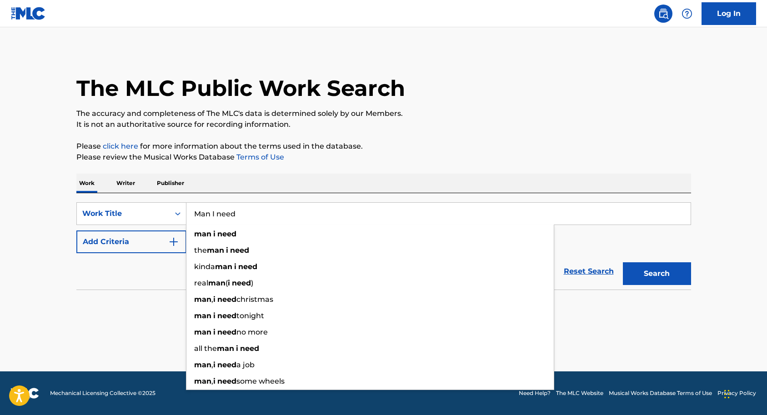
type input "Man I need"
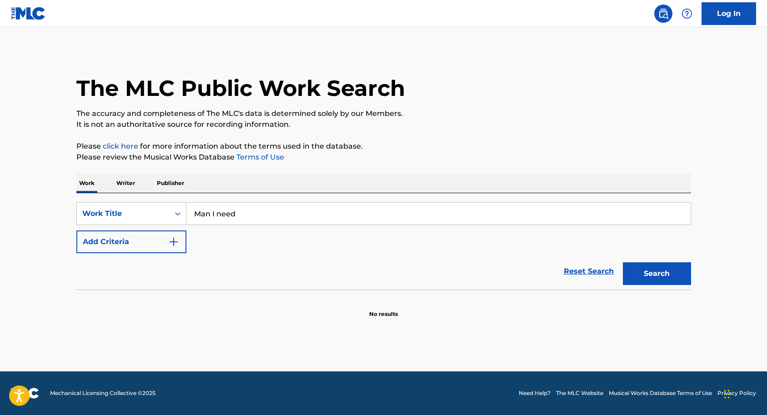
click at [172, 242] on img "Search Form" at bounding box center [173, 241] width 11 height 11
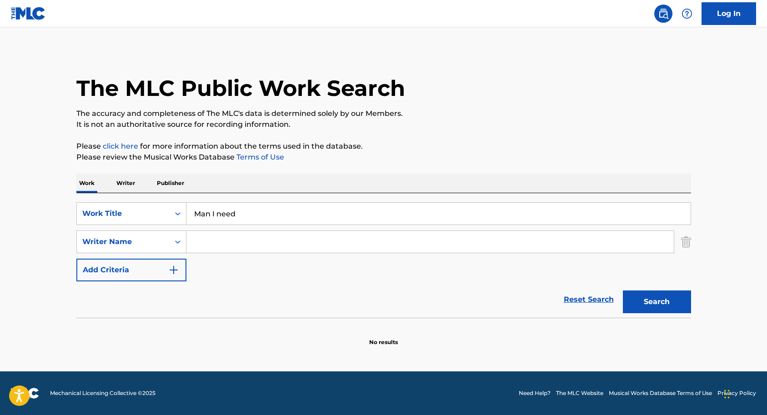
click at [206, 243] on input "Search Form" at bounding box center [429, 242] width 487 height 22
click at [643, 306] on button "Search" at bounding box center [657, 301] width 68 height 23
click at [239, 244] on input "Oliva dean" at bounding box center [429, 242] width 487 height 22
type input "O"
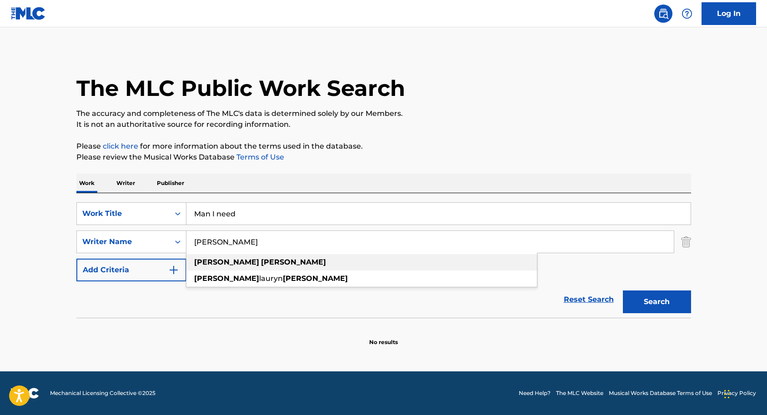
type input "Olivia Dean"
click at [225, 263] on div "SearchWithCriteria27bcf190-1d74-4efc-baa6-906a0bb1c5dd Work Title Man I need Se…" at bounding box center [383, 241] width 614 height 79
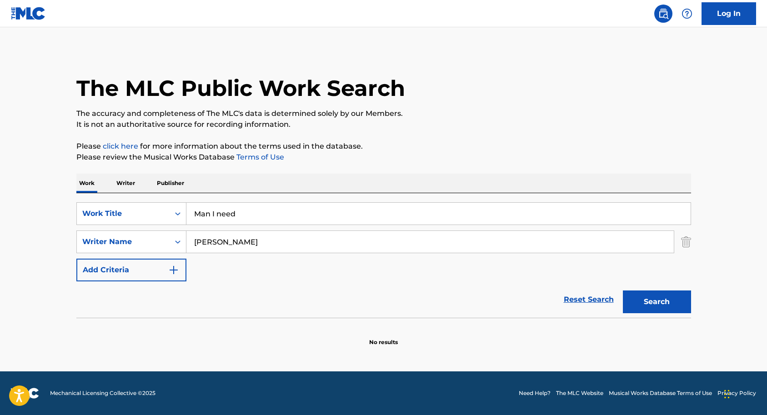
click at [650, 303] on button "Search" at bounding box center [657, 301] width 68 height 23
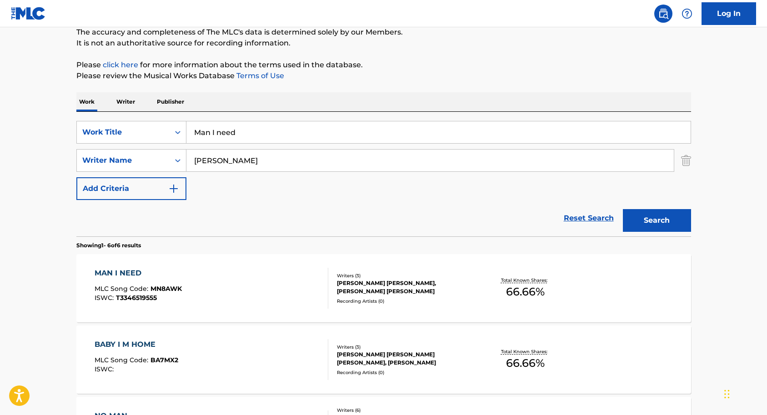
scroll to position [82, 0]
click at [258, 132] on input "Man I need" at bounding box center [438, 132] width 504 height 22
type input "M"
type input "What did I miss?"
click at [246, 159] on input "Olivia Dean" at bounding box center [429, 160] width 487 height 22
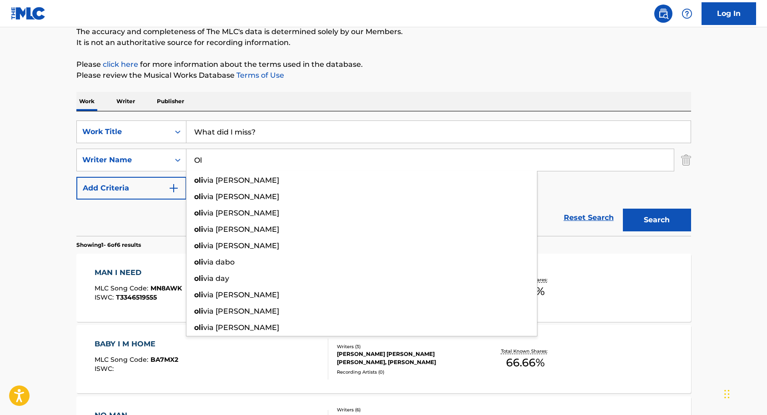
type input "O"
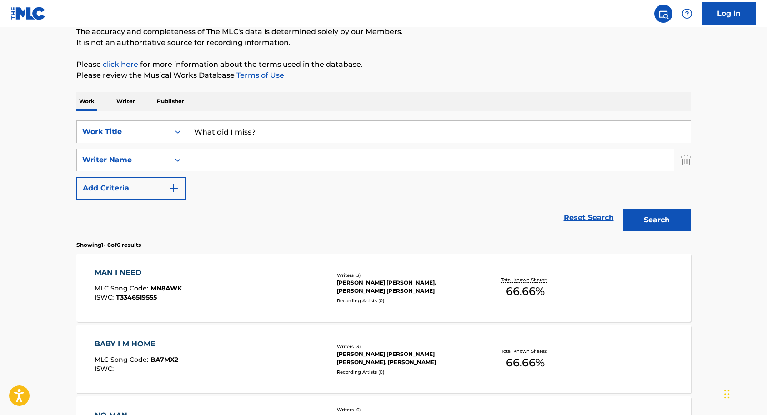
click at [267, 133] on input "What did I miss?" at bounding box center [438, 132] width 504 height 22
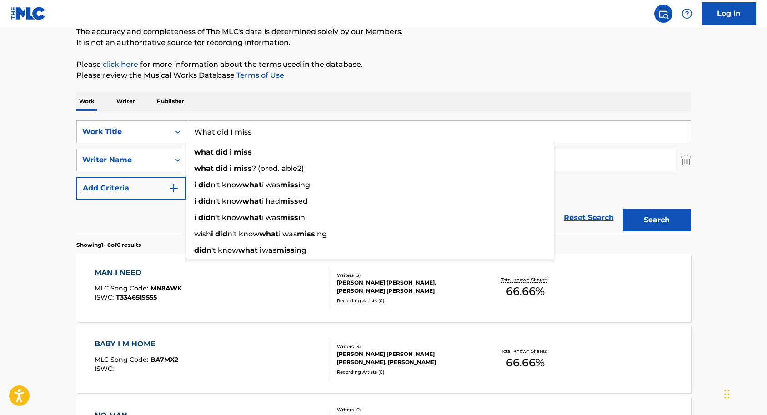
type input "What did I miss"
click at [221, 284] on div "MAN I NEED MLC Song Code : MN8AWK ISWC : T3346519555" at bounding box center [212, 287] width 234 height 41
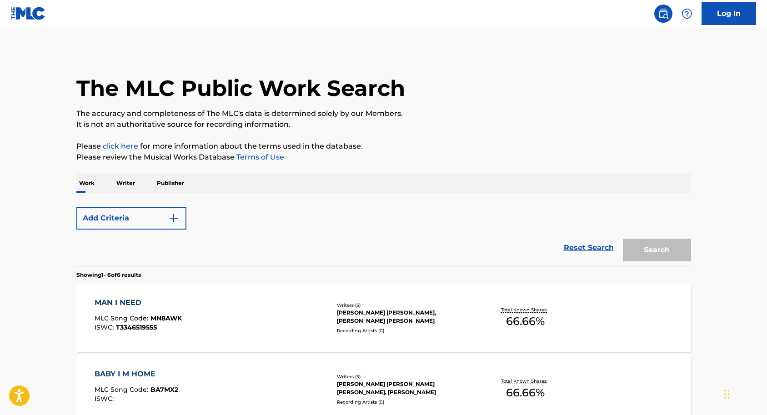
scroll to position [82, 0]
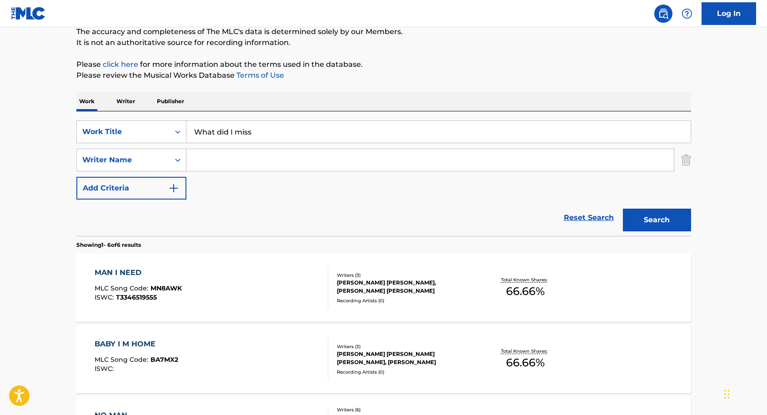
click at [221, 160] on input "Search Form" at bounding box center [429, 160] width 487 height 22
type input "A.Graham"
click at [656, 220] on button "Search" at bounding box center [657, 220] width 68 height 23
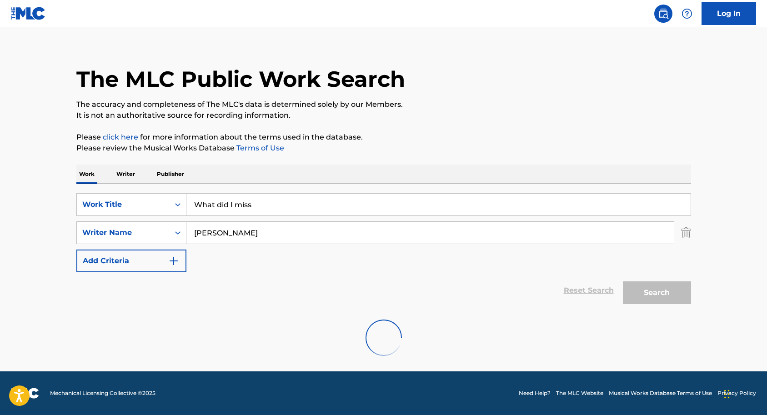
scroll to position [0, 0]
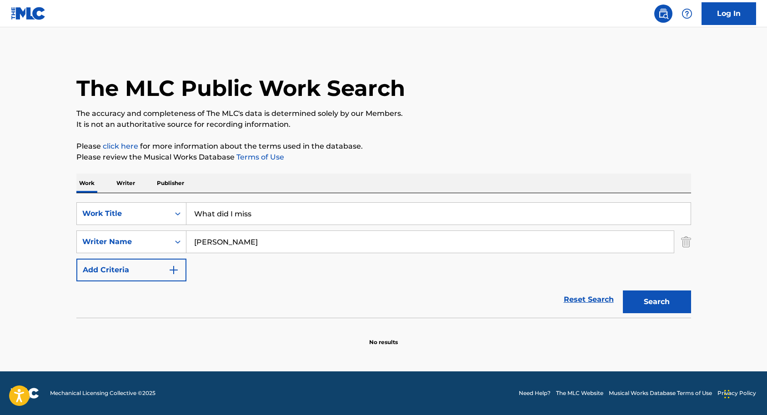
click at [269, 209] on input "What did I miss" at bounding box center [438, 214] width 504 height 22
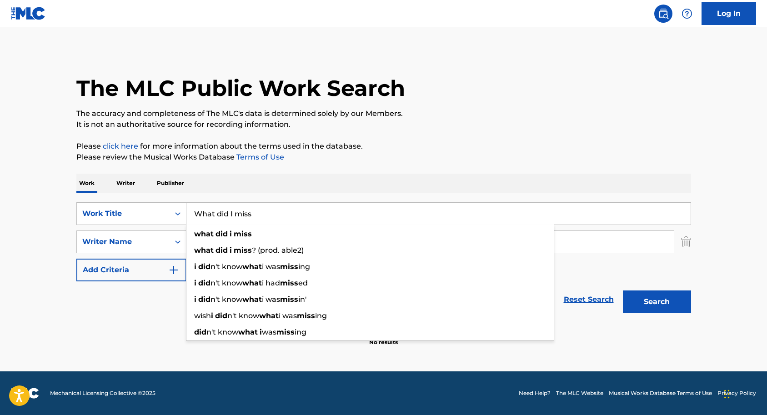
click at [267, 213] on input "What did I miss" at bounding box center [438, 214] width 504 height 22
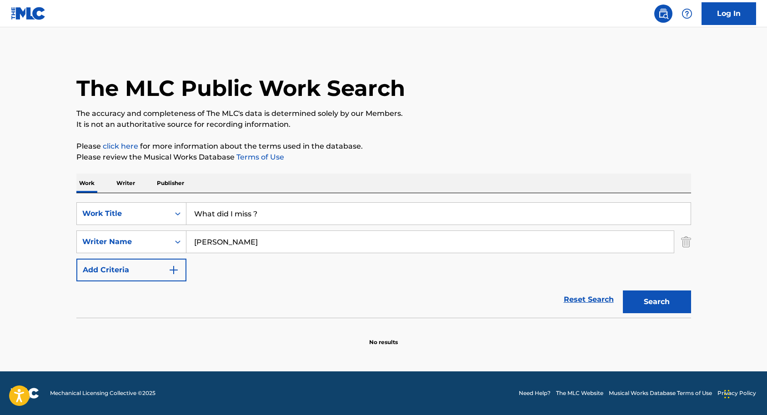
type input "What did I miss ?"
click at [657, 301] on button "Search" at bounding box center [657, 301] width 68 height 23
click at [249, 242] on input "A.Graham" at bounding box center [429, 242] width 487 height 22
type input "A"
click at [642, 300] on button "Search" at bounding box center [657, 301] width 68 height 23
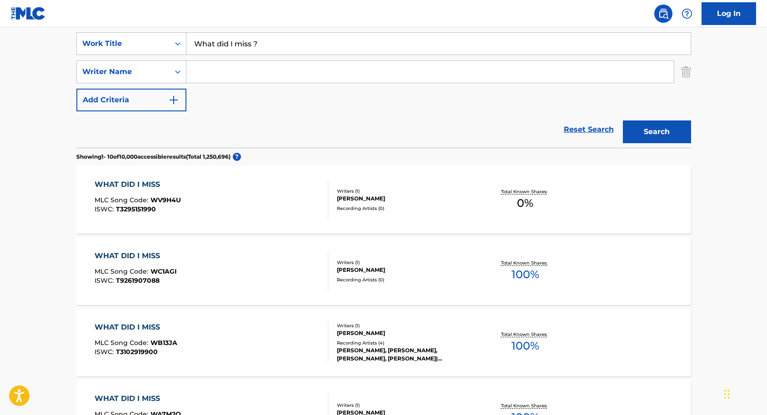
scroll to position [183, 0]
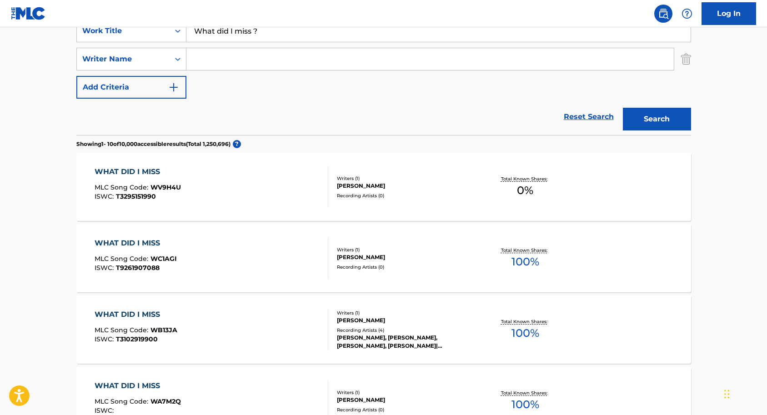
click at [370, 255] on div "ARIANNE R ABBESTEE" at bounding box center [405, 257] width 137 height 8
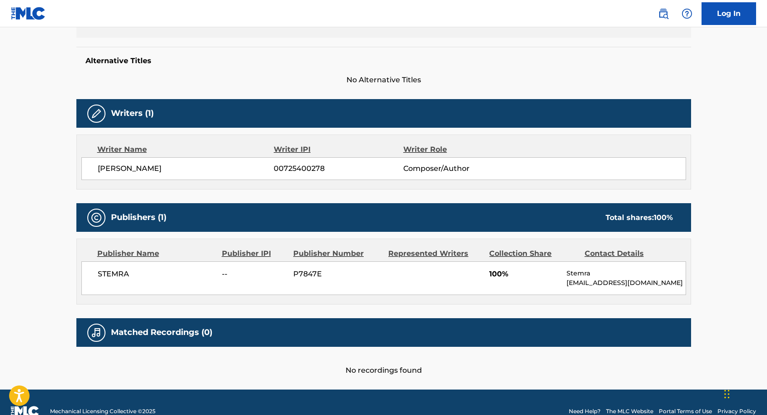
scroll to position [220, 0]
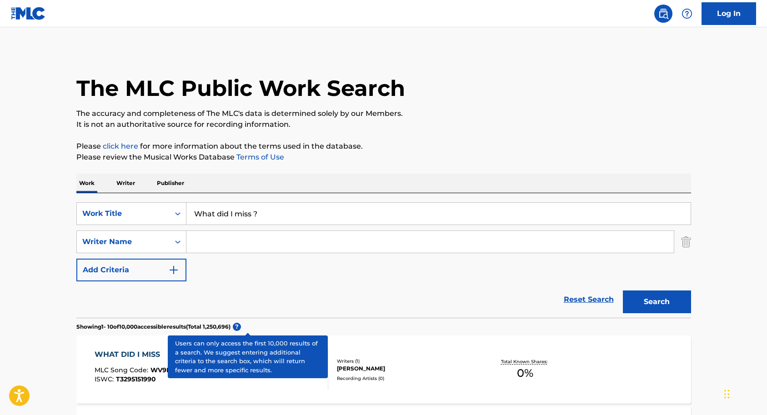
click at [231, 242] on input "Search Form" at bounding box center [429, 242] width 487 height 22
click at [176, 241] on icon "Search Form" at bounding box center [177, 241] width 5 height 3
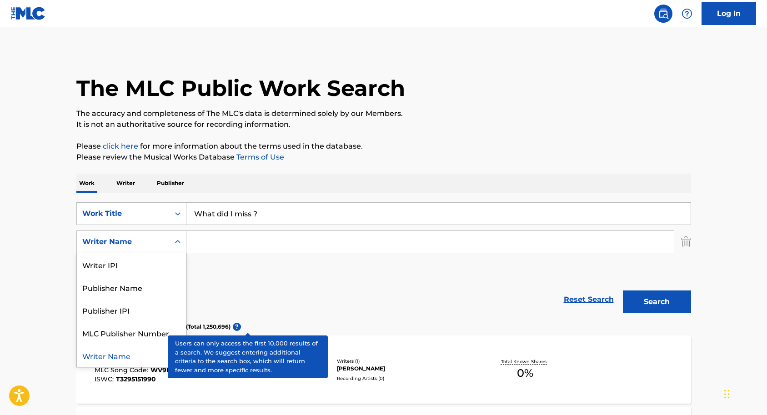
click at [176, 241] on icon "Search Form" at bounding box center [177, 241] width 5 height 3
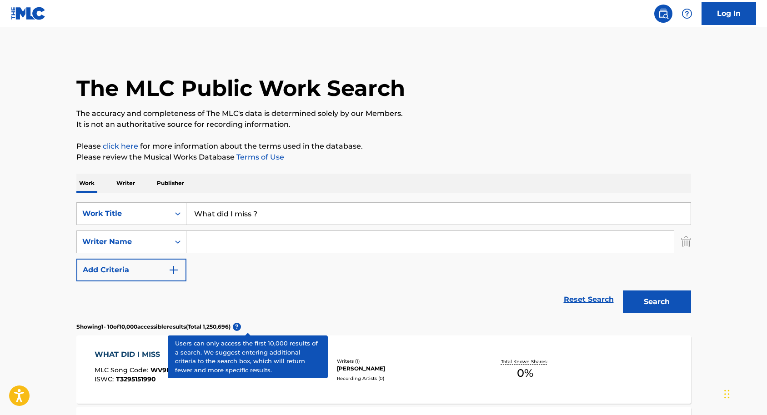
click at [274, 211] on input "What did I miss ?" at bounding box center [438, 214] width 504 height 22
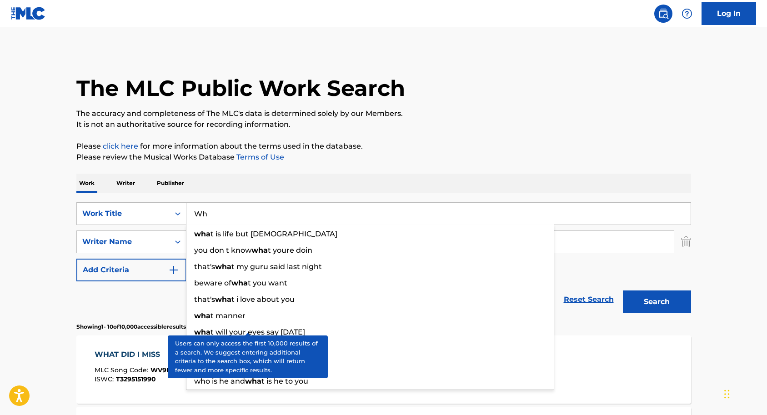
type input "W"
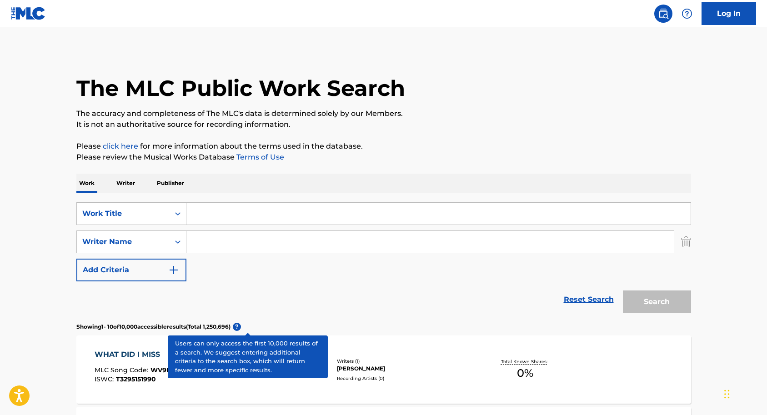
click at [245, 279] on div "SearchWithCriteria27bcf190-1d74-4efc-baa6-906a0bb1c5dd Work Title SearchWithCri…" at bounding box center [383, 241] width 614 height 79
click at [235, 215] on input "Search Form" at bounding box center [438, 214] width 504 height 22
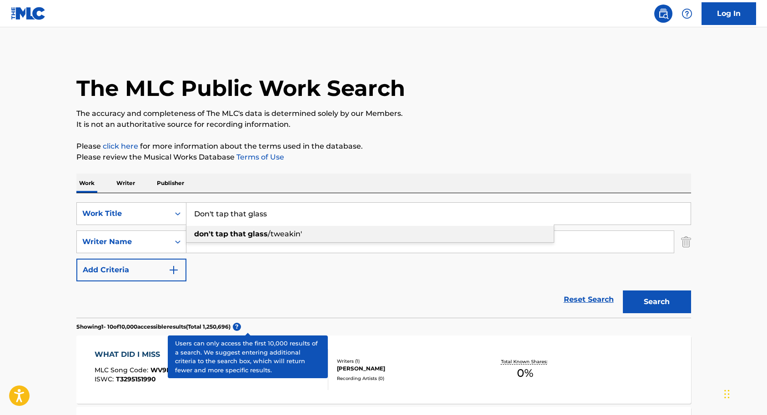
click at [271, 234] on input "Search Form" at bounding box center [429, 242] width 487 height 22
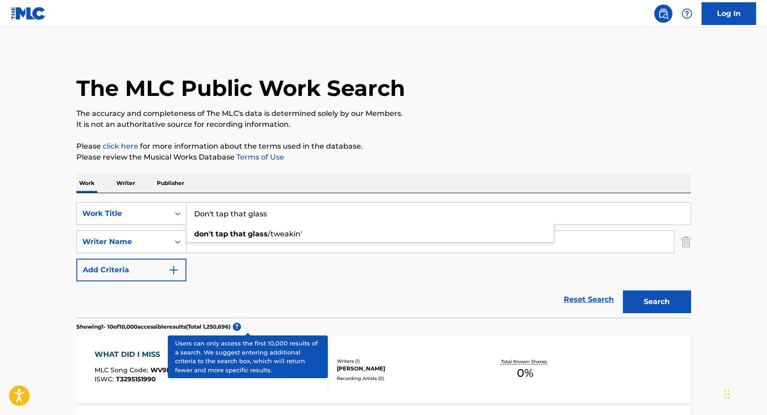
click at [279, 215] on input "Don't tap that glass" at bounding box center [438, 214] width 504 height 22
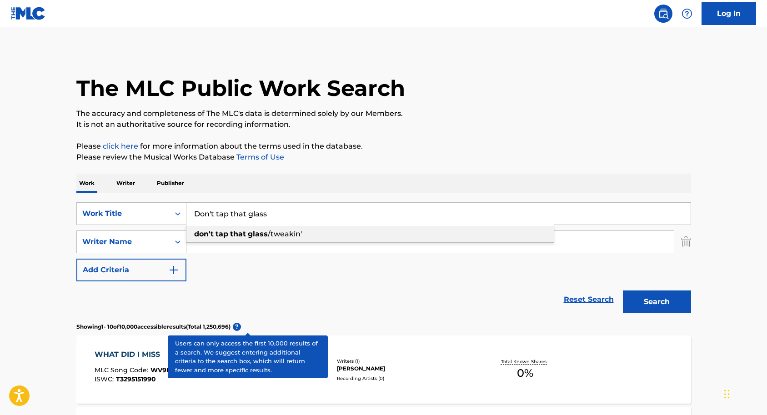
click at [283, 235] on span "/tweakin'" at bounding box center [285, 233] width 34 height 9
type input "don't tap that glass/tweakin'"
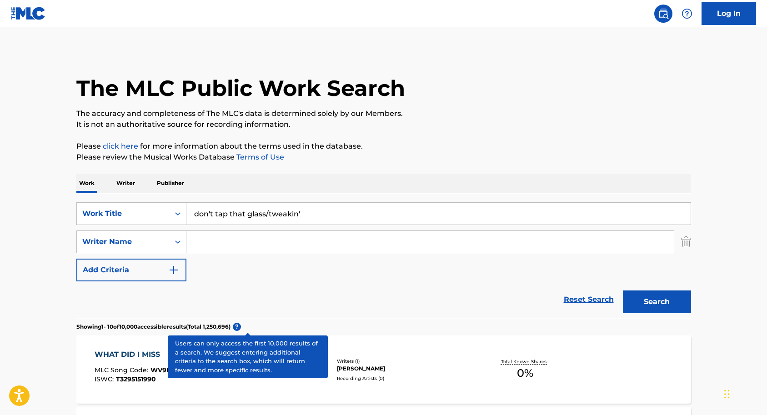
click at [641, 290] on button "Search" at bounding box center [657, 301] width 68 height 23
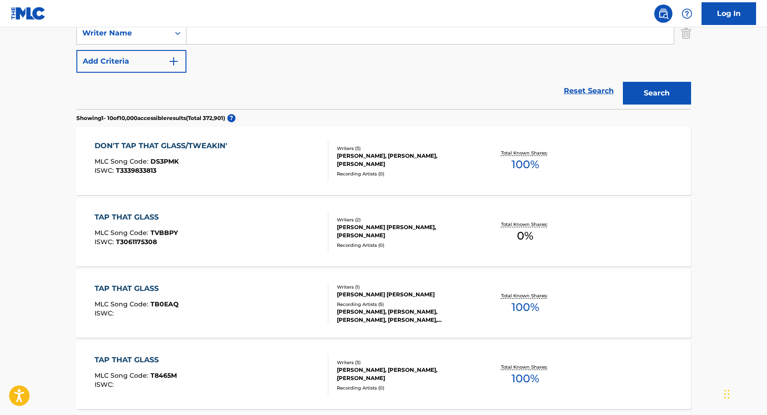
scroll to position [209, 0]
click at [329, 159] on div "Writers ( 3 ) TYLER GREGORY OKONMA, TOMMY WRIGHT III, TODD SHAW Recording Artis…" at bounding box center [401, 161] width 146 height 32
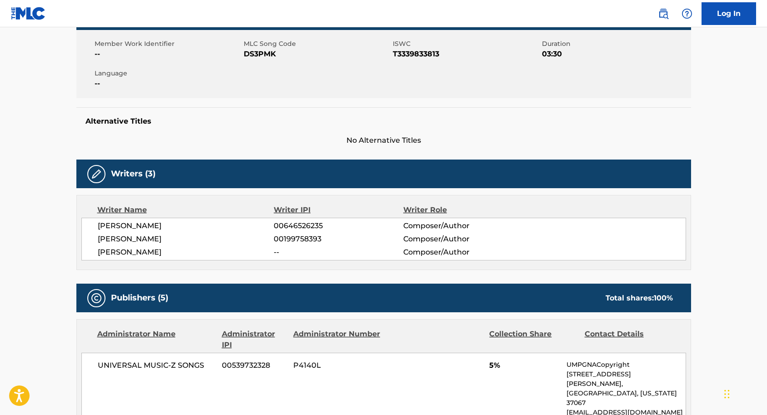
scroll to position [156, 0]
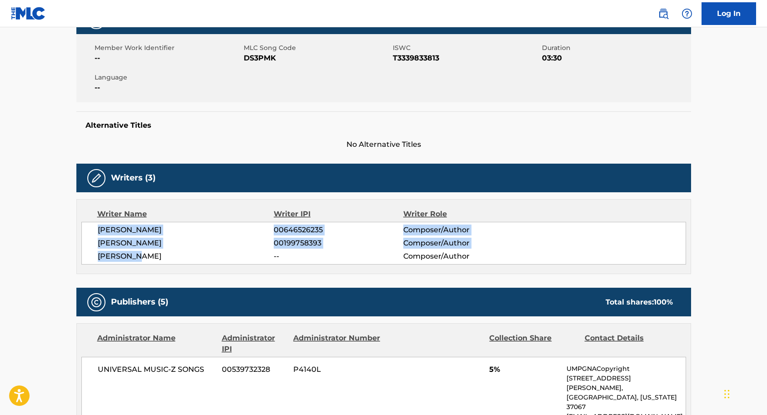
drag, startPoint x: 97, startPoint y: 226, endPoint x: 168, endPoint y: 257, distance: 77.2
click at [168, 257] on div "TYLER GREGORY OKONMA 00646526235 Composer/Author TOMMY WRIGHT III 00199758393 C…" at bounding box center [383, 243] width 604 height 43
click at [94, 229] on div "TYLER GREGORY OKONMA 00646526235 Composer/Author TOMMY WRIGHT III 00199758393 C…" at bounding box center [383, 243] width 604 height 43
drag, startPoint x: 96, startPoint y: 226, endPoint x: 159, endPoint y: 263, distance: 72.7
click at [159, 263] on div "TYLER GREGORY OKONMA 00646526235 Composer/Author TOMMY WRIGHT III 00199758393 C…" at bounding box center [383, 243] width 604 height 43
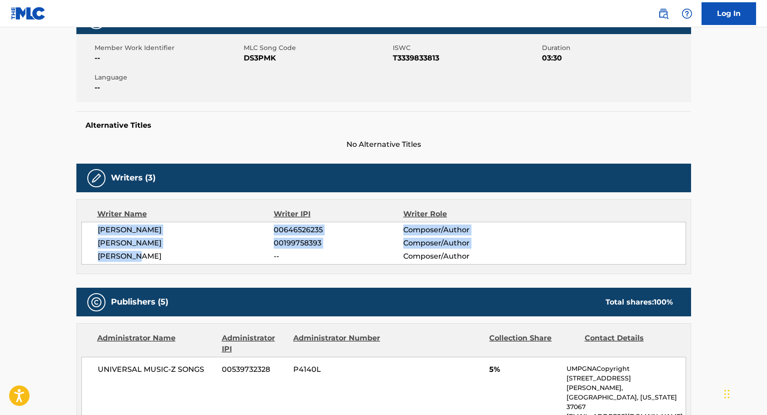
click at [214, 252] on span "TODD SHAW" at bounding box center [186, 256] width 176 height 11
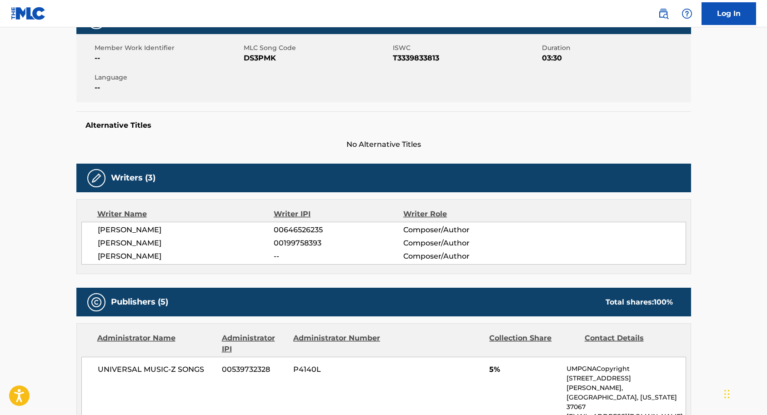
drag, startPoint x: 219, startPoint y: 227, endPoint x: 105, endPoint y: 226, distance: 115.0
click at [105, 226] on span "TYLER GREGORY OKONMA" at bounding box center [186, 229] width 176 height 11
click at [140, 246] on span "TOMMY WRIGHT III" at bounding box center [186, 243] width 176 height 11
drag, startPoint x: 151, startPoint y: 257, endPoint x: 112, endPoint y: 262, distance: 38.9
click at [112, 262] on div "TYLER GREGORY OKONMA 00646526235 Composer/Author TOMMY WRIGHT III 00199758393 C…" at bounding box center [383, 243] width 604 height 43
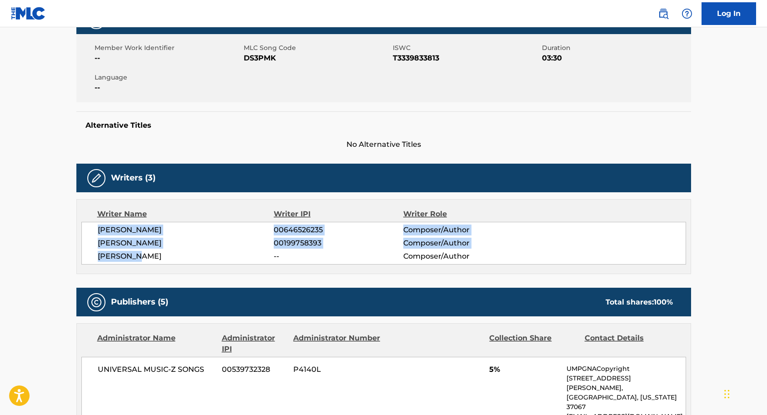
drag, startPoint x: 97, startPoint y: 227, endPoint x: 171, endPoint y: 252, distance: 78.3
click at [149, 269] on div "Writer Name Writer IPI Writer Role TYLER GREGORY OKONMA 00646526235 Composer/Au…" at bounding box center [383, 236] width 614 height 75
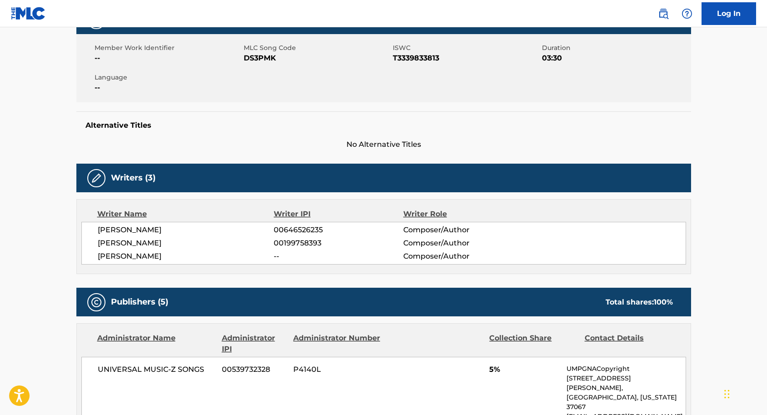
click at [178, 251] on span "TODD SHAW" at bounding box center [186, 256] width 176 height 11
click at [156, 231] on span "TYLER GREGORY OKONMA" at bounding box center [186, 229] width 176 height 11
drag, startPoint x: 198, startPoint y: 229, endPoint x: 95, endPoint y: 226, distance: 103.2
click at [95, 226] on div "TYLER GREGORY OKONMA 00646526235 Composer/Author TOMMY WRIGHT III 00199758393 C…" at bounding box center [383, 243] width 604 height 43
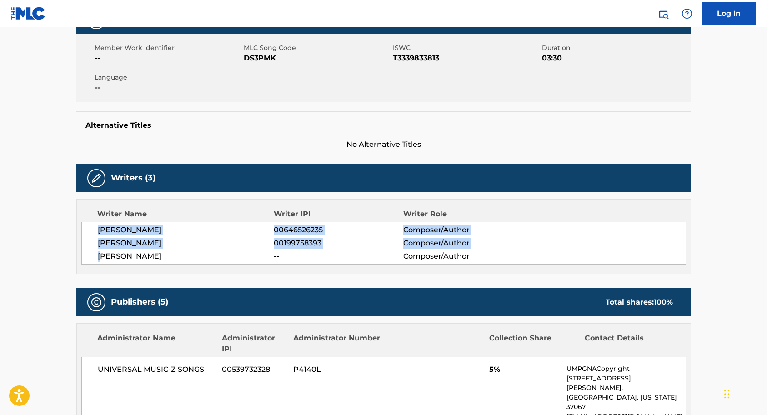
drag, startPoint x: 168, startPoint y: 243, endPoint x: 100, endPoint y: 251, distance: 67.8
click at [100, 251] on div "TYLER GREGORY OKONMA 00646526235 Composer/Author TOMMY WRIGHT III 00199758393 C…" at bounding box center [383, 243] width 604 height 43
click at [185, 242] on span "TOMMY WRIGHT III" at bounding box center [186, 243] width 176 height 11
drag, startPoint x: 93, startPoint y: 227, endPoint x: 221, endPoint y: 264, distance: 133.3
click at [221, 264] on div "TYLER GREGORY OKONMA 00646526235 Composer/Author TOMMY WRIGHT III 00199758393 C…" at bounding box center [383, 243] width 604 height 43
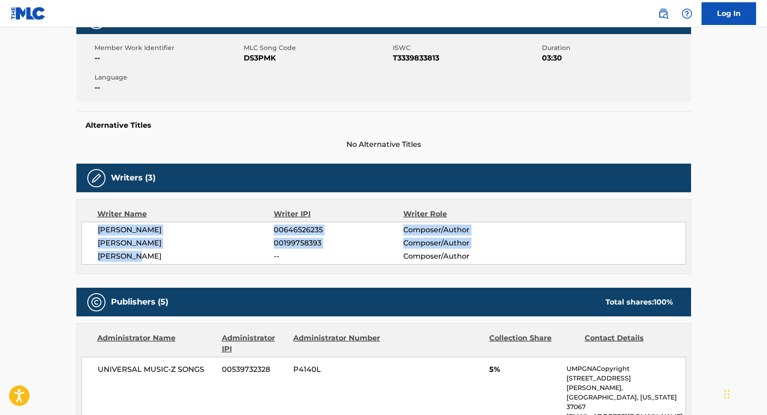
copy div "TYLER GREGORY OKONMA 00646526235 Composer/Author TOMMY WRIGHT III 00199758393 C…"
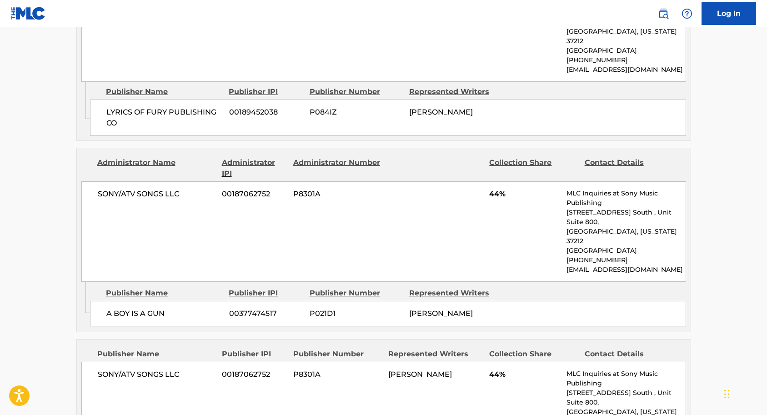
scroll to position [804, 0]
drag, startPoint x: 486, startPoint y: 302, endPoint x: 478, endPoint y: 303, distance: 8.7
click at [478, 363] on div "SONY/ATV SONGS LLC 00187062752 P8301A TYLER GREGORY OKONMA 44% MLC Inquiries at…" at bounding box center [383, 413] width 604 height 100
click at [490, 363] on div "SONY/ATV SONGS LLC 00187062752 P8301A TYLER GREGORY OKONMA 44% MLC Inquiries at…" at bounding box center [383, 413] width 604 height 100
drag, startPoint x: 485, startPoint y: 304, endPoint x: 505, endPoint y: 306, distance: 19.6
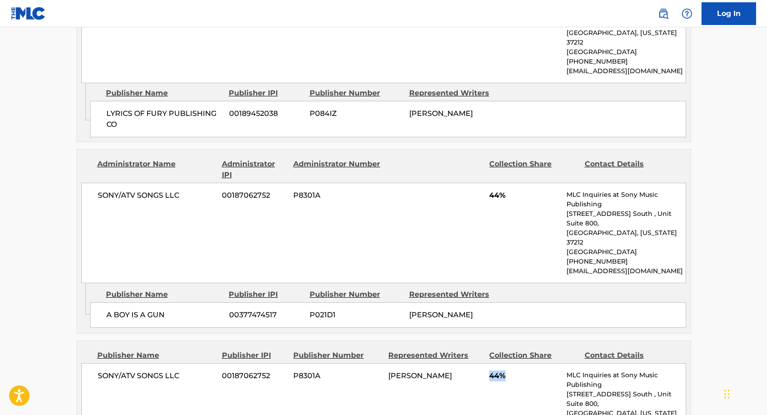
click at [505, 363] on div "SONY/ATV SONGS LLC 00187062752 P8301A TYLER GREGORY OKONMA 44% MLC Inquiries at…" at bounding box center [383, 413] width 604 height 100
click at [505, 370] on span "44%" at bounding box center [524, 375] width 70 height 11
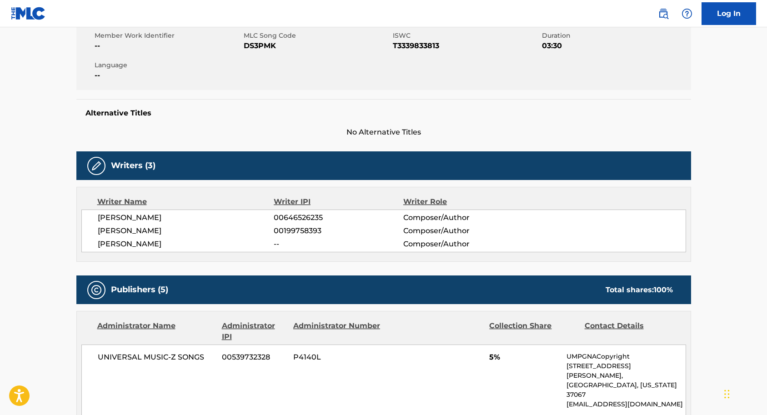
scroll to position [165, 0]
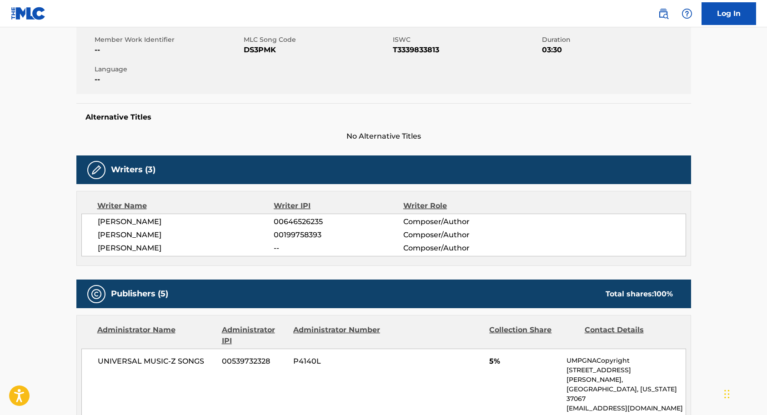
click at [292, 234] on span "00199758393" at bounding box center [338, 234] width 129 height 11
click at [430, 235] on span "Composer/Author" at bounding box center [462, 234] width 118 height 11
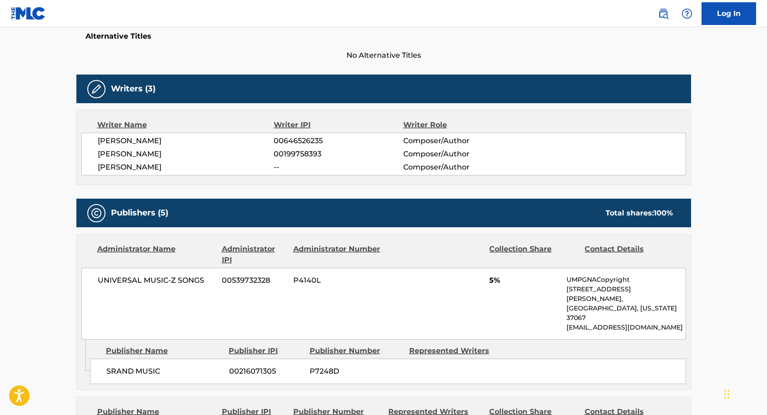
scroll to position [248, 0]
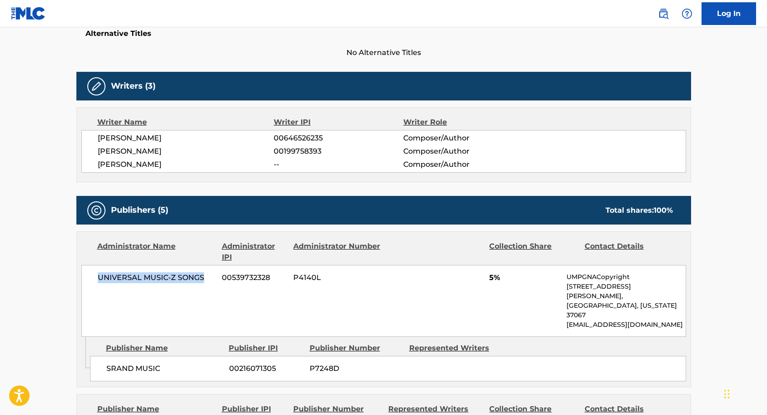
drag, startPoint x: 95, startPoint y: 277, endPoint x: 209, endPoint y: 281, distance: 113.7
click at [209, 281] on div "UNIVERSAL MUSIC-Z SONGS 00539732328 P4140L 5% UMPGNACopyright 1550 W. McEwen Dr…" at bounding box center [383, 301] width 604 height 72
copy span "UNIVERSAL MUSIC-Z SONGS"
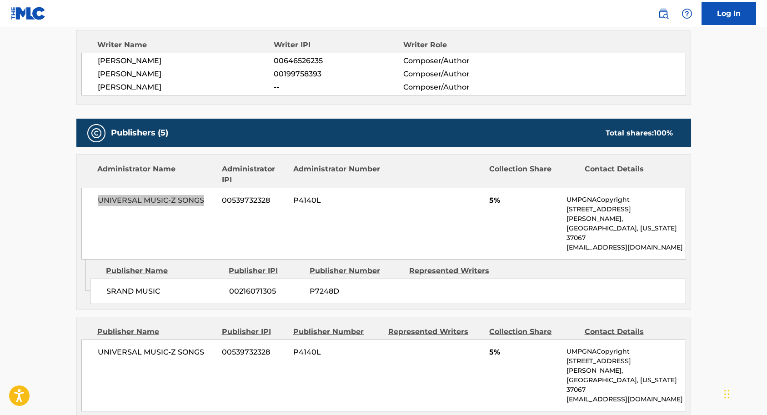
scroll to position [327, 0]
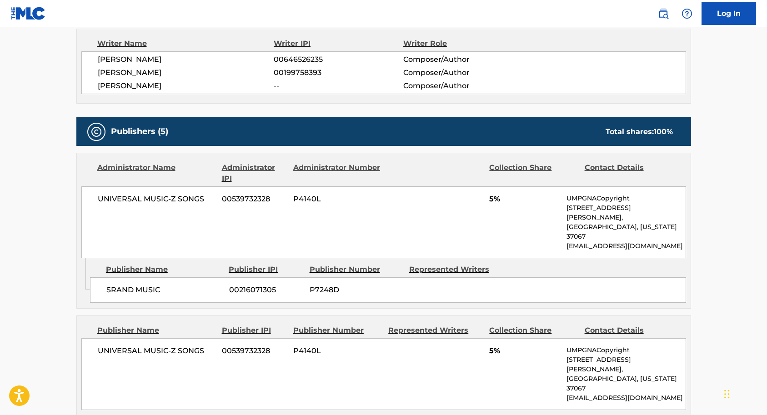
click at [148, 284] on span "SRAND MUSIC" at bounding box center [164, 289] width 116 height 11
drag, startPoint x: 106, startPoint y: 267, endPoint x: 168, endPoint y: 270, distance: 61.9
click at [168, 284] on span "SRAND MUSIC" at bounding box center [164, 289] width 116 height 11
copy span "SRAND MUSIC"
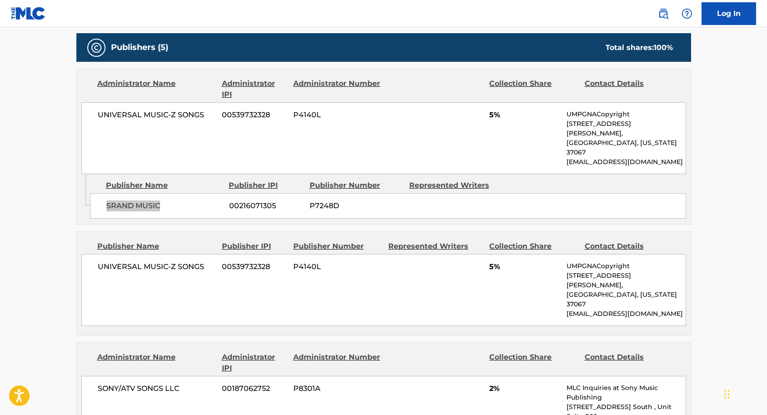
scroll to position [411, 0]
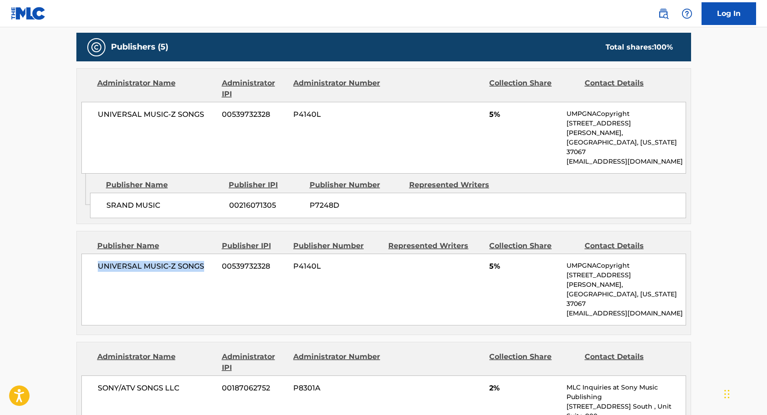
drag, startPoint x: 92, startPoint y: 244, endPoint x: 204, endPoint y: 249, distance: 111.9
click at [204, 254] on div "UNIVERSAL MUSIC-Z SONGS 00539732328 P4140L 5% UMPGNACopyright 1550 W. McEwen Dr…" at bounding box center [383, 290] width 604 height 72
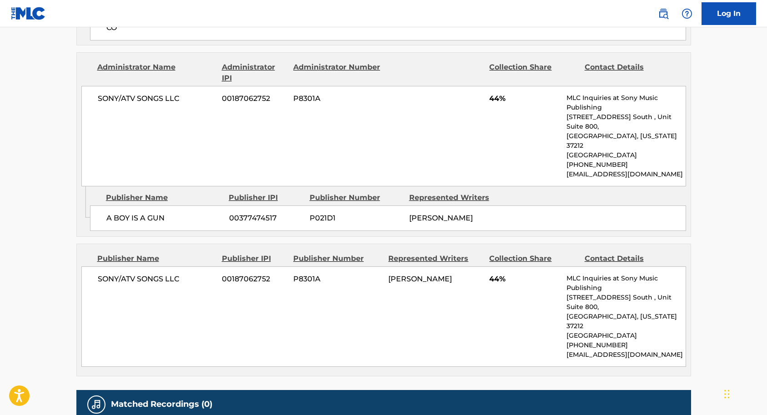
scroll to position [900, 0]
drag, startPoint x: 94, startPoint y: 205, endPoint x: 183, endPoint y: 213, distance: 89.4
click at [183, 267] on div "SONY/ATV SONGS LLC 00187062752 P8301A TYLER GREGORY OKONMA 44% MLC Inquiries at…" at bounding box center [383, 317] width 604 height 100
copy span "SONY/ATV SONGS LLC"
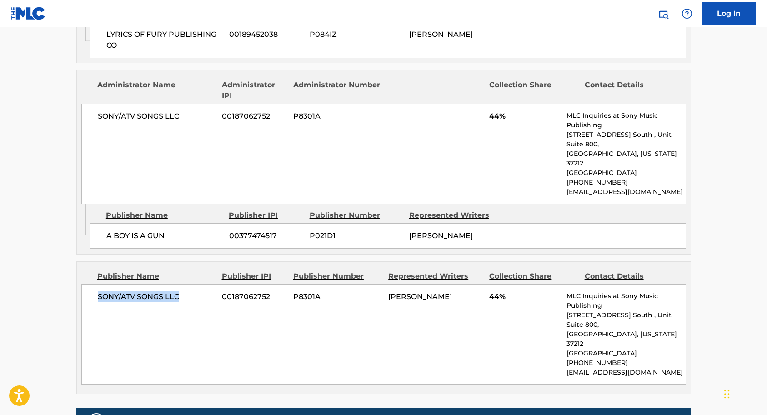
scroll to position [887, 0]
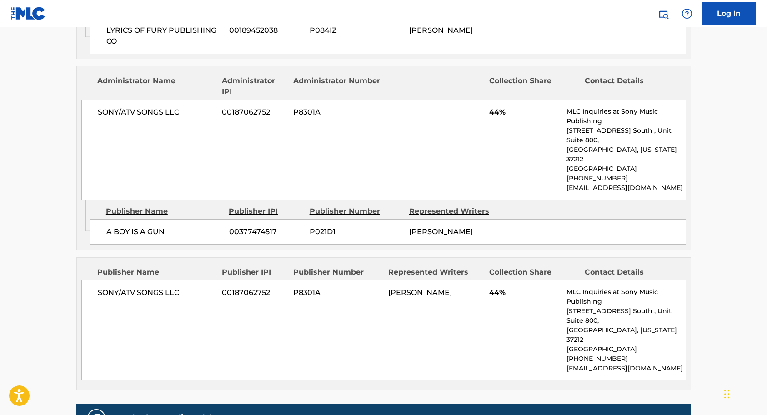
click at [232, 280] on div "SONY/ATV SONGS LLC 00187062752 P8301A TYLER GREGORY OKONMA 44% MLC Inquiries at…" at bounding box center [383, 330] width 604 height 100
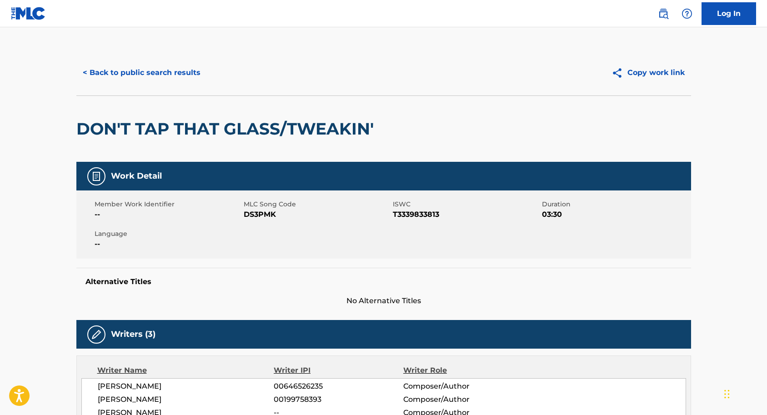
scroll to position [0, 0]
click at [629, 68] on button "Copy work link" at bounding box center [648, 72] width 86 height 23
